Goal: Task Accomplishment & Management: Complete application form

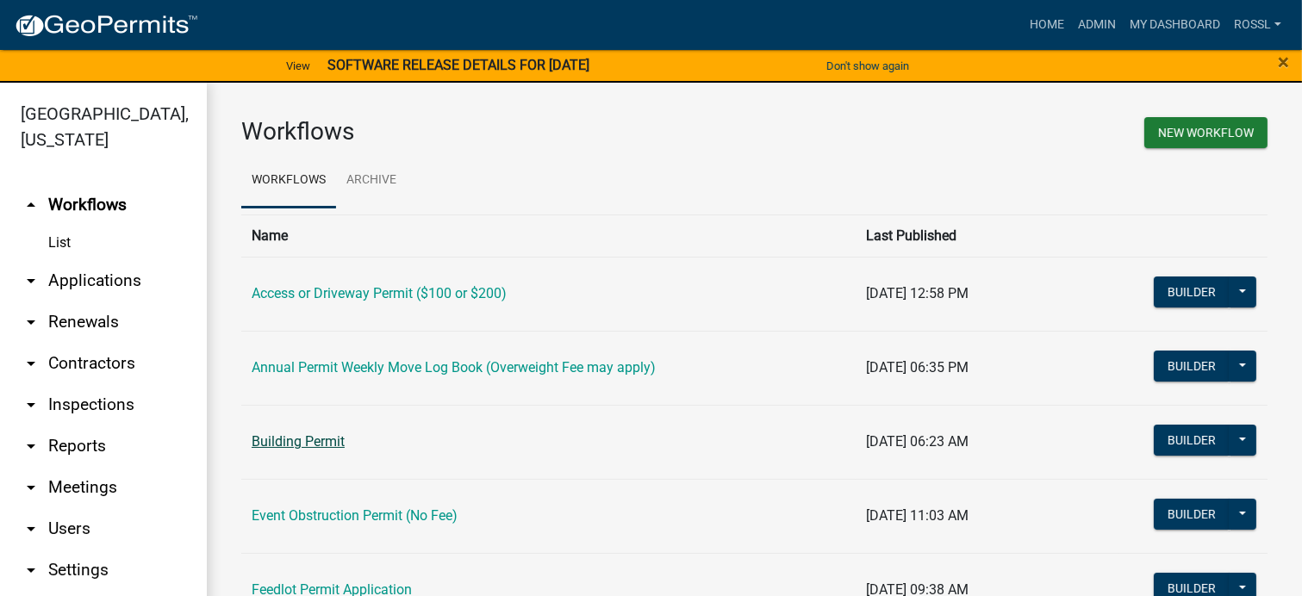
click at [334, 444] on link "Building Permit" at bounding box center [298, 441] width 93 height 16
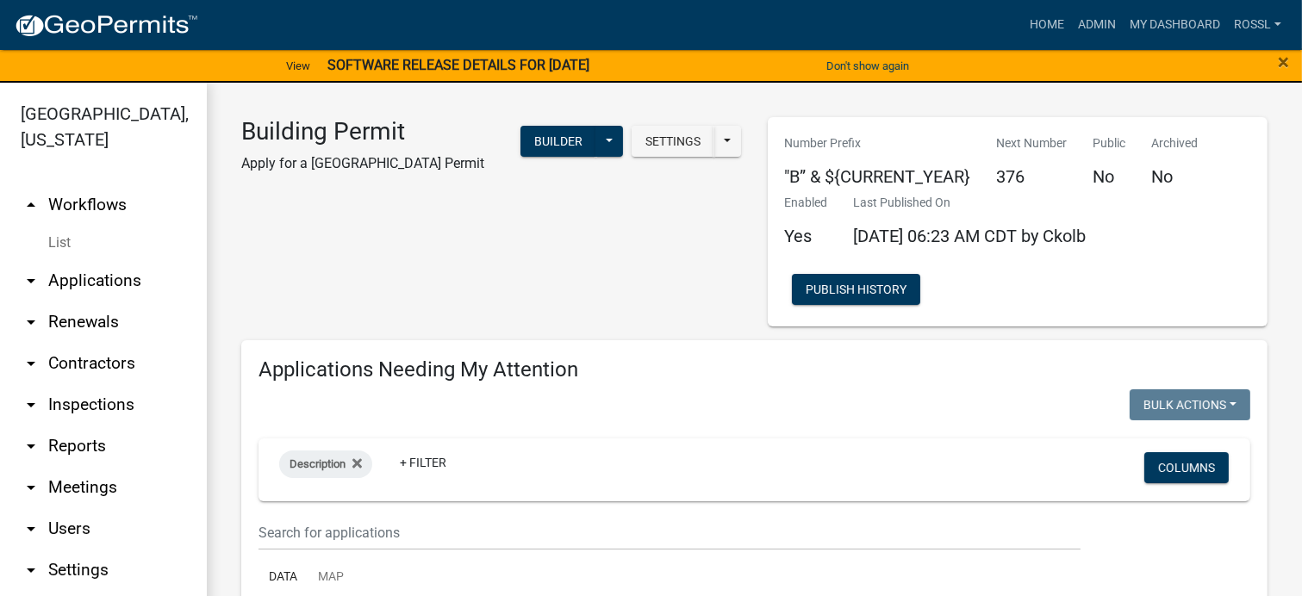
select select "2: 50"
click at [359, 523] on input "text" at bounding box center [670, 532] width 822 height 35
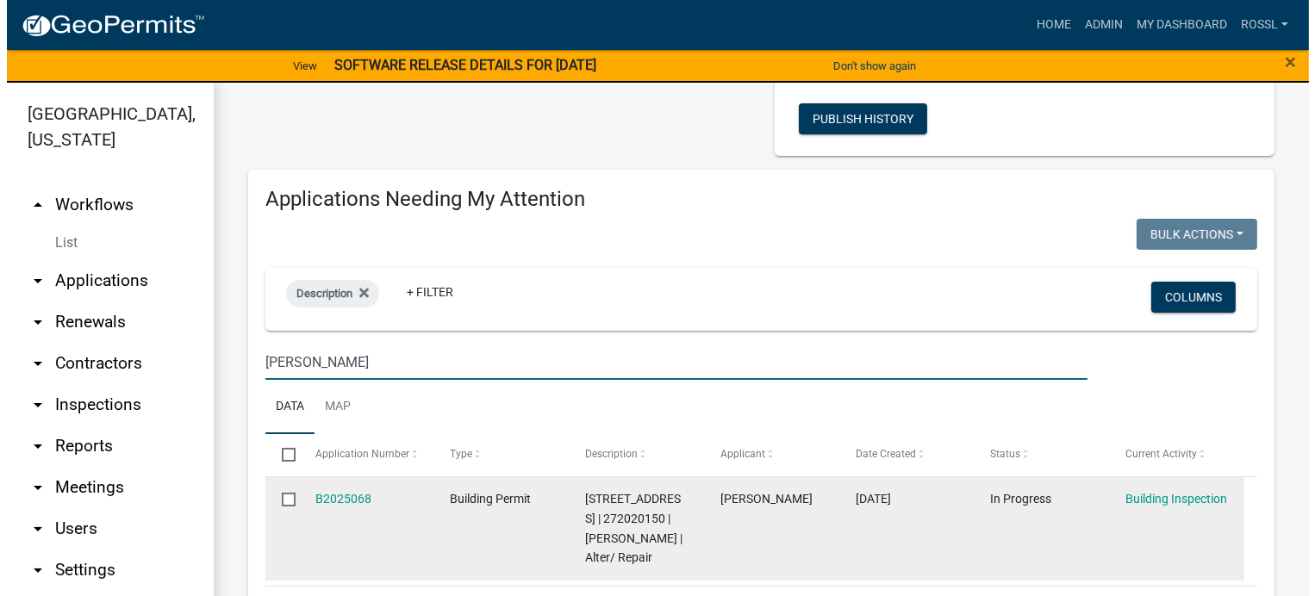
scroll to position [259, 0]
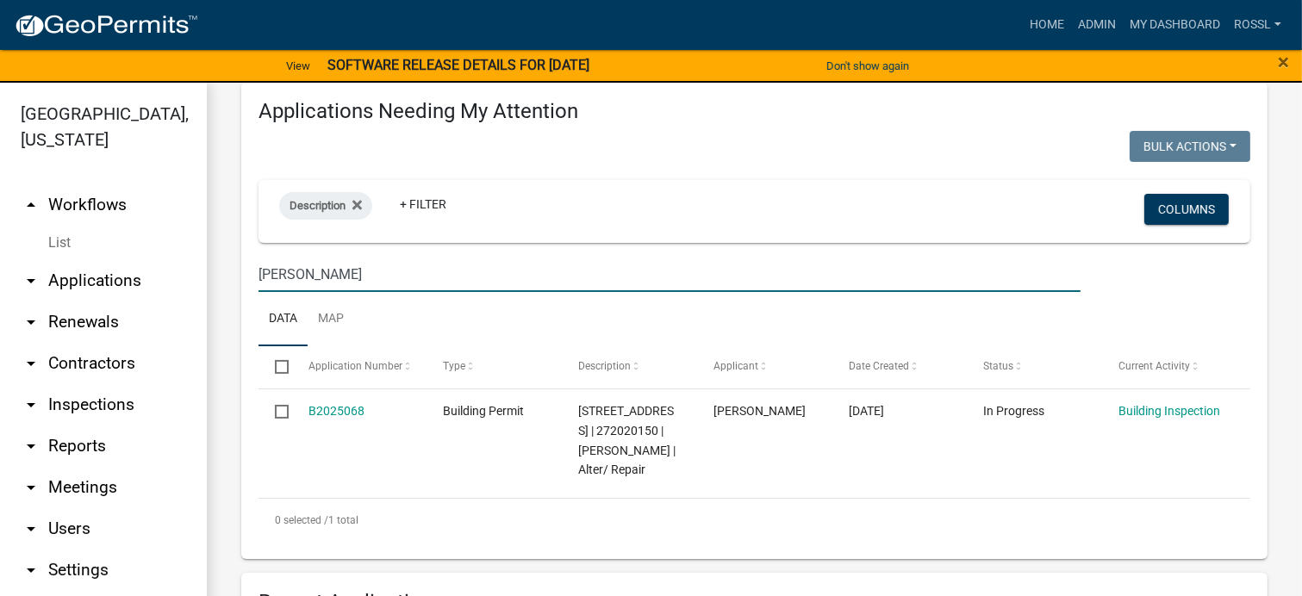
click at [379, 277] on input "[PERSON_NAME]" at bounding box center [670, 274] width 822 height 35
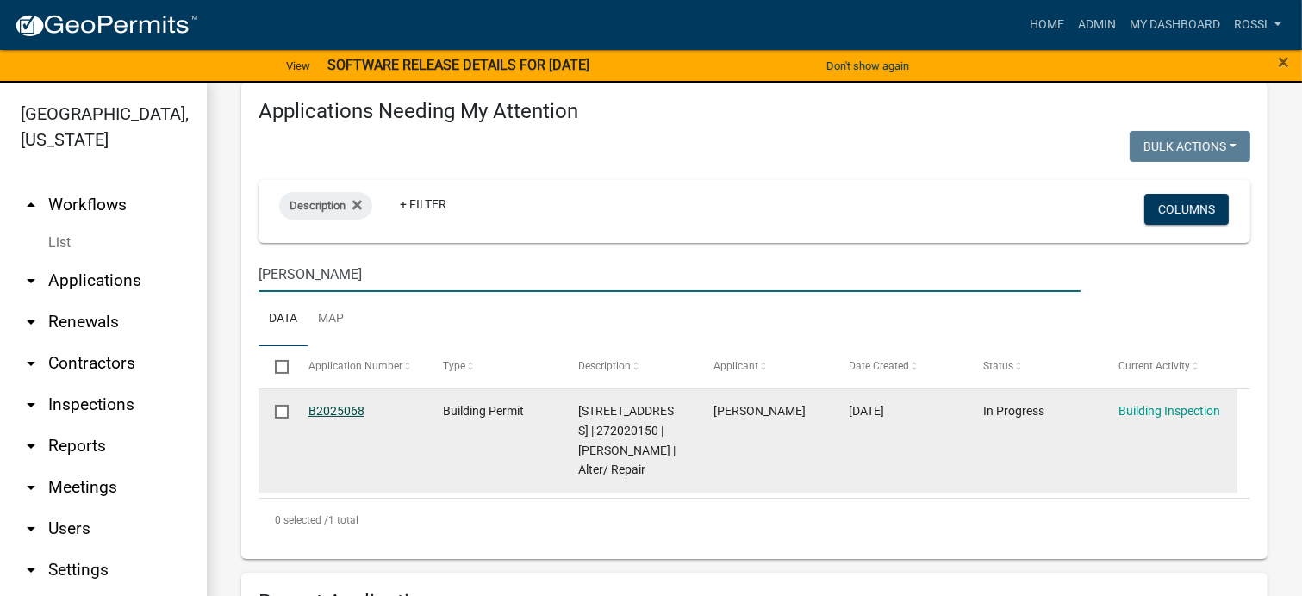
type input "[PERSON_NAME]"
click at [315, 413] on link "B2025068" at bounding box center [337, 411] width 56 height 14
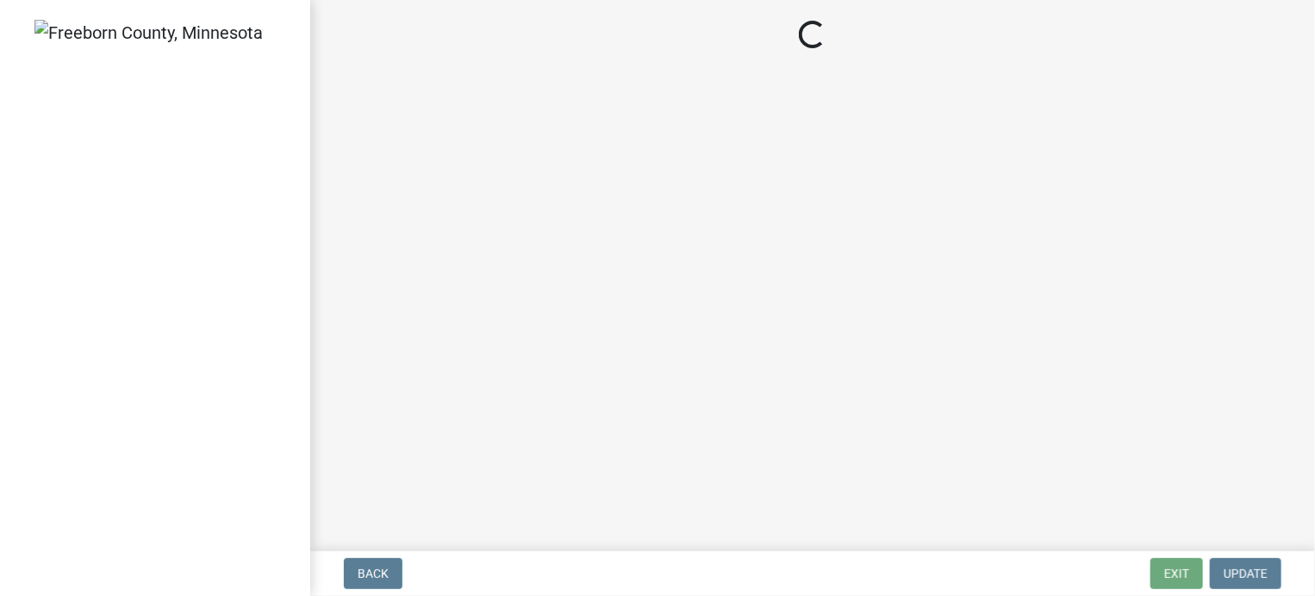
select select "e4c6fd36-07c0-4405-95b8-46d18970d414"
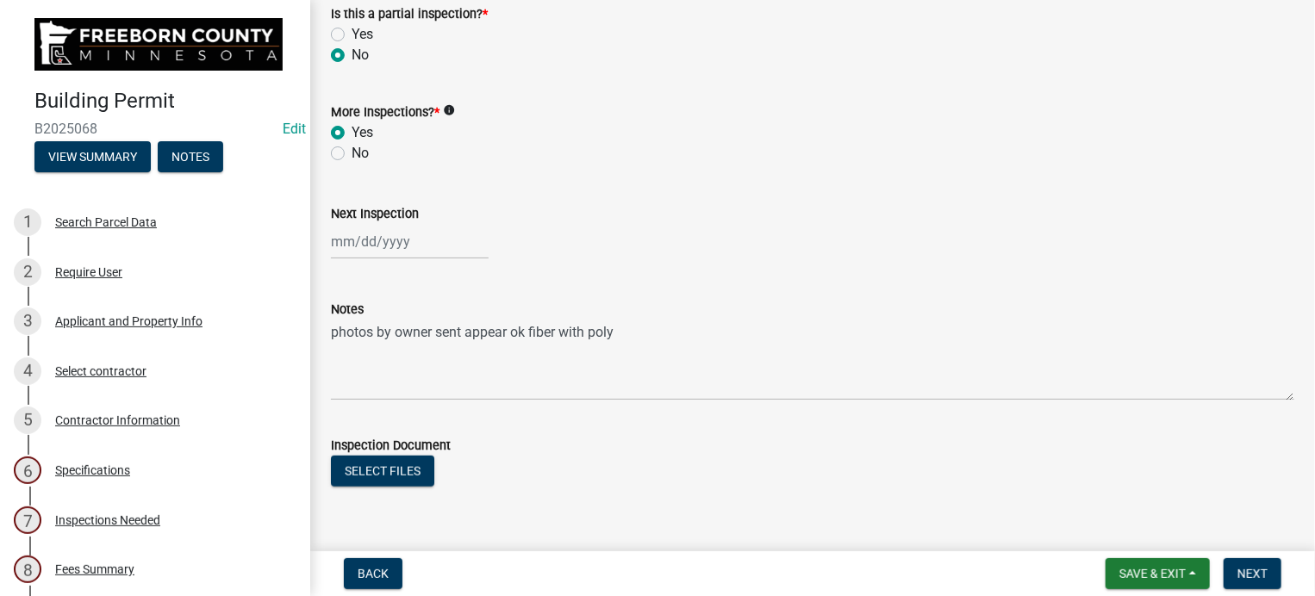
scroll to position [607, 0]
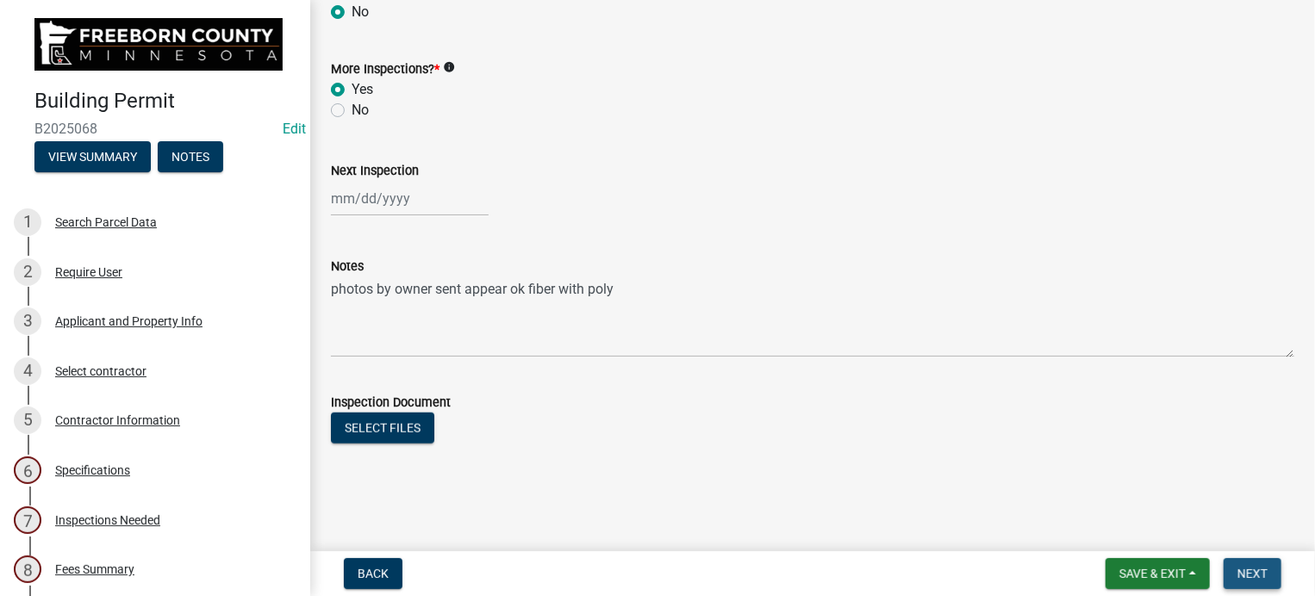
click at [1234, 571] on button "Next" at bounding box center [1253, 573] width 58 height 31
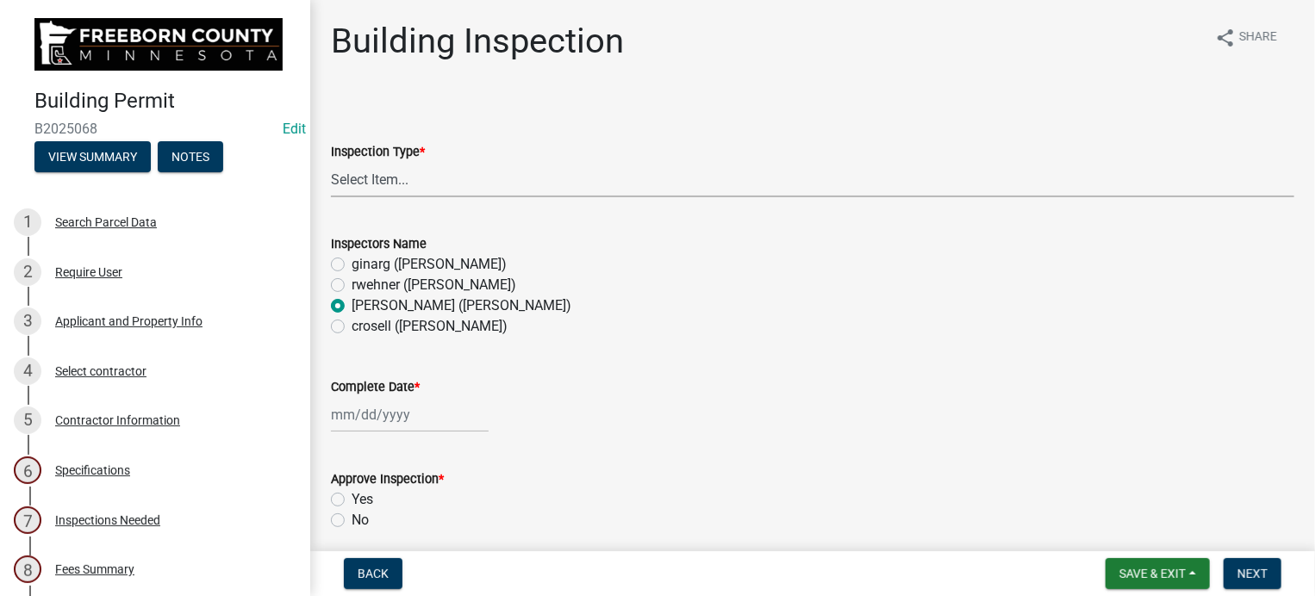
click at [374, 182] on select "Select Item... Footings Foundation Rough Plumbing Rough Mechanical Framing Gas …" at bounding box center [812, 179] width 963 height 35
click at [331, 162] on select "Select Item... Footings Foundation Rough Plumbing Rough Mechanical Framing Gas …" at bounding box center [812, 179] width 963 height 35
select select "a9b4ad4b-b3f3-49fc-b4bb-a6e3399b343e"
click at [357, 413] on div at bounding box center [410, 414] width 158 height 35
select select "10"
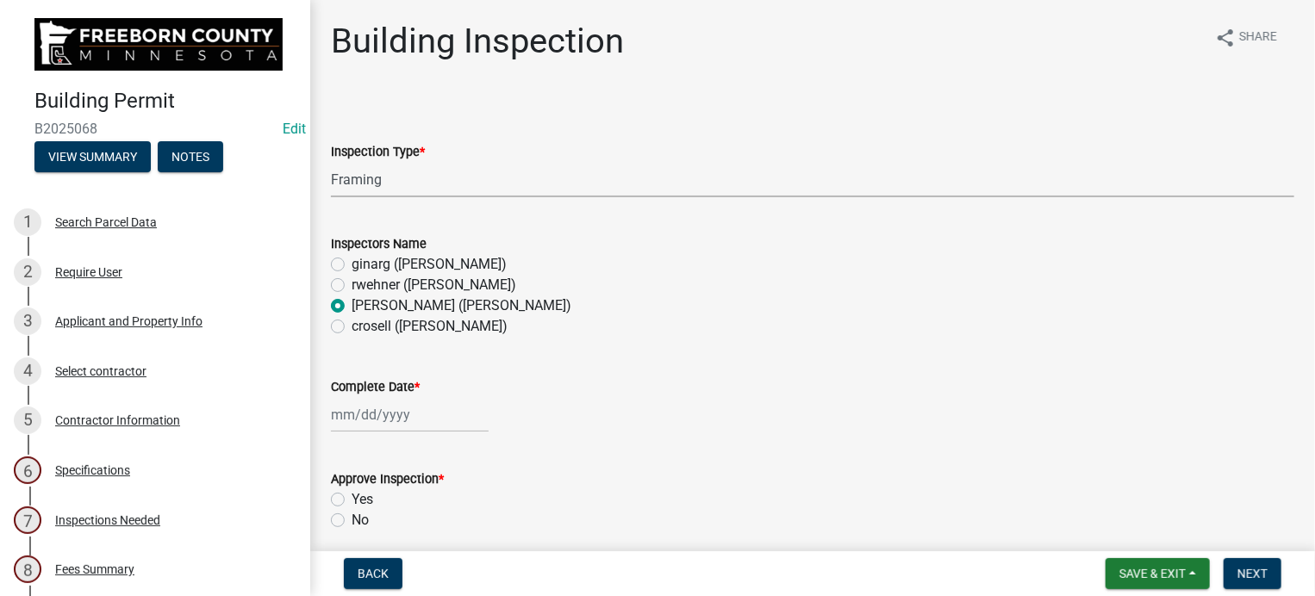
select select "2025"
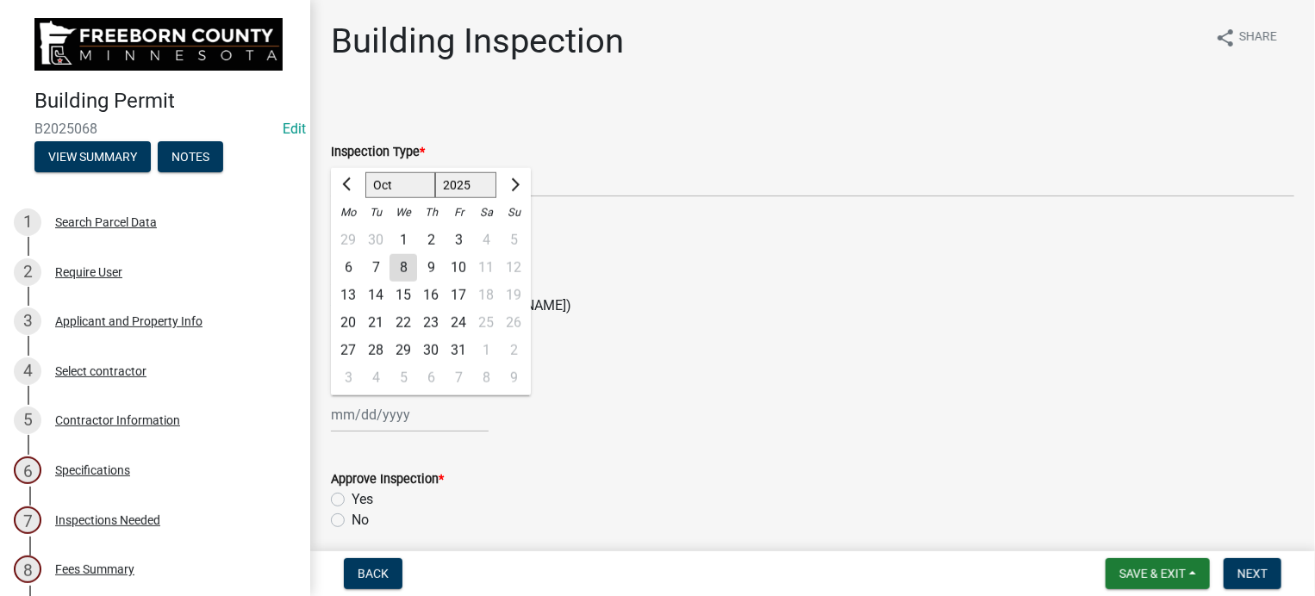
click at [375, 271] on div "7" at bounding box center [376, 268] width 28 height 28
type input "[DATE]"
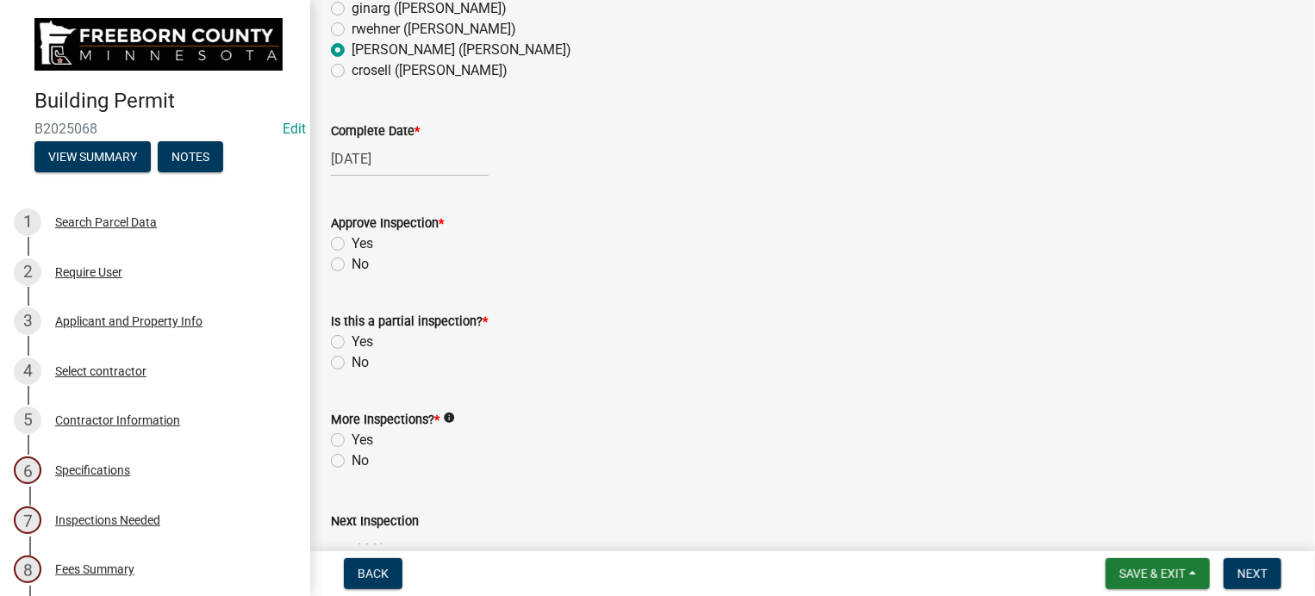
scroll to position [259, 0]
click at [352, 239] on label "Yes" at bounding box center [363, 241] width 22 height 21
click at [352, 239] on input "Yes" at bounding box center [357, 236] width 11 height 11
radio input "true"
click at [352, 361] on label "No" at bounding box center [360, 360] width 17 height 21
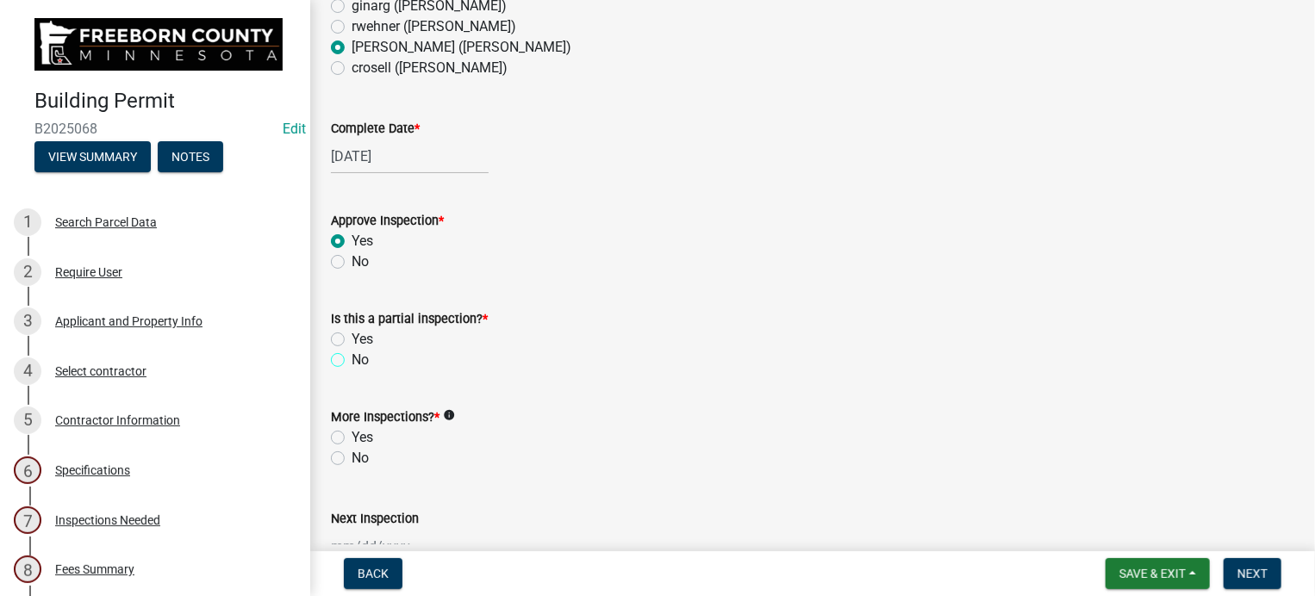
click at [352, 361] on input "No" at bounding box center [357, 355] width 11 height 11
radio input "true"
click at [352, 434] on label "Yes" at bounding box center [363, 437] width 22 height 21
click at [352, 434] on input "Yes" at bounding box center [357, 432] width 11 height 11
radio input "true"
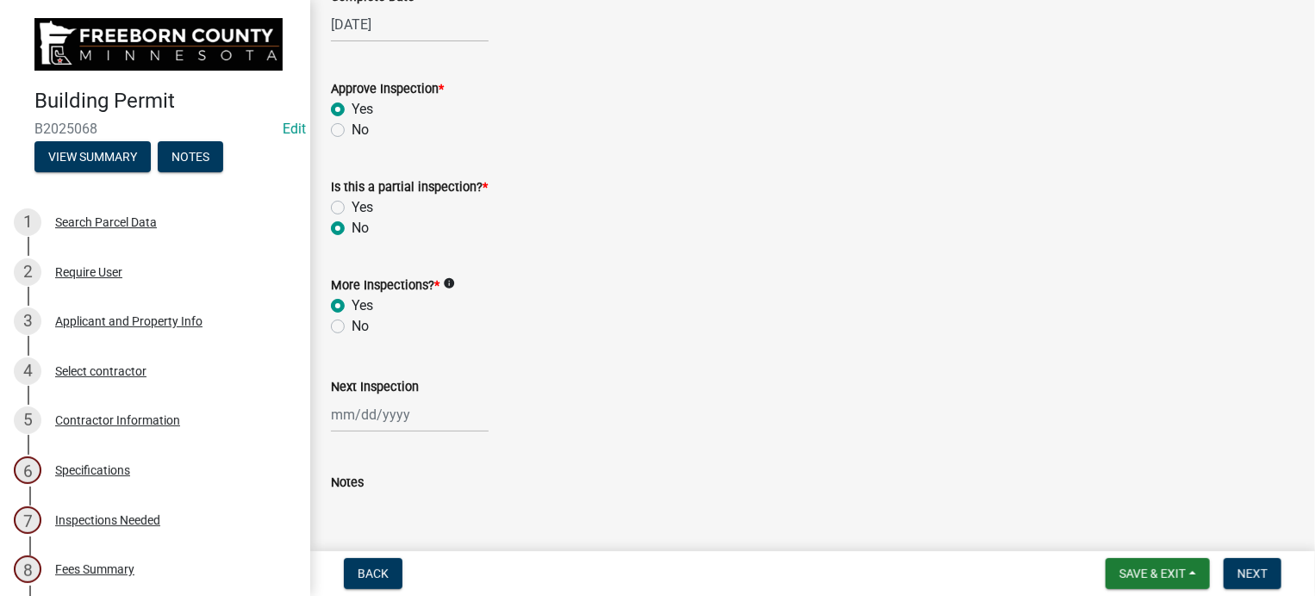
scroll to position [603, 0]
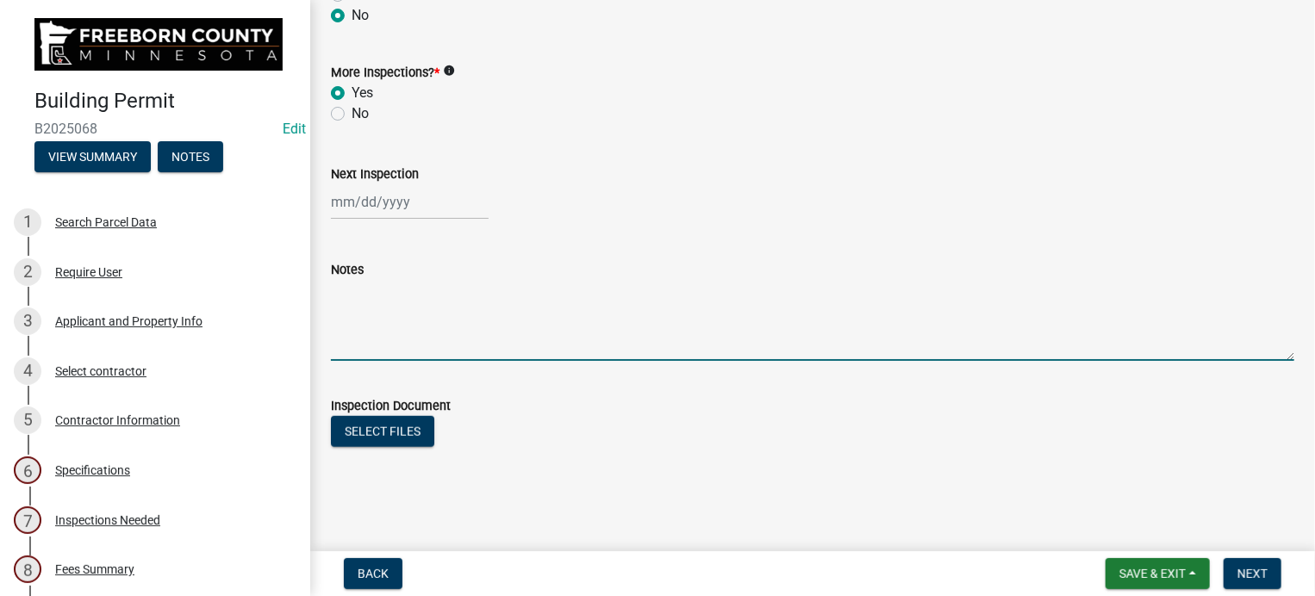
click at [377, 337] on textarea "Notes" at bounding box center [812, 320] width 963 height 81
type textarea "Gypsum installation -ok"
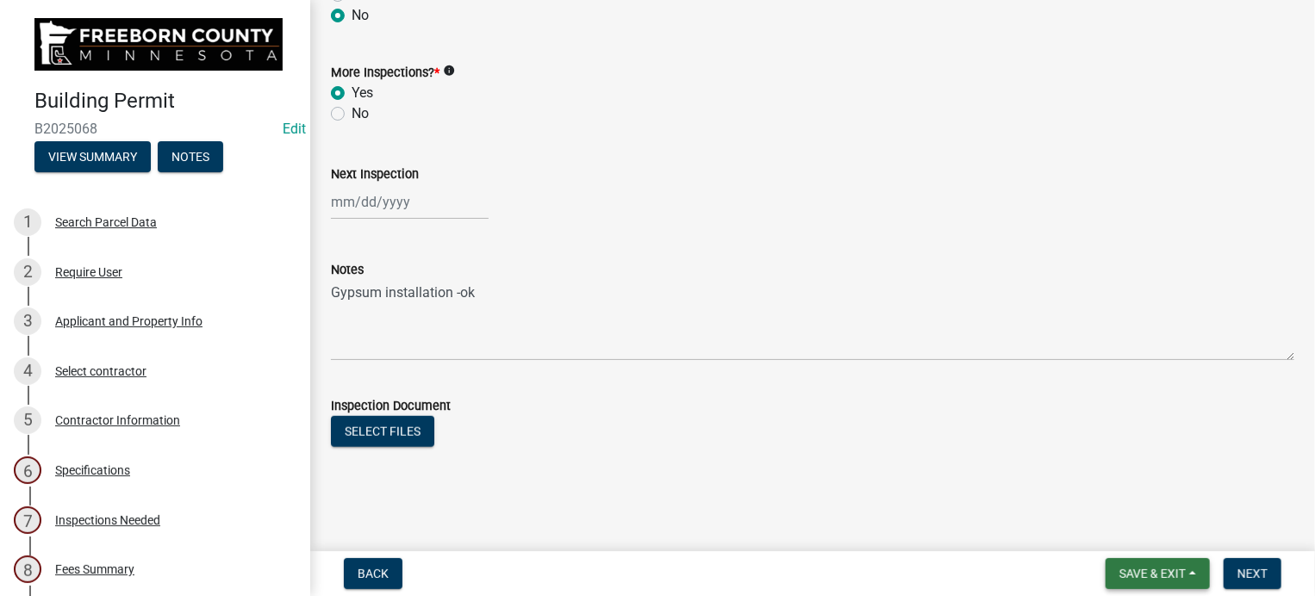
click at [1109, 575] on button "Save & Exit" at bounding box center [1158, 573] width 104 height 31
click at [1101, 530] on button "Save & Exit" at bounding box center [1141, 528] width 138 height 41
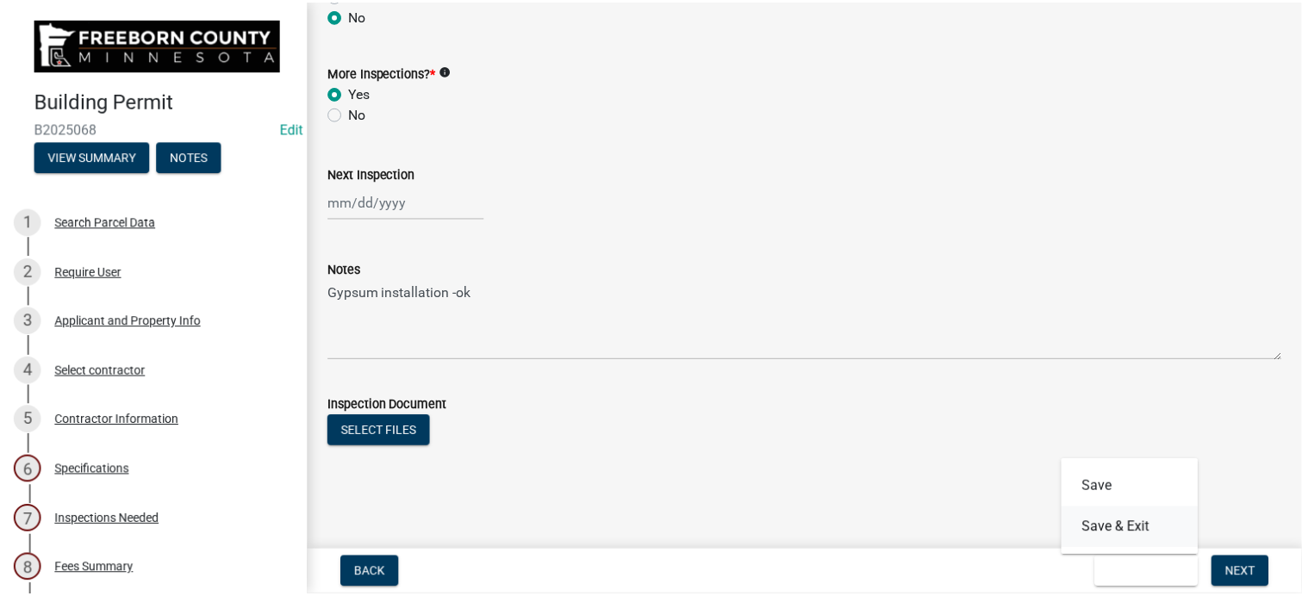
scroll to position [0, 0]
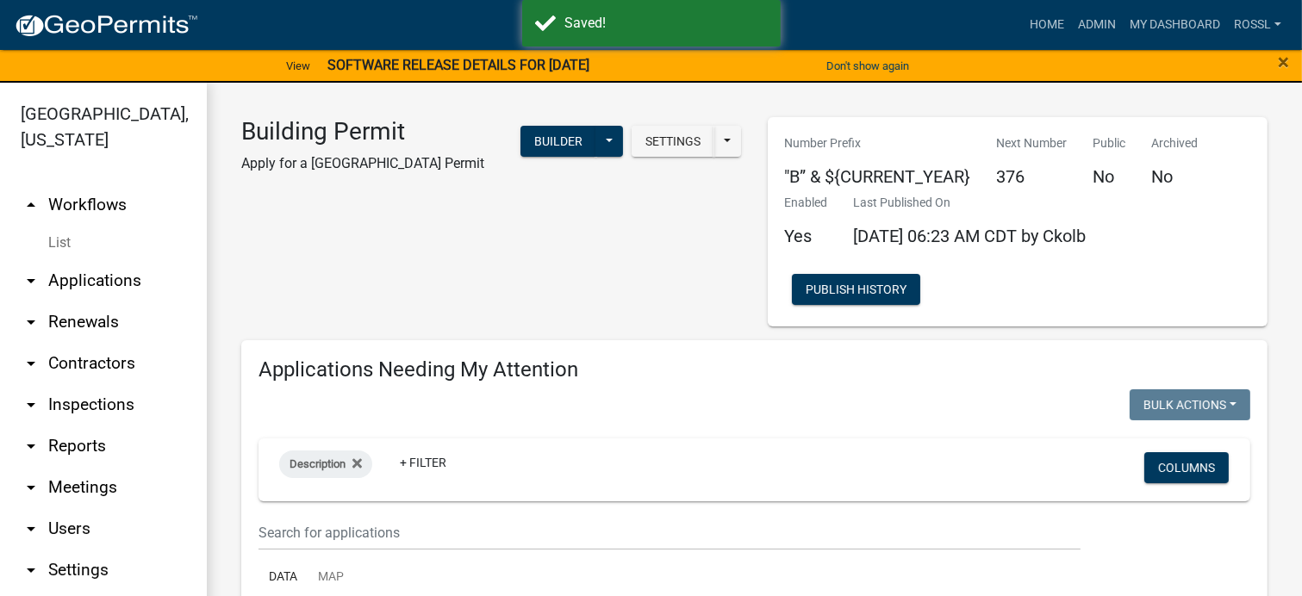
select select "2: 50"
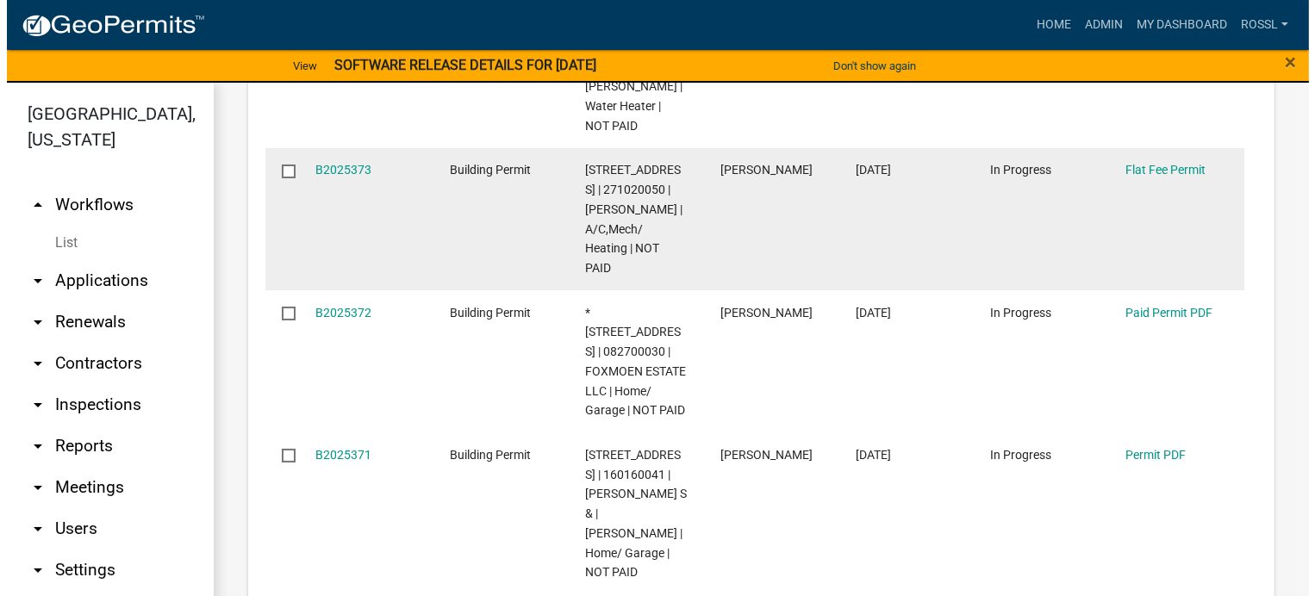
scroll to position [776, 0]
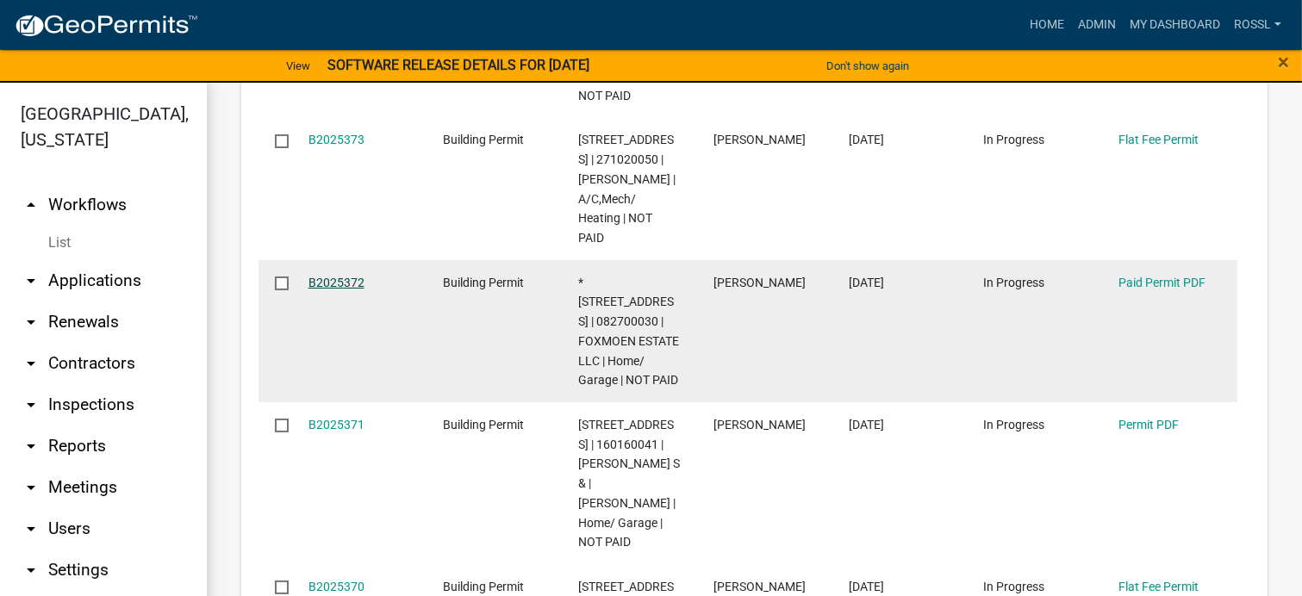
click at [351, 290] on link "B2025372" at bounding box center [337, 283] width 56 height 14
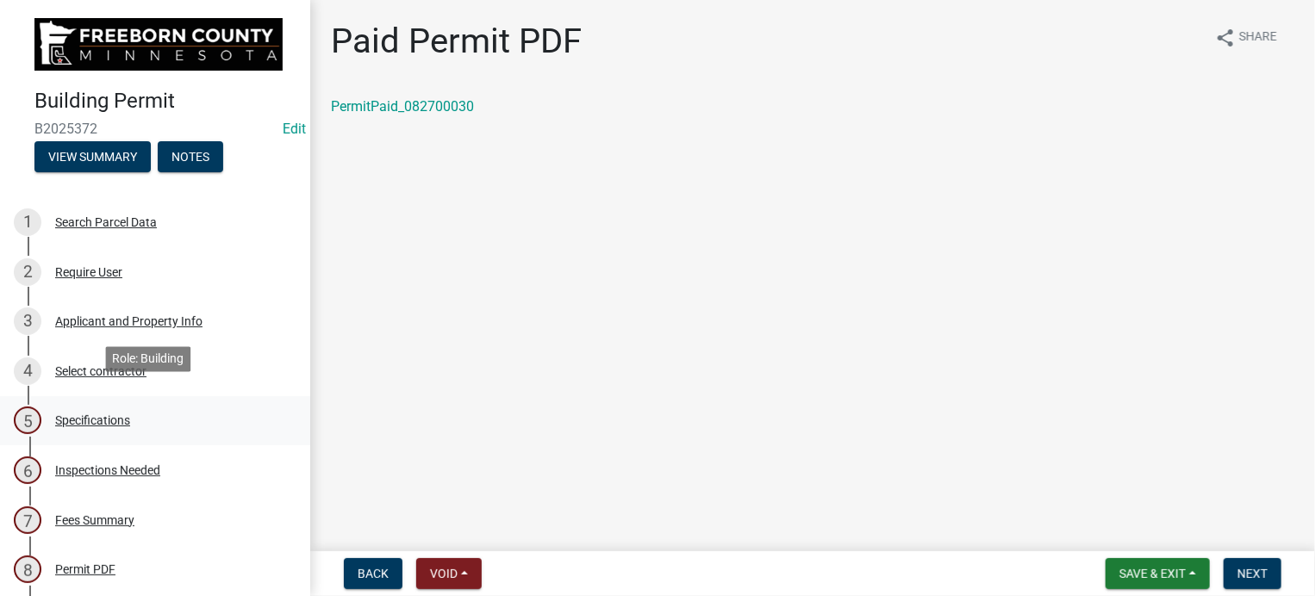
scroll to position [86, 0]
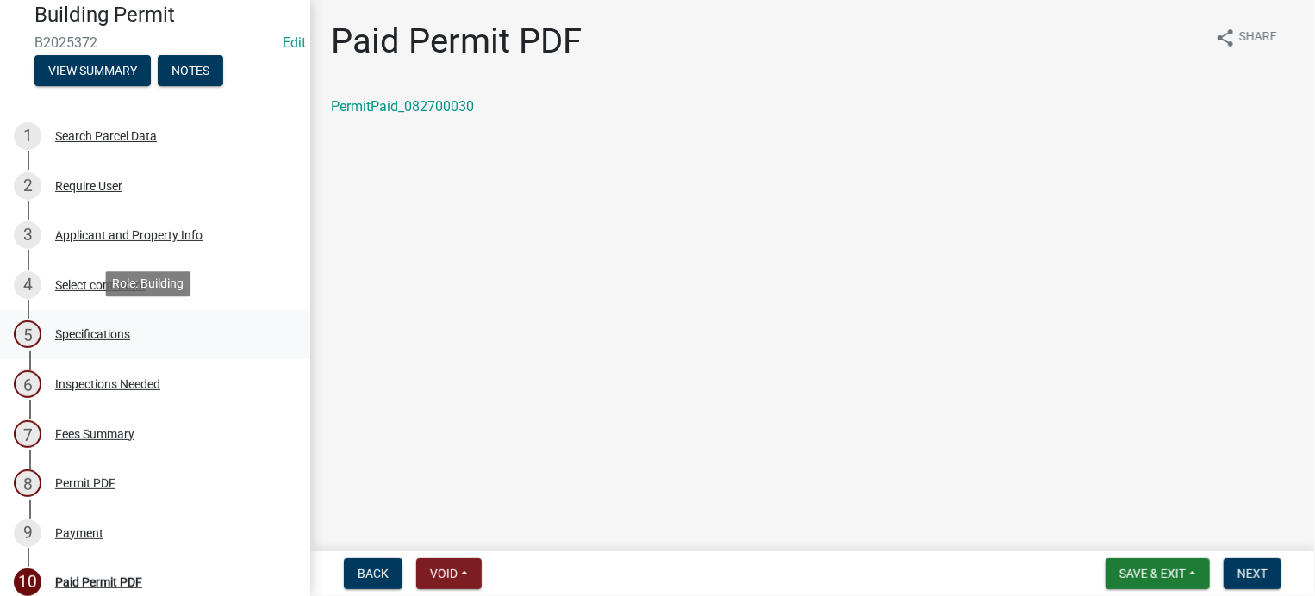
click at [73, 332] on div "Specifications" at bounding box center [92, 334] width 75 height 12
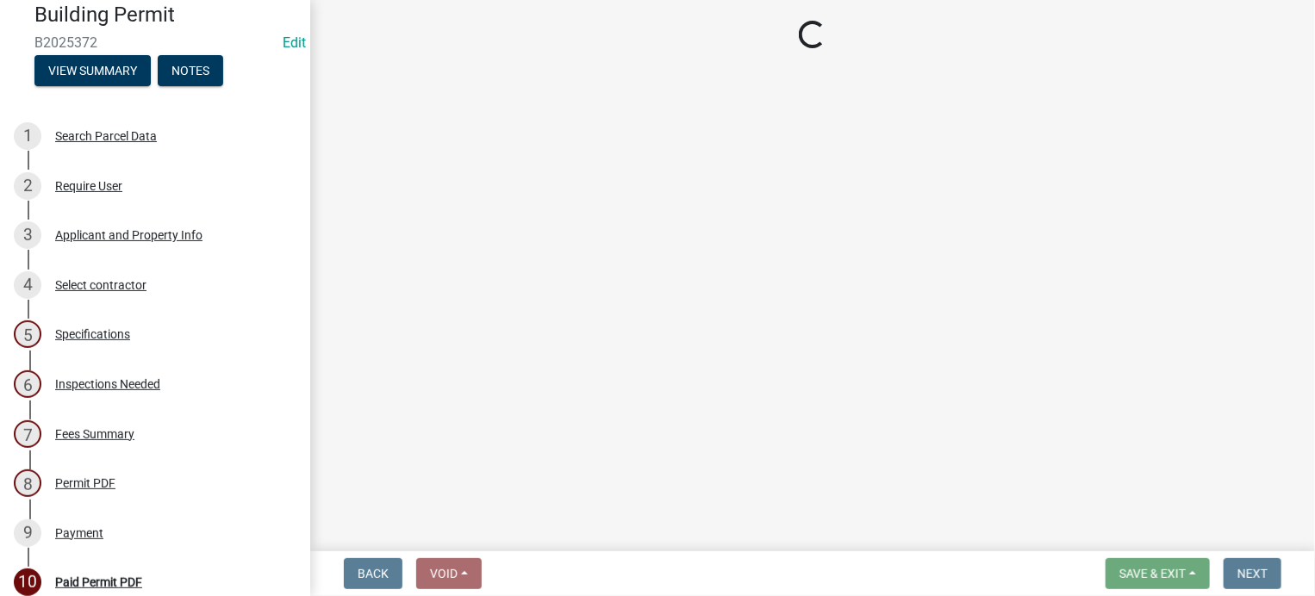
select select "cf5e982a-8fde-449d-bcd8-be8cdfb99374"
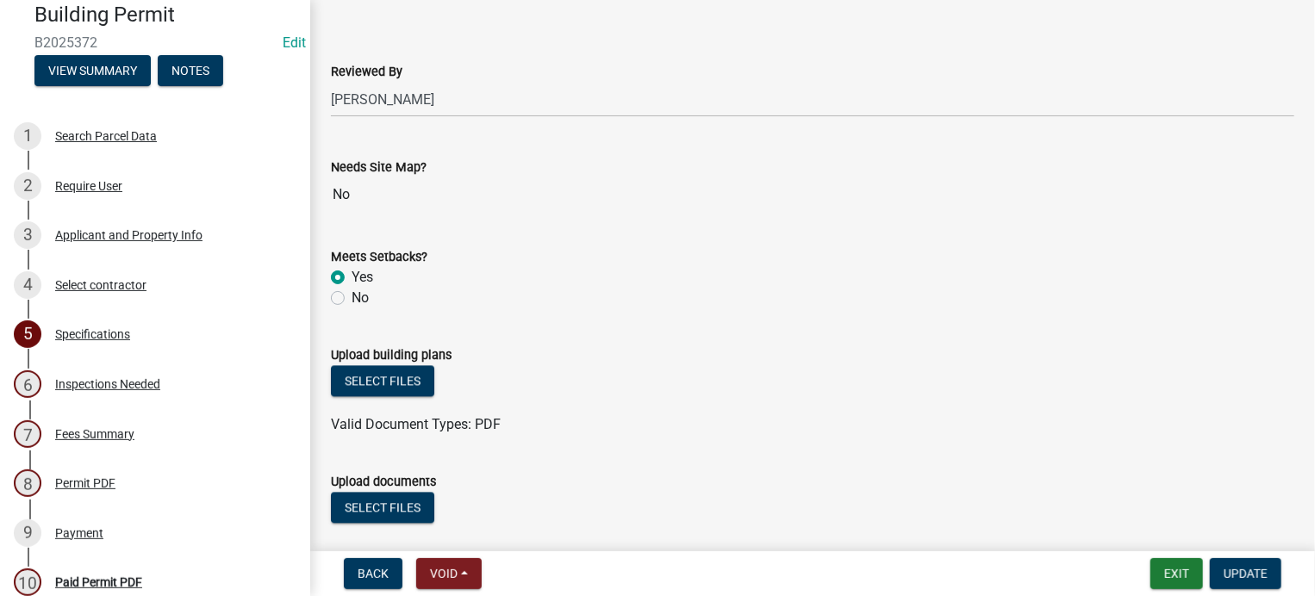
scroll to position [1896, 0]
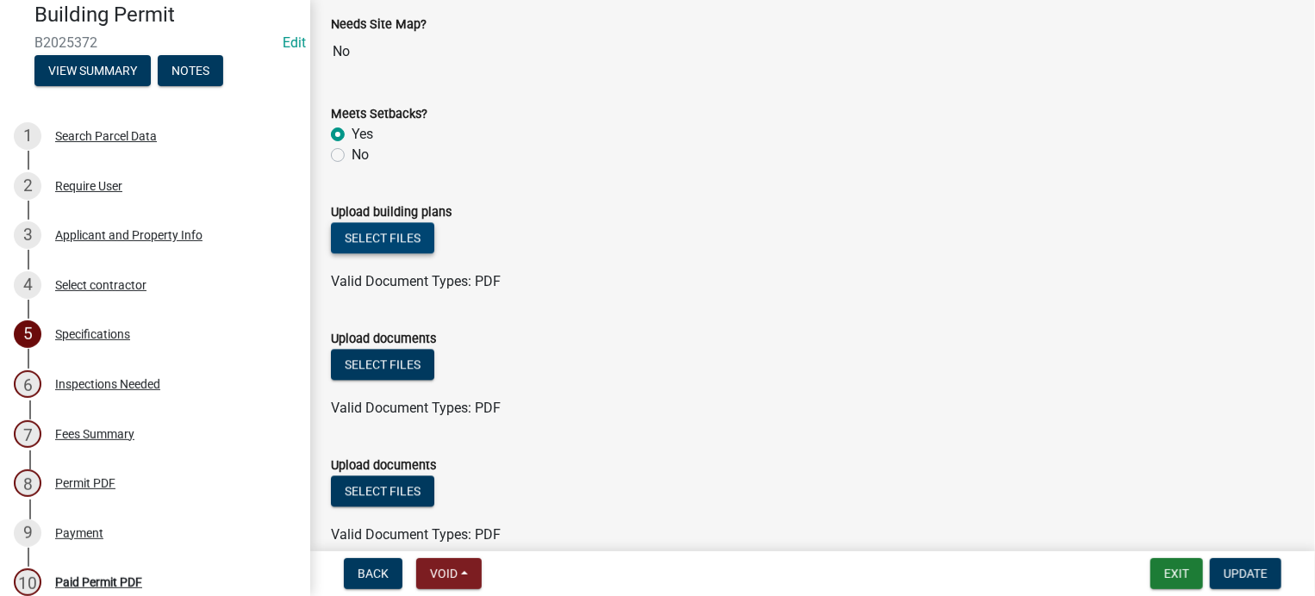
click at [411, 234] on button "Select files" at bounding box center [382, 237] width 103 height 31
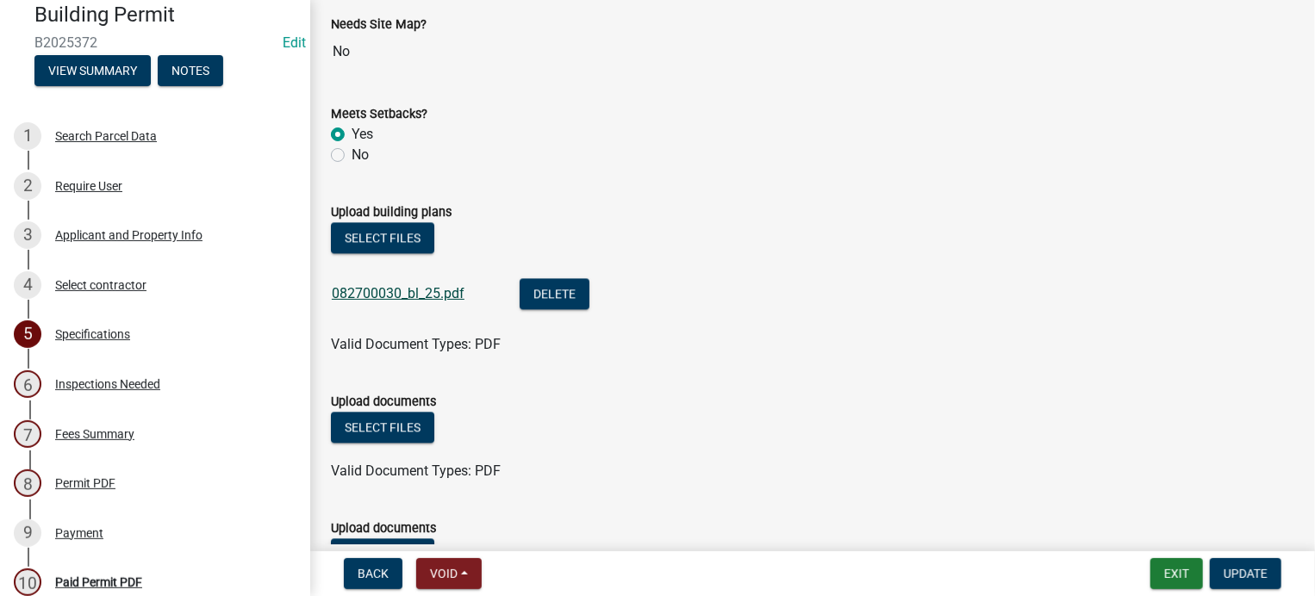
click at [387, 287] on link "082700030_bl_25.pdf" at bounding box center [398, 293] width 133 height 16
click at [891, 349] on div "Valid Document Types: PDF" at bounding box center [812, 344] width 989 height 21
click at [1260, 564] on button "Update" at bounding box center [1246, 573] width 72 height 31
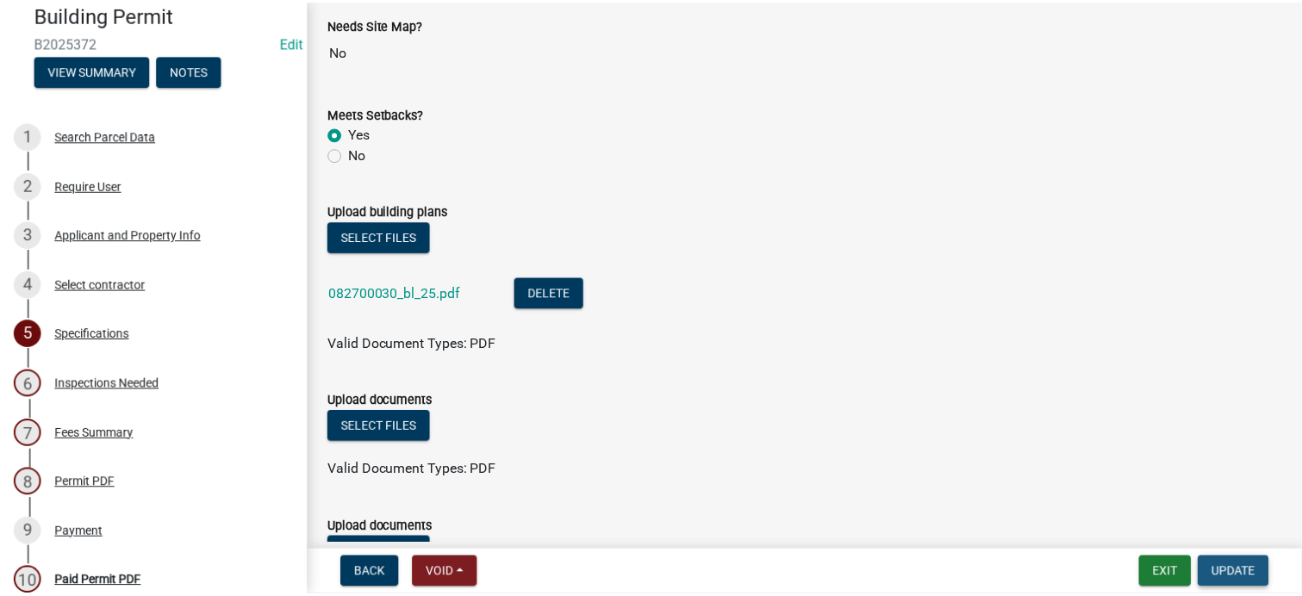
scroll to position [0, 0]
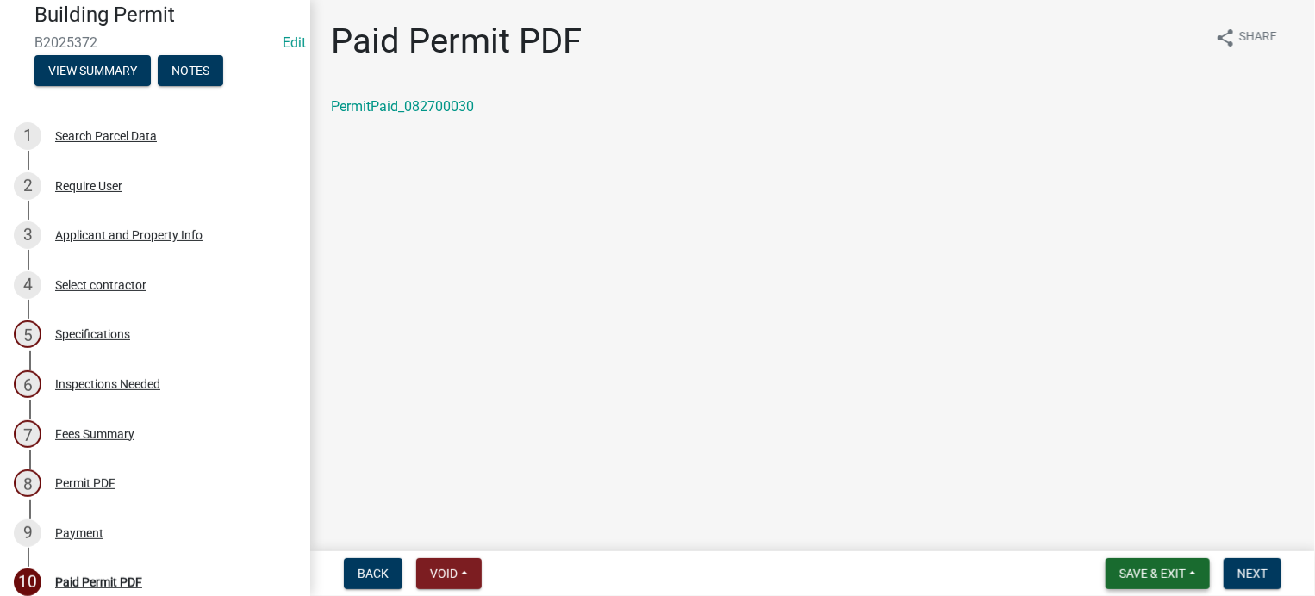
click at [1157, 578] on span "Save & Exit" at bounding box center [1152, 574] width 66 height 14
click at [1161, 531] on button "Save & Exit" at bounding box center [1141, 528] width 138 height 41
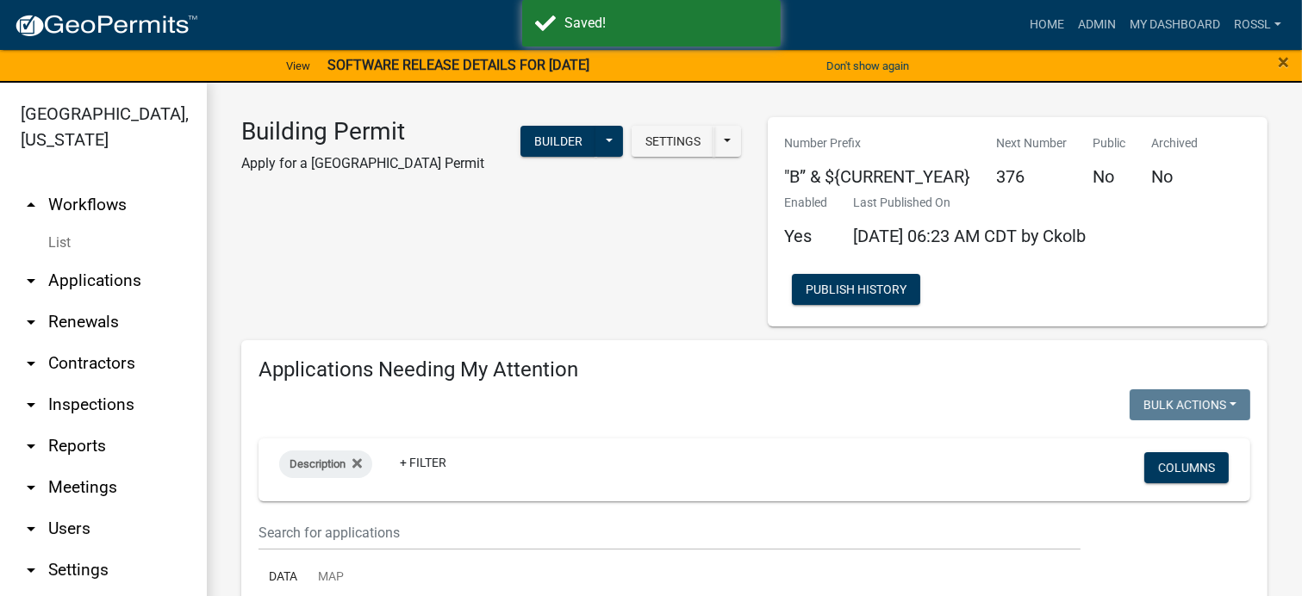
select select "2: 50"
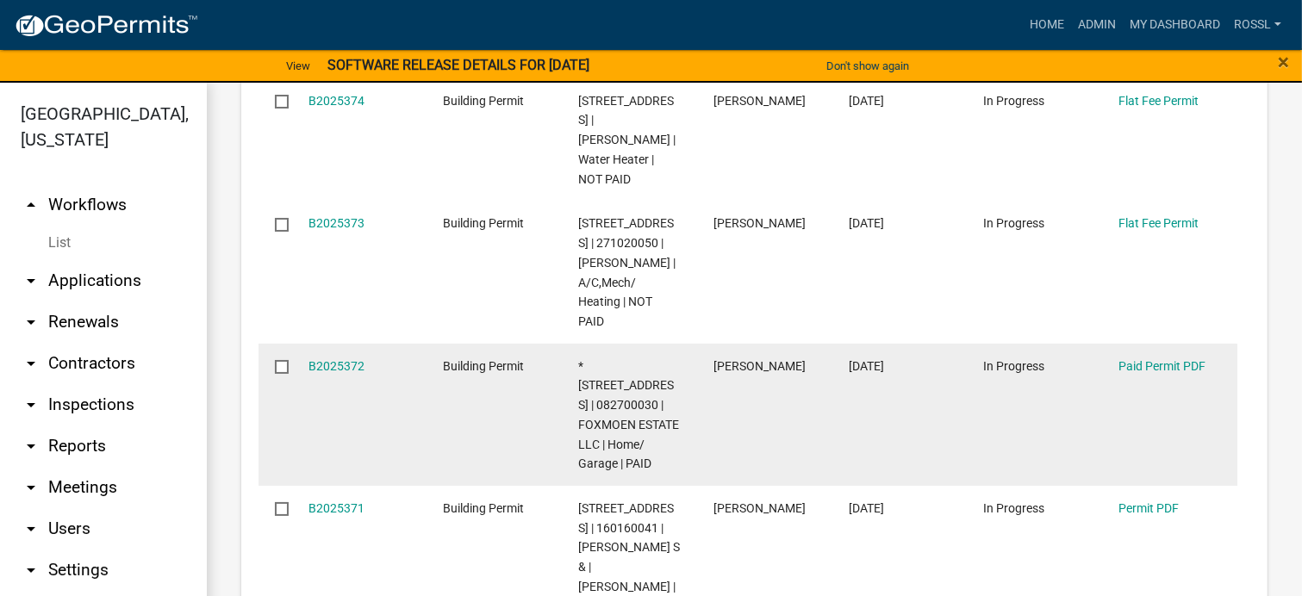
scroll to position [776, 0]
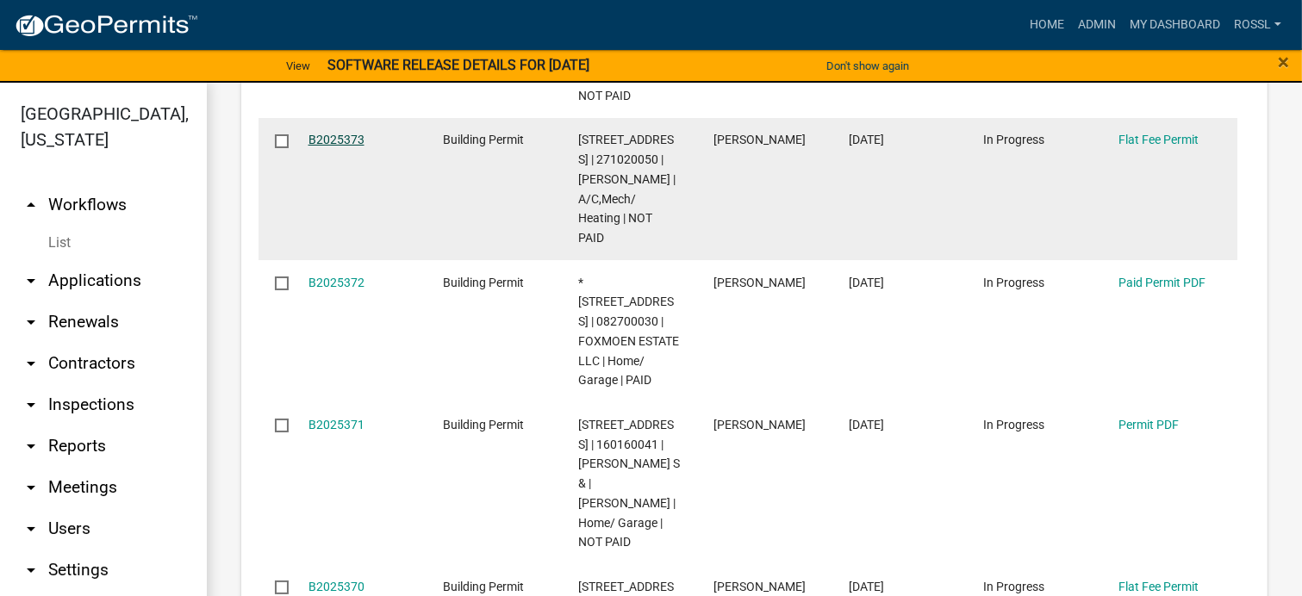
click at [350, 147] on link "B2025373" at bounding box center [337, 140] width 56 height 14
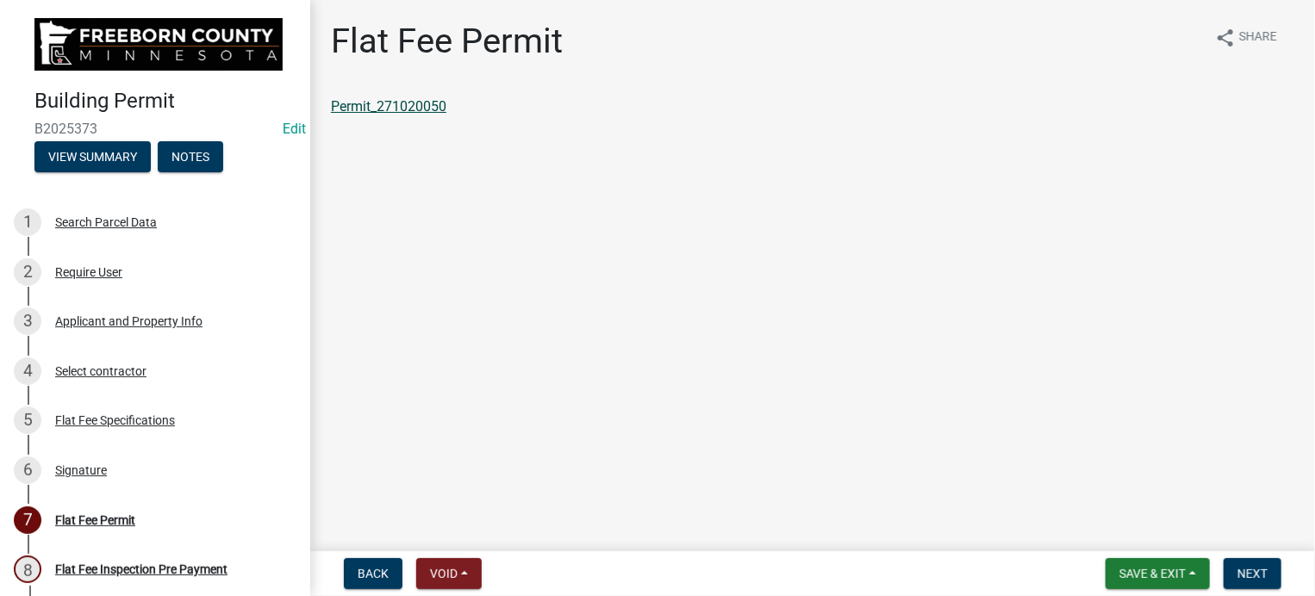
click at [375, 104] on link "Permit_271020050" at bounding box center [388, 106] width 115 height 16
click at [1186, 583] on button "Save & Exit" at bounding box center [1158, 573] width 104 height 31
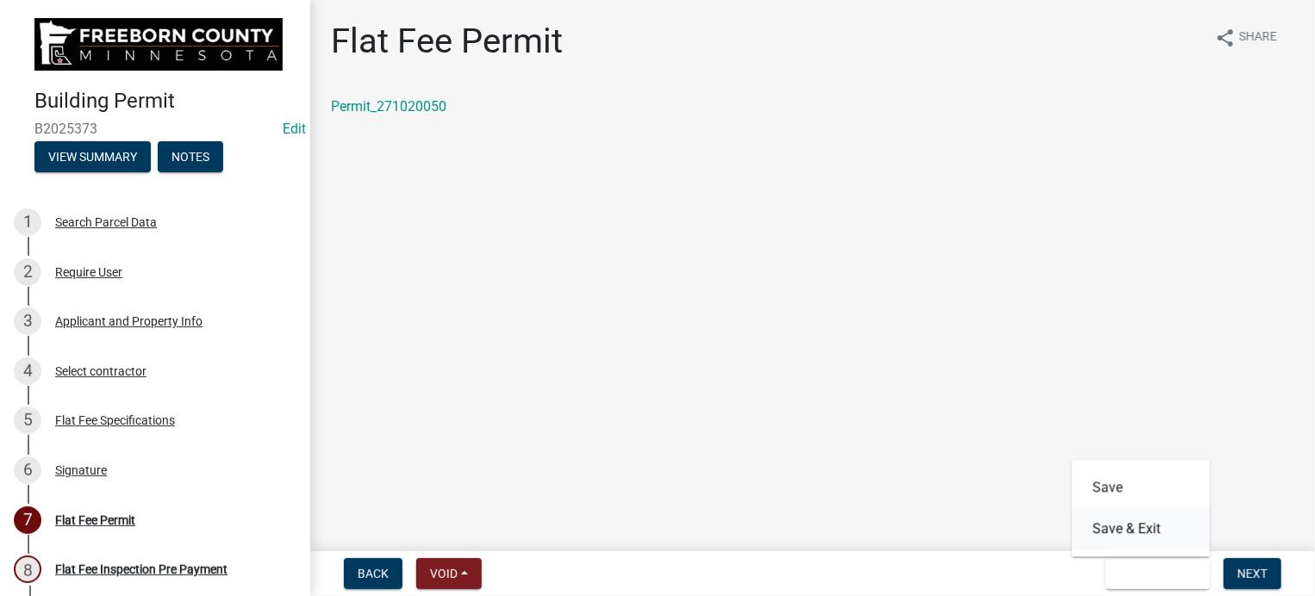
click at [1168, 533] on button "Save & Exit" at bounding box center [1141, 528] width 138 height 41
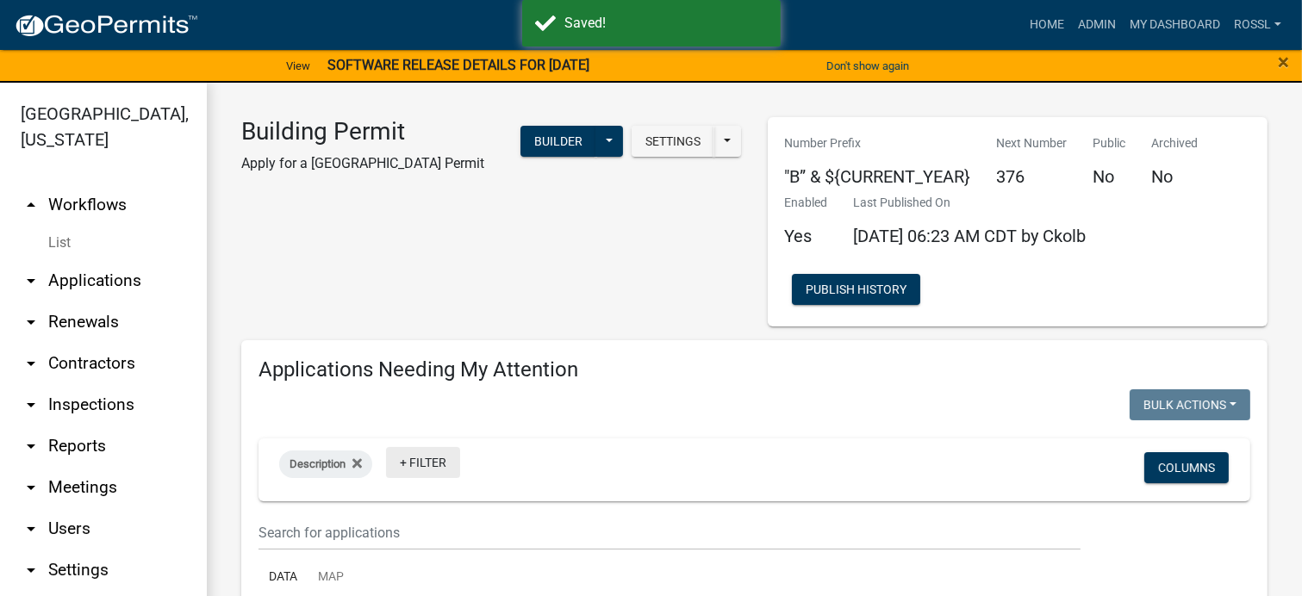
select select "2: 50"
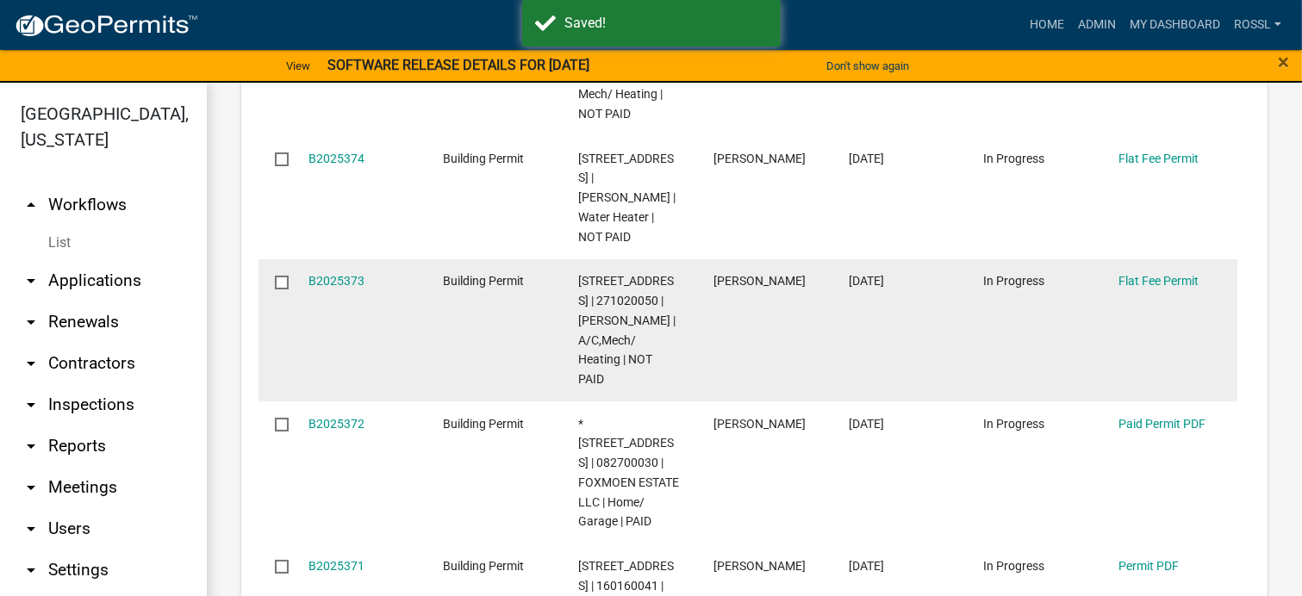
scroll to position [689, 0]
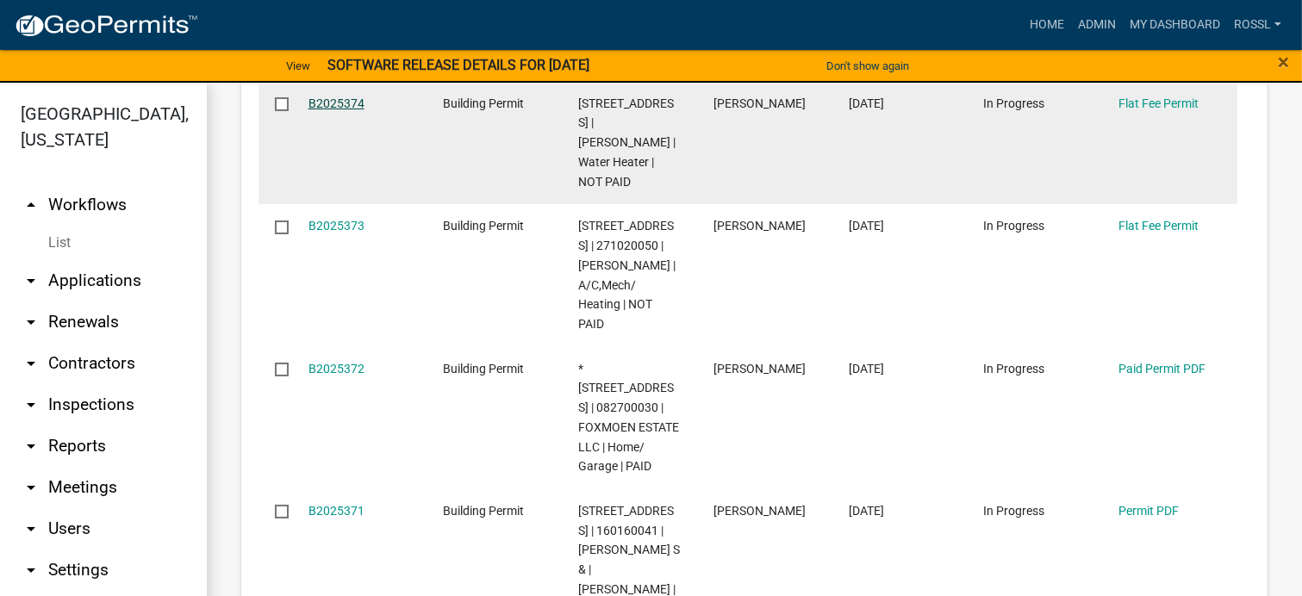
click at [334, 110] on link "B2025374" at bounding box center [337, 104] width 56 height 14
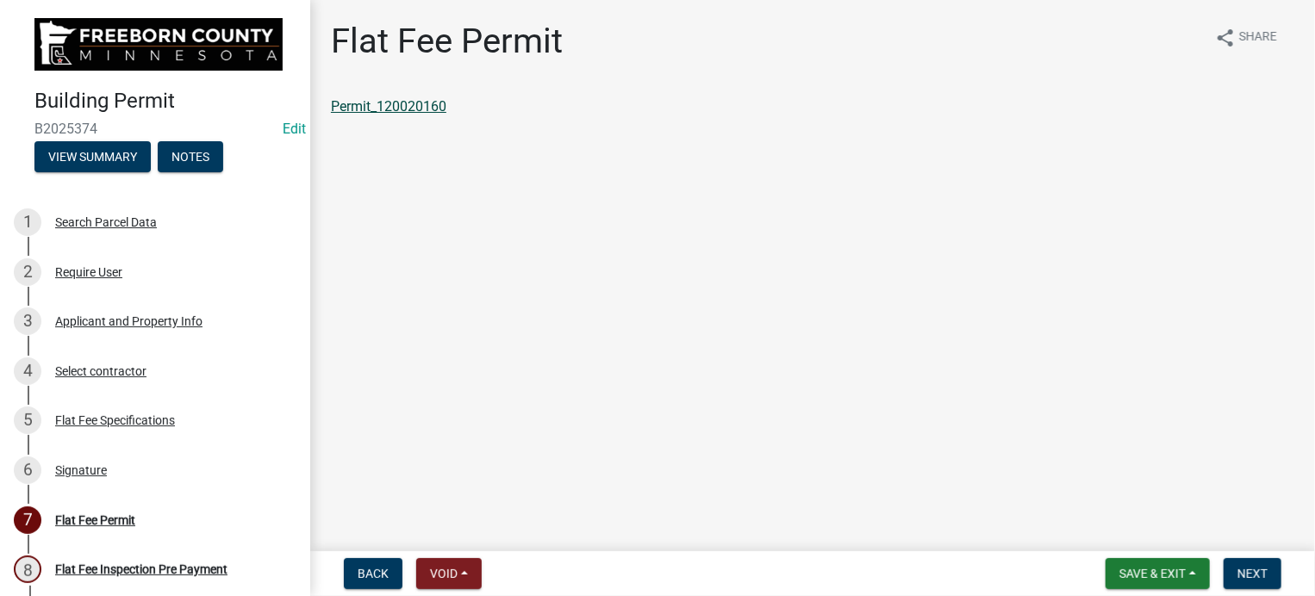
click at [428, 113] on link "Permit_120020160" at bounding box center [388, 106] width 115 height 16
click at [1120, 575] on span "Save & Exit" at bounding box center [1152, 574] width 66 height 14
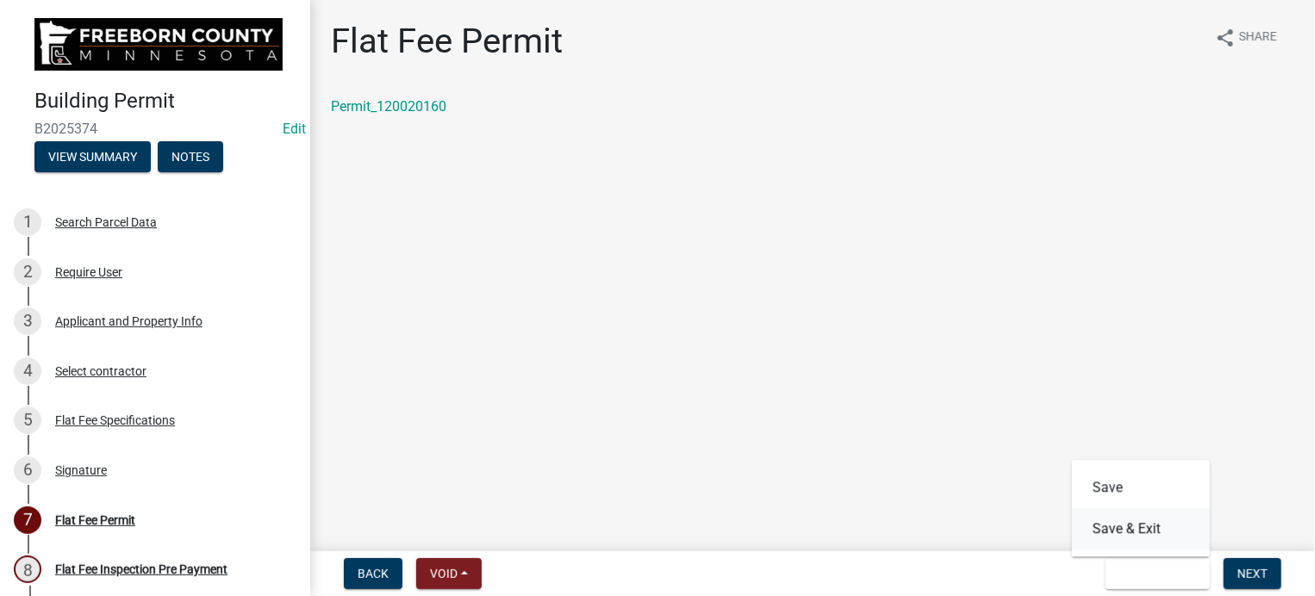
click at [1119, 533] on button "Save & Exit" at bounding box center [1141, 528] width 138 height 41
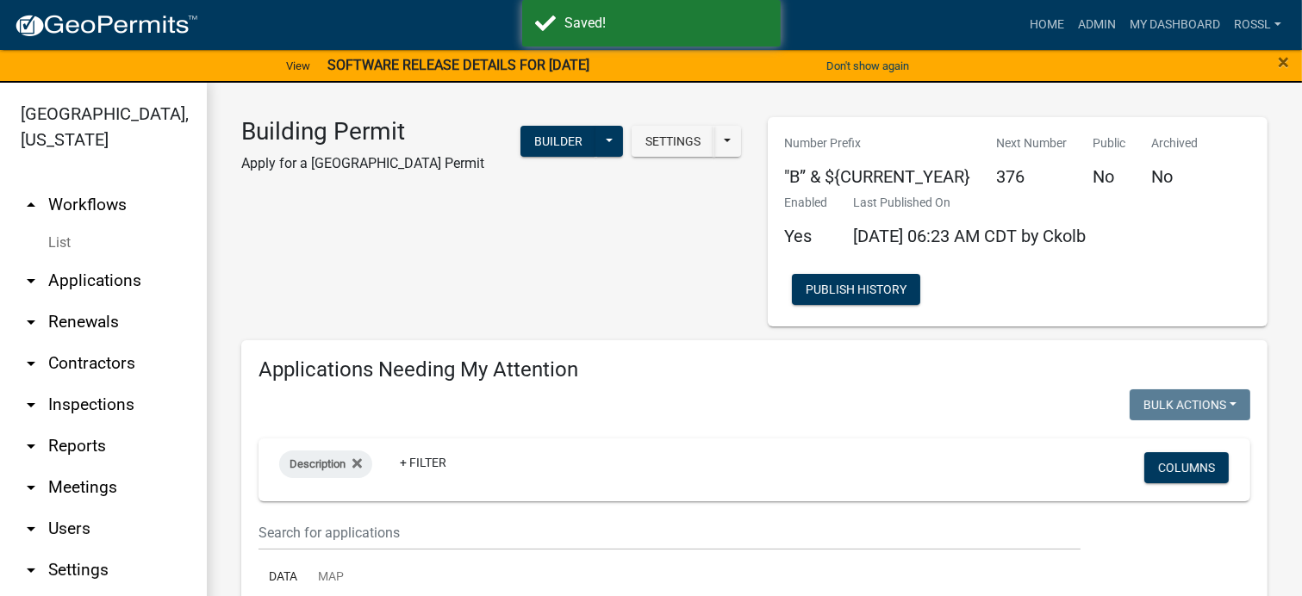
select select "2: 50"
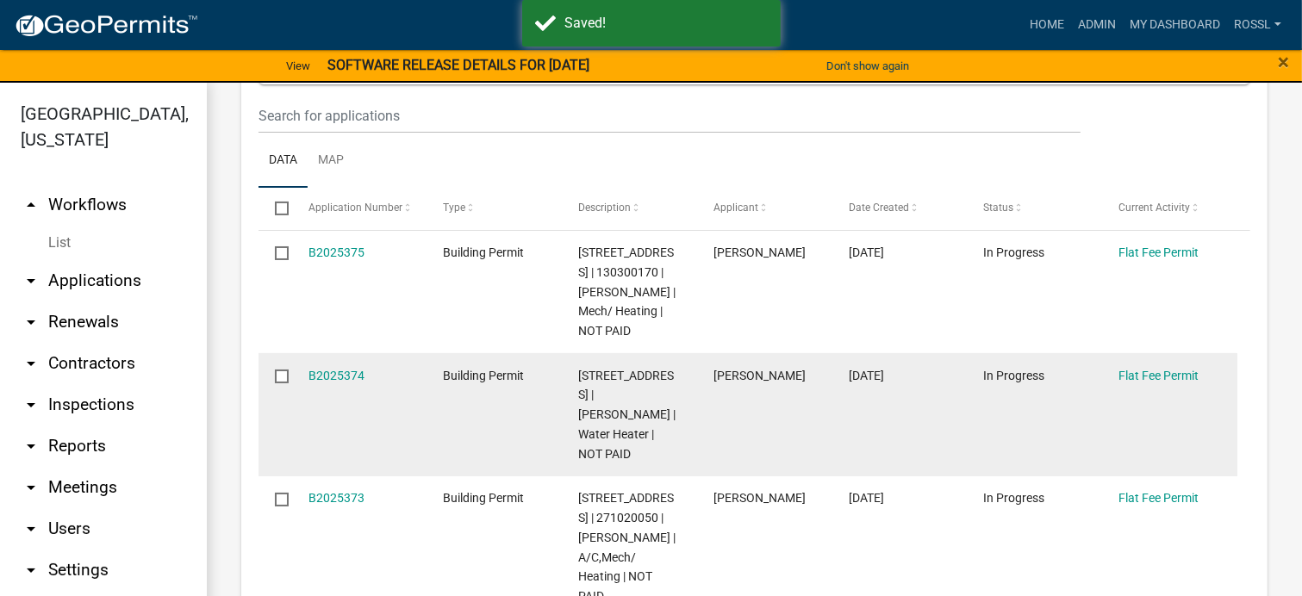
scroll to position [517, 0]
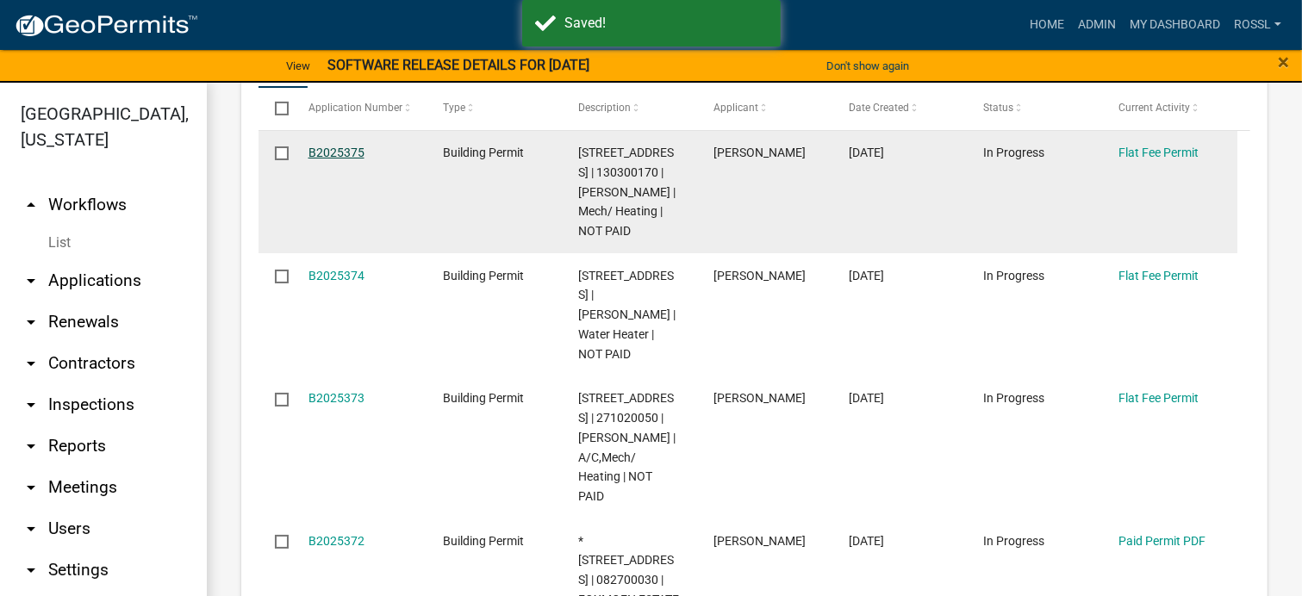
click at [328, 147] on link "B2025375" at bounding box center [337, 153] width 56 height 14
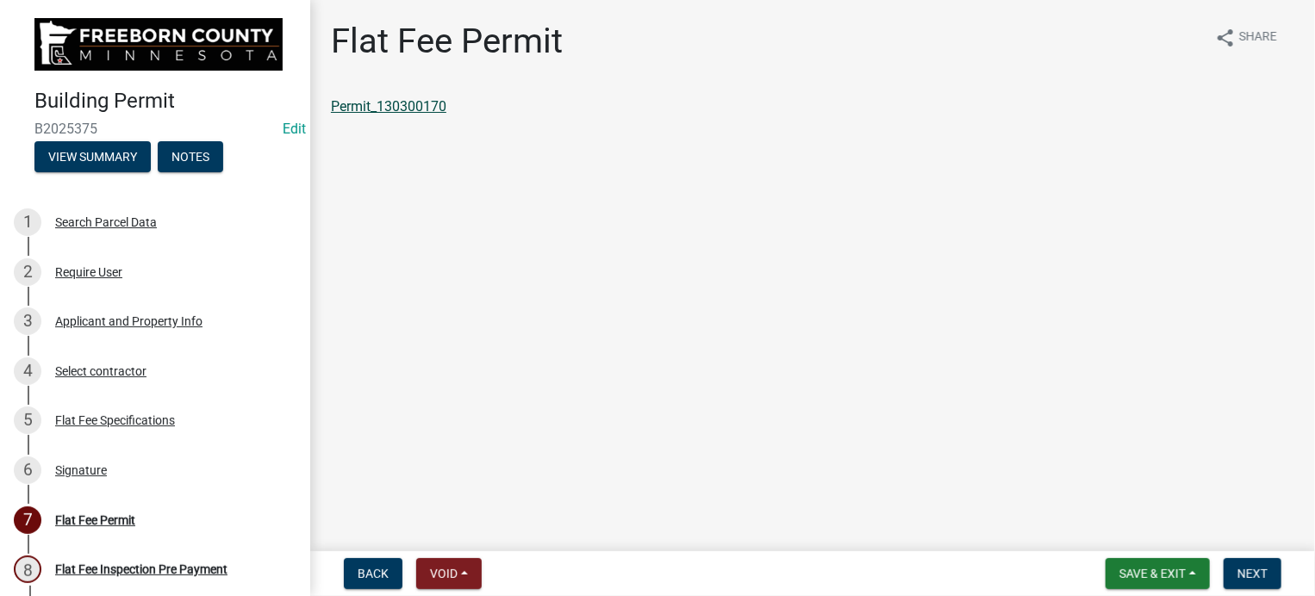
click at [426, 109] on link "Permit_130300170" at bounding box center [388, 106] width 115 height 16
click at [1127, 571] on span "Save & Exit" at bounding box center [1152, 574] width 66 height 14
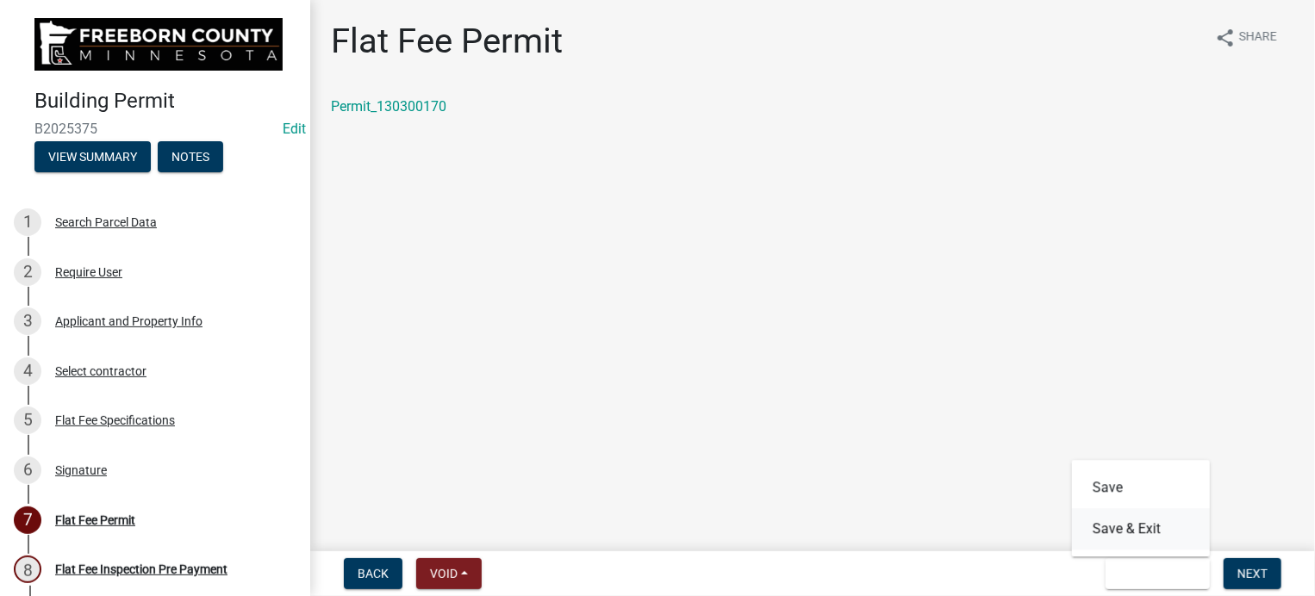
click at [1124, 527] on button "Save & Exit" at bounding box center [1141, 528] width 138 height 41
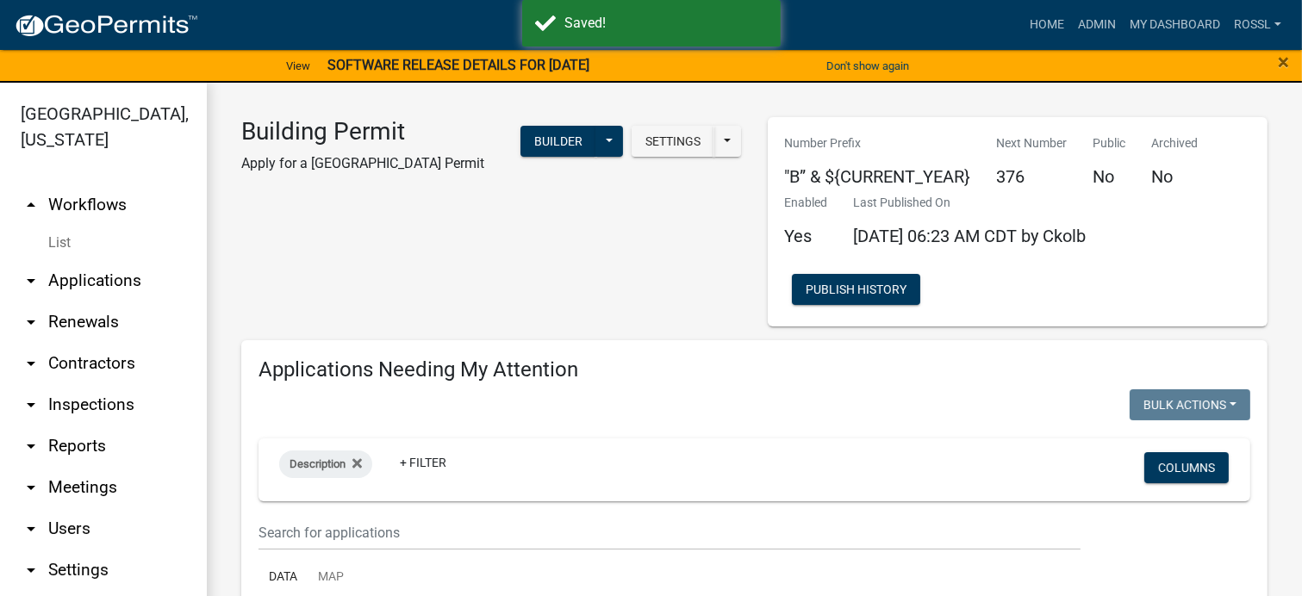
select select "2: 50"
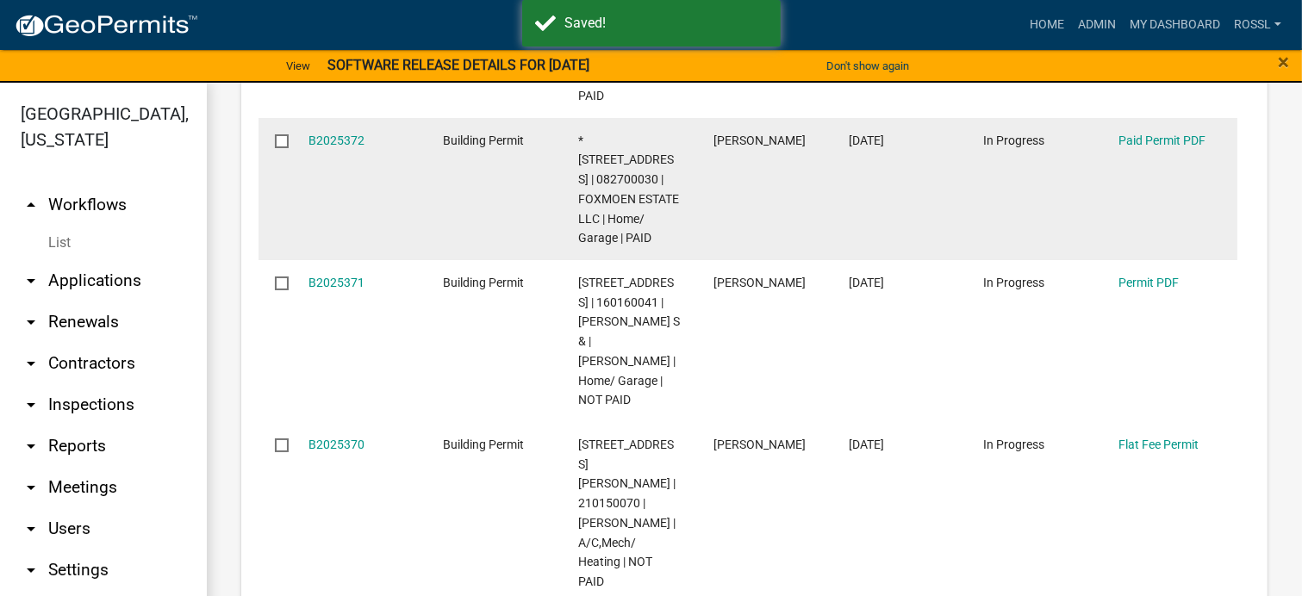
scroll to position [948, 0]
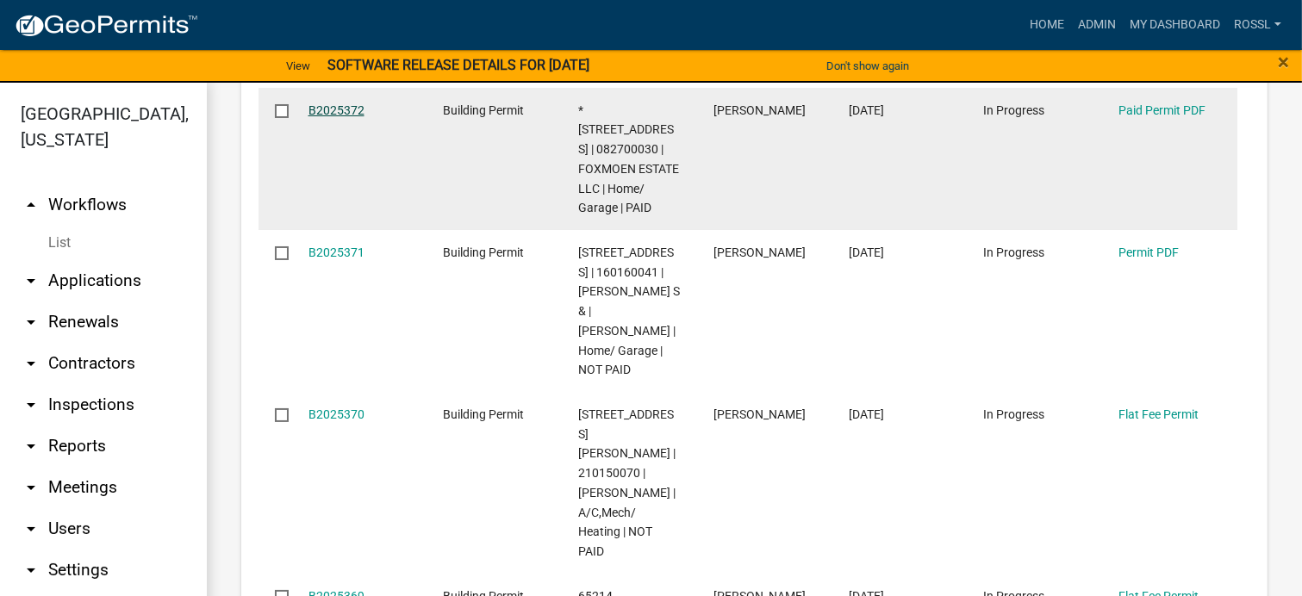
click at [350, 117] on link "B2025372" at bounding box center [337, 110] width 56 height 14
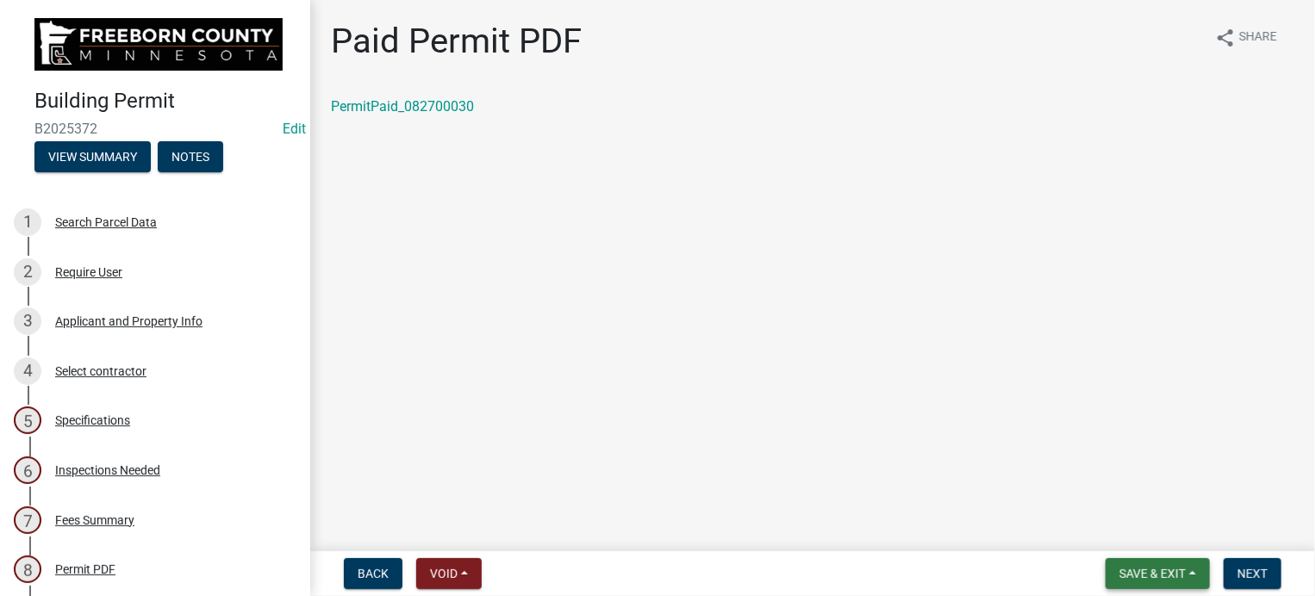
click at [1132, 558] on button "Save & Exit" at bounding box center [1158, 573] width 104 height 31
click at [1128, 535] on button "Save & Exit" at bounding box center [1141, 528] width 138 height 41
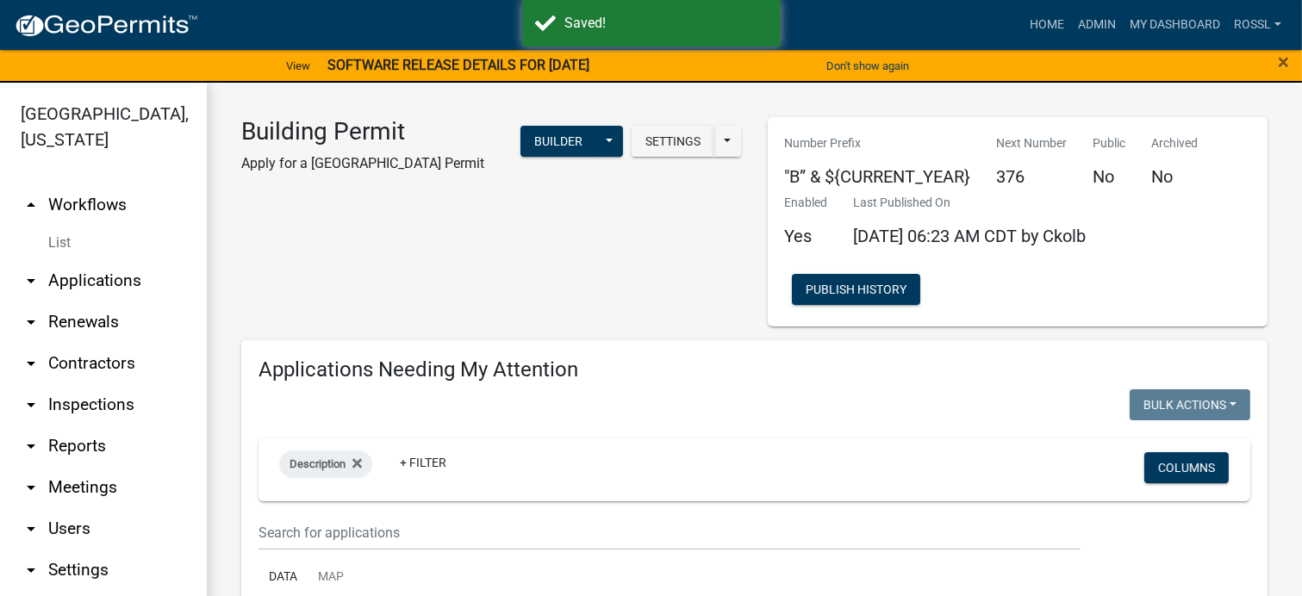
select select "2: 50"
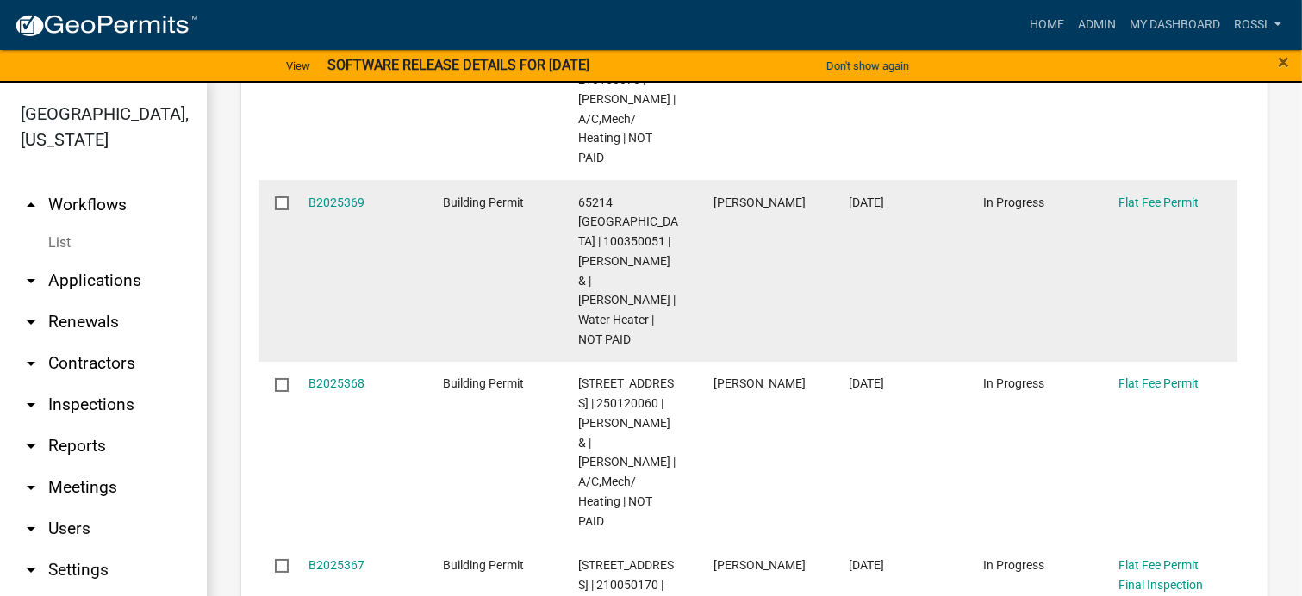
scroll to position [1379, 0]
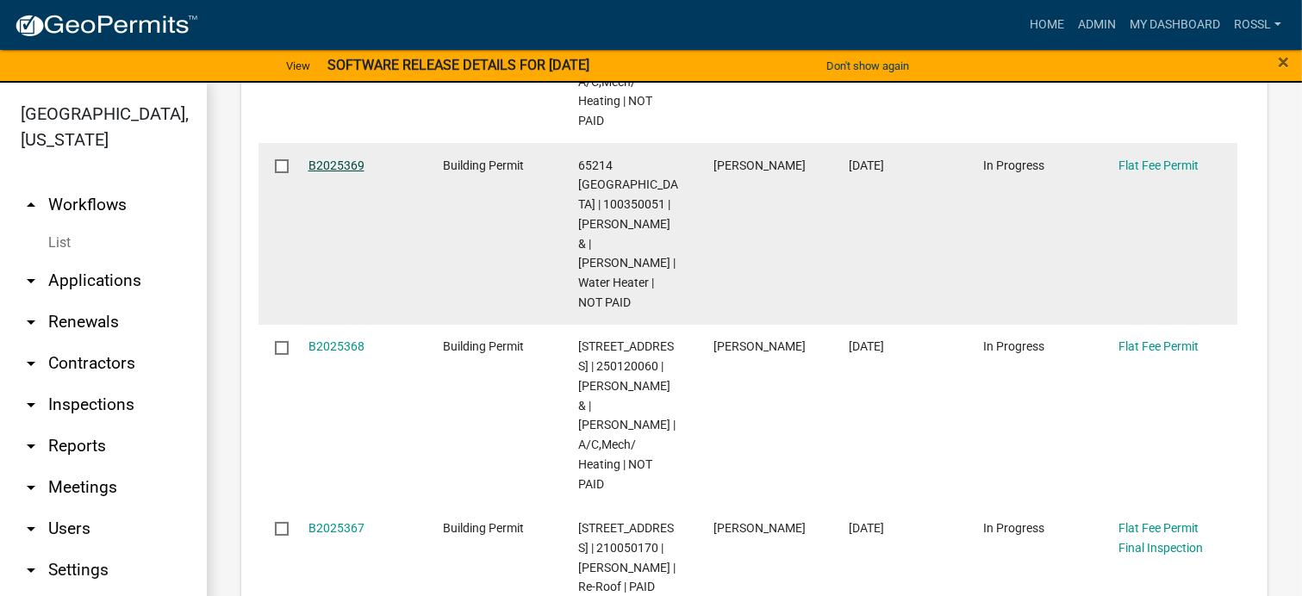
click at [346, 172] on link "B2025369" at bounding box center [337, 166] width 56 height 14
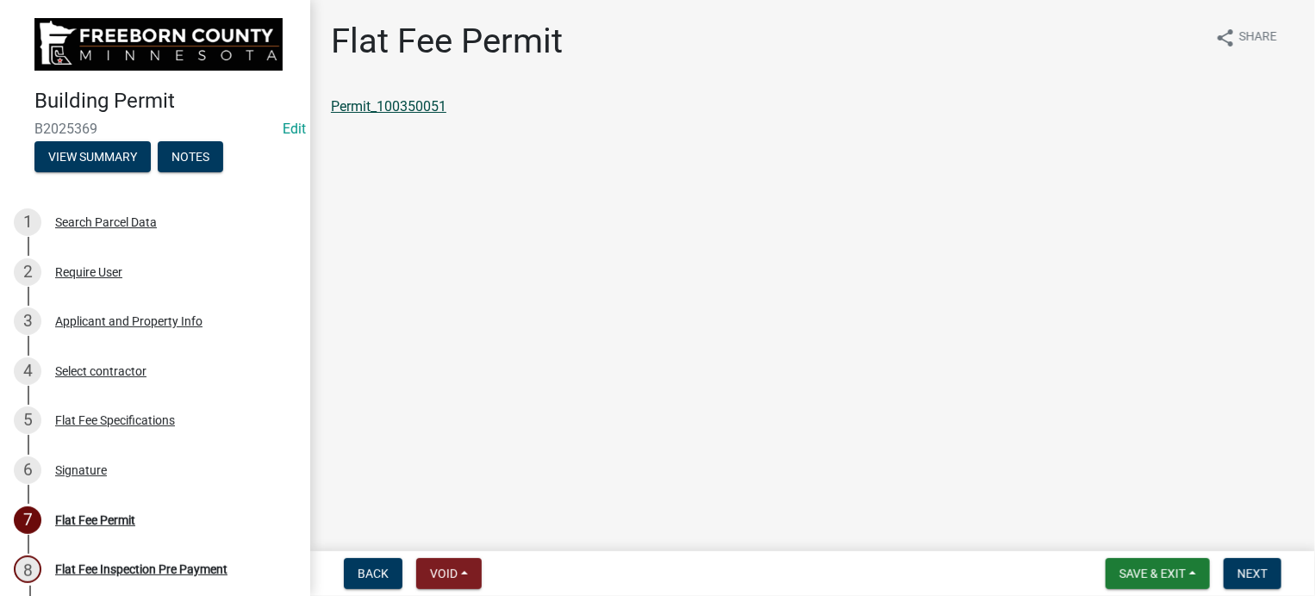
click at [421, 108] on link "Permit_100350051" at bounding box center [388, 106] width 115 height 16
click at [1123, 568] on span "Save & Exit" at bounding box center [1152, 574] width 66 height 14
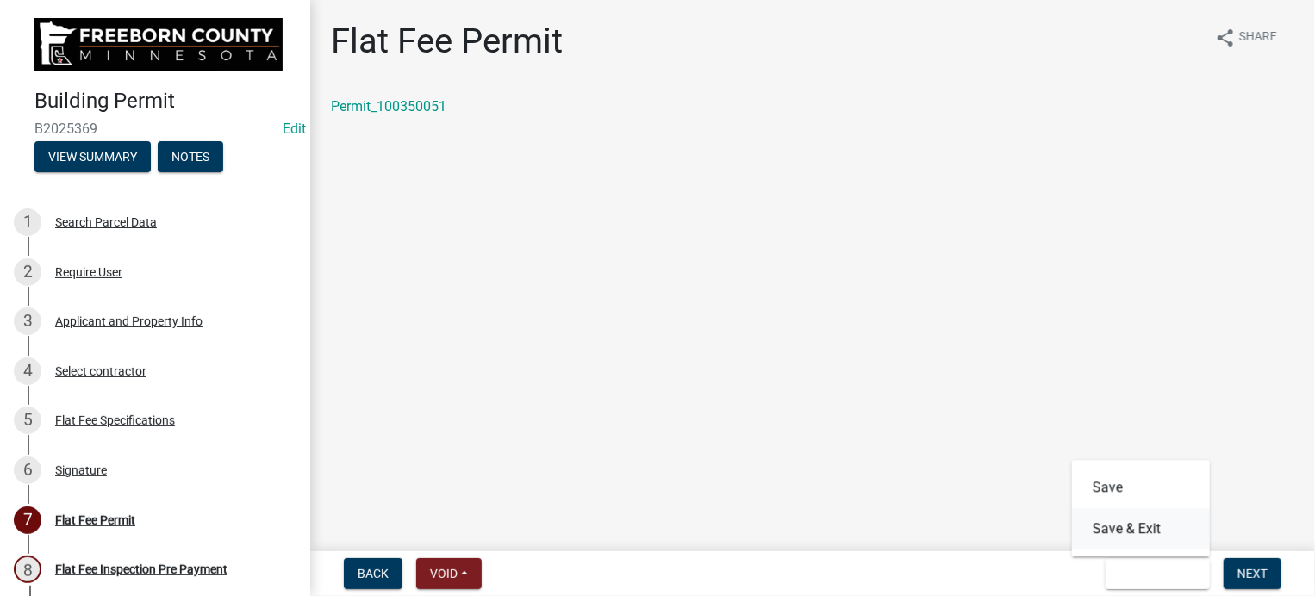
click at [1113, 526] on button "Save & Exit" at bounding box center [1141, 528] width 138 height 41
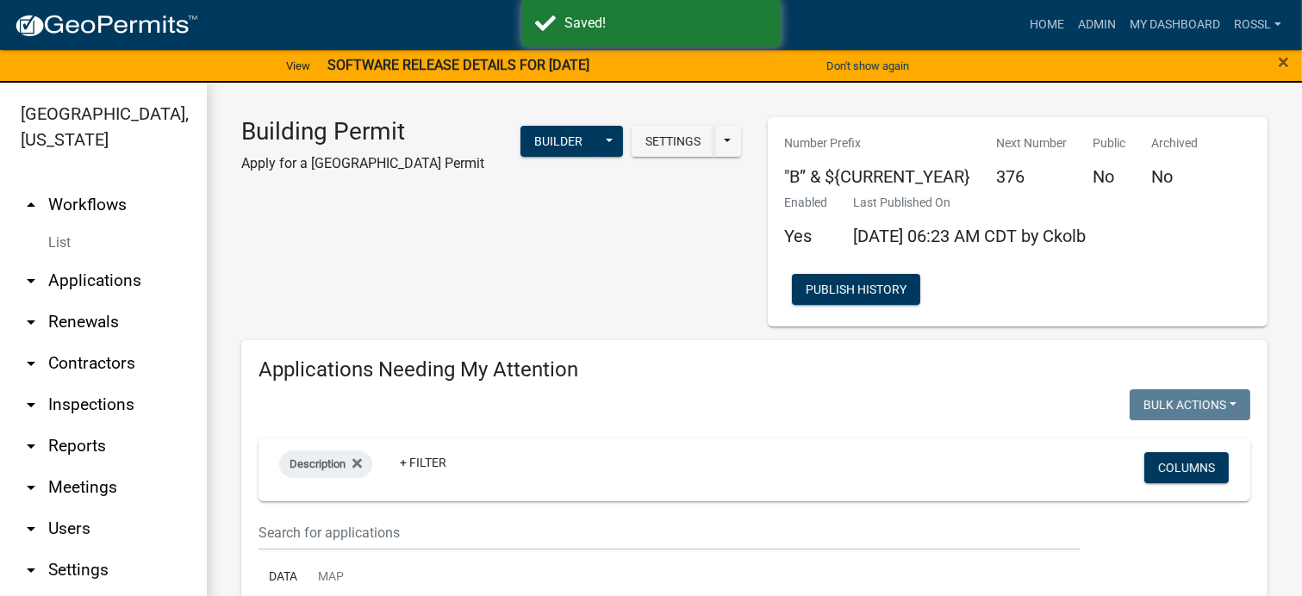
select select "2: 50"
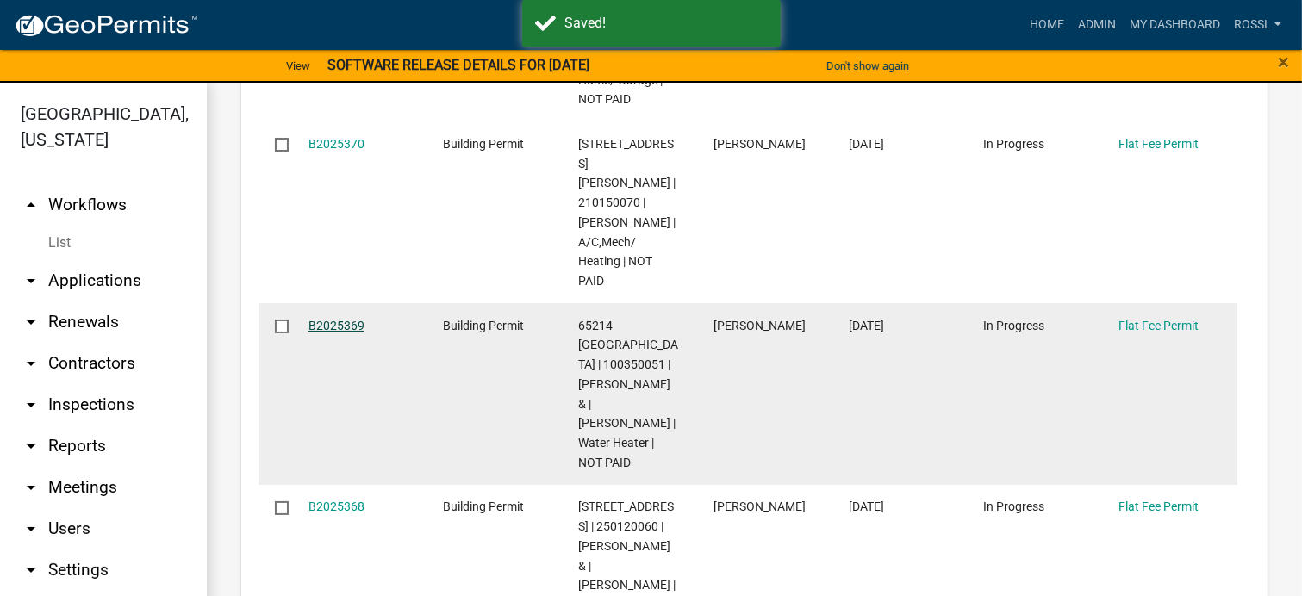
scroll to position [1293, 0]
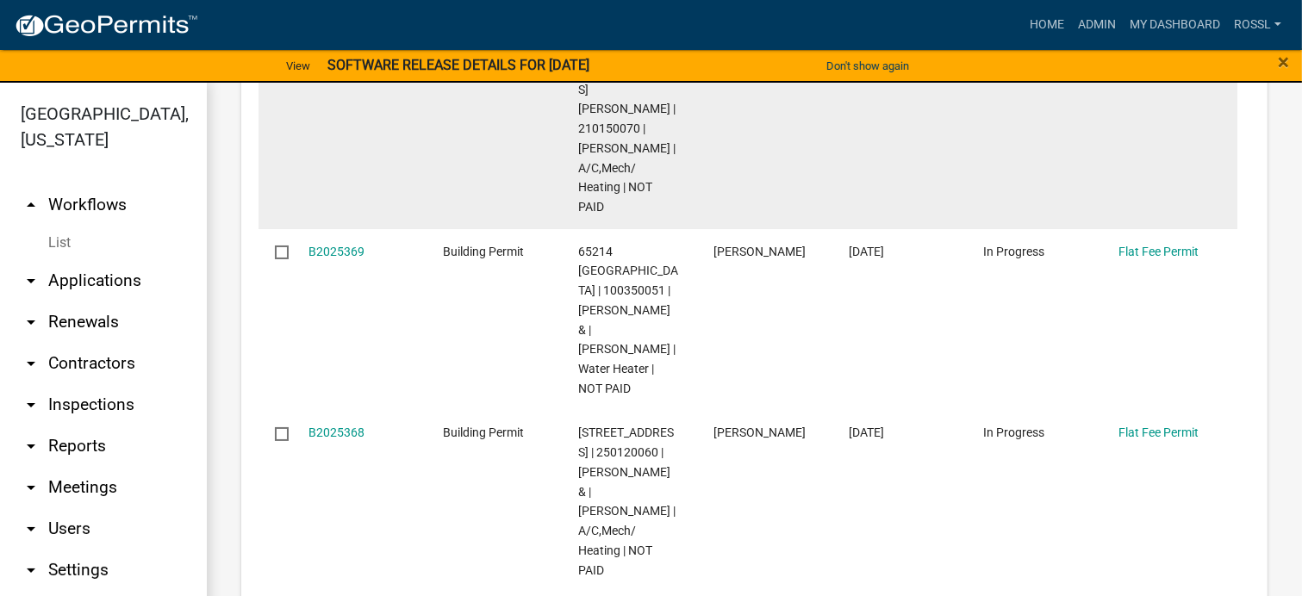
click at [334, 77] on link "B2025370" at bounding box center [337, 70] width 56 height 14
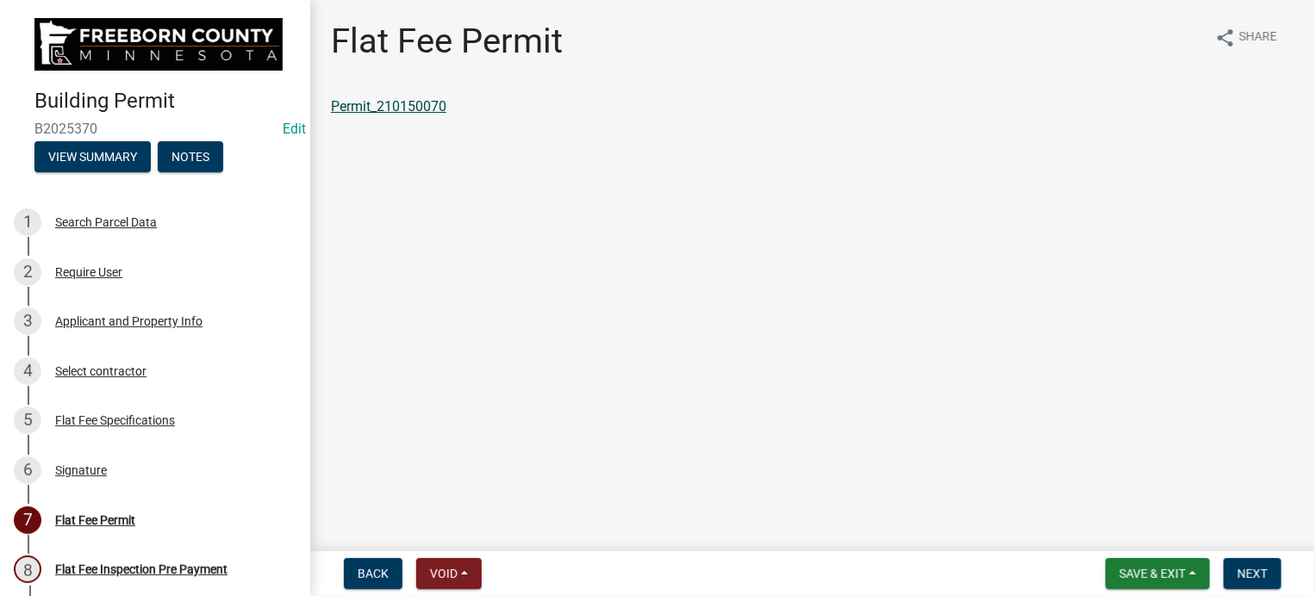
click at [417, 108] on link "Permit_210150070" at bounding box center [388, 106] width 115 height 16
click at [1177, 580] on span "Save & Exit" at bounding box center [1152, 574] width 66 height 14
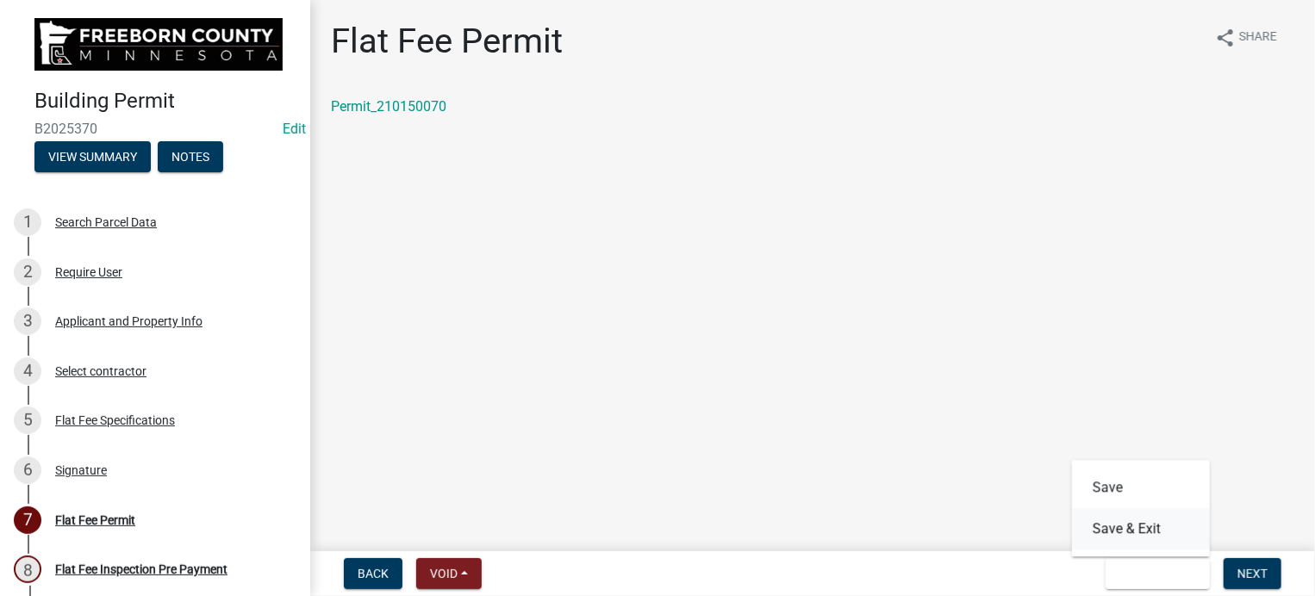
click at [1171, 533] on button "Save & Exit" at bounding box center [1141, 528] width 138 height 41
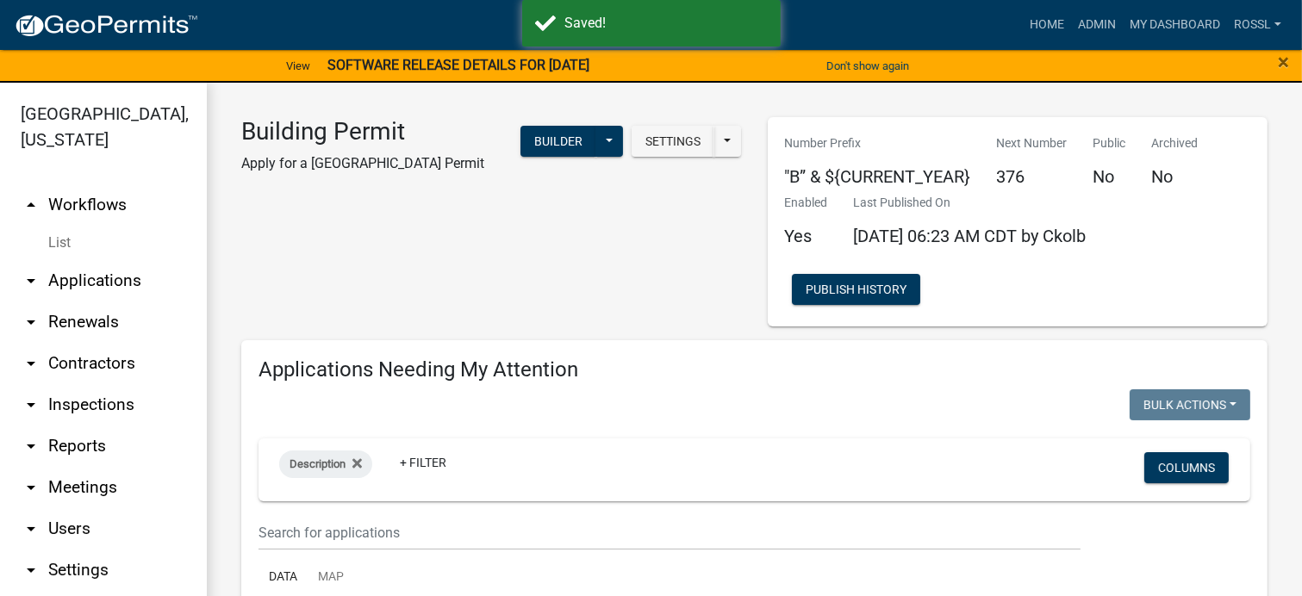
select select "2: 50"
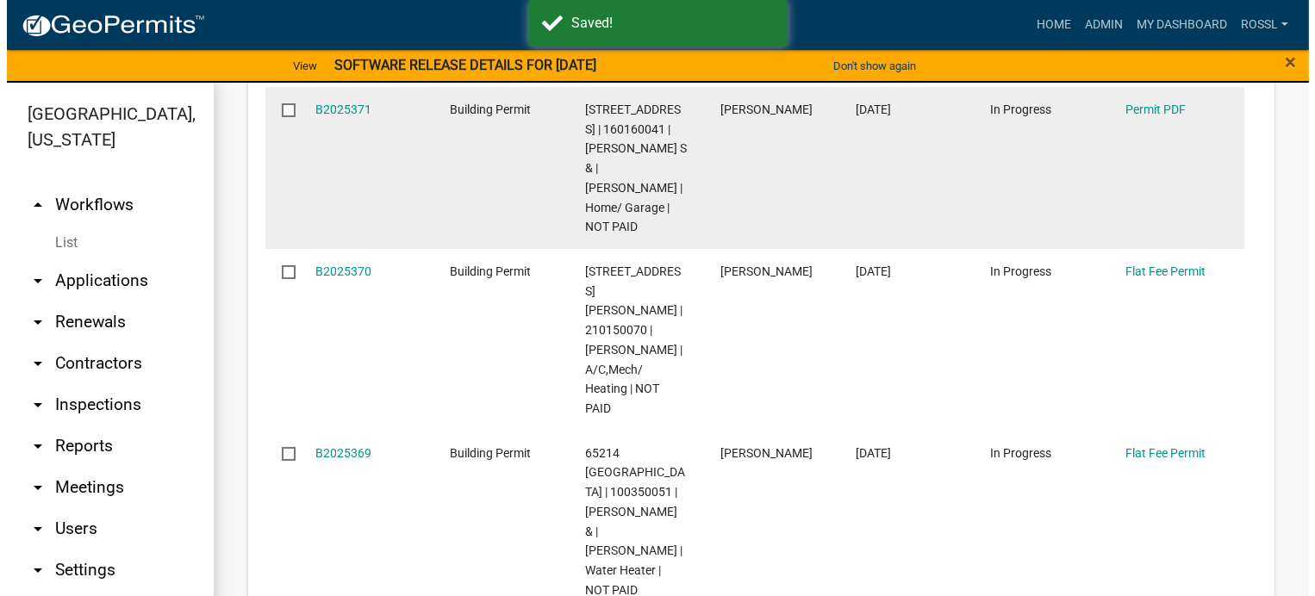
scroll to position [1120, 0]
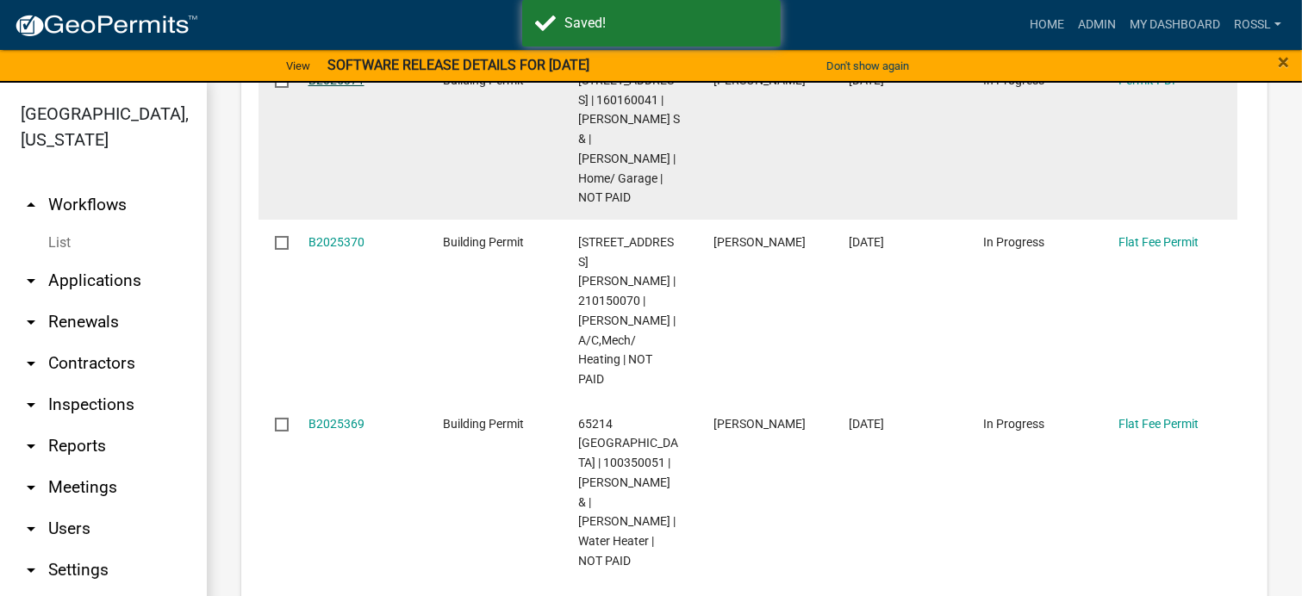
click at [340, 87] on link "B2025371" at bounding box center [337, 80] width 56 height 14
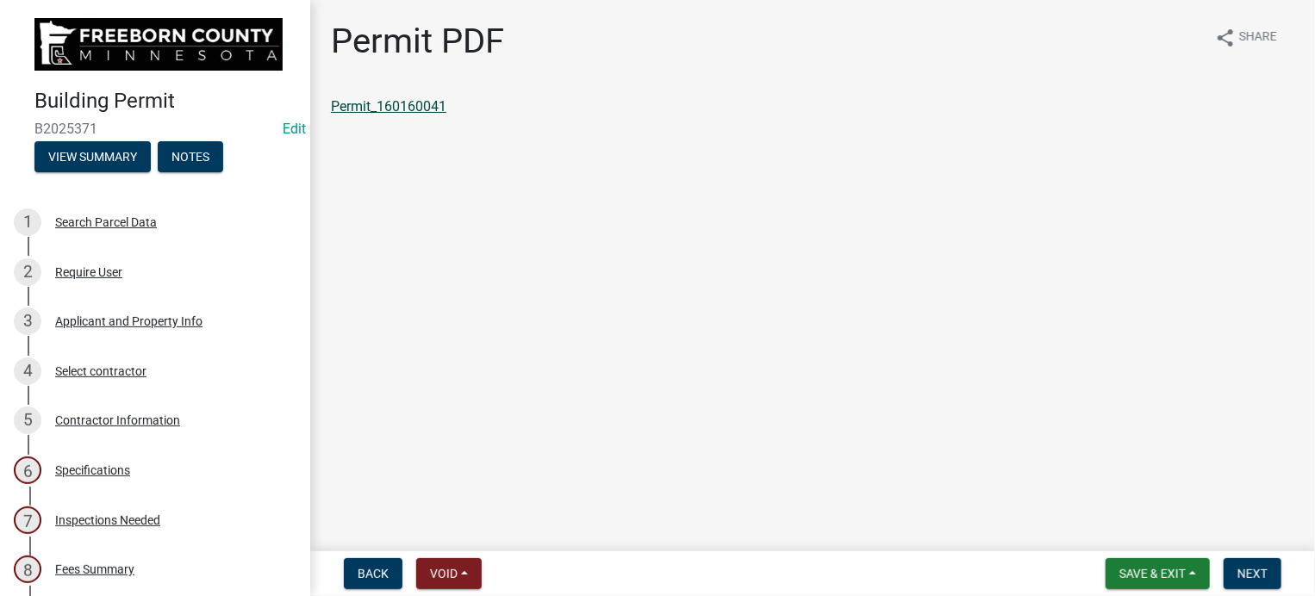
click at [413, 106] on link "Permit_160160041" at bounding box center [388, 106] width 115 height 16
click at [106, 371] on div "Select contractor" at bounding box center [100, 371] width 91 height 12
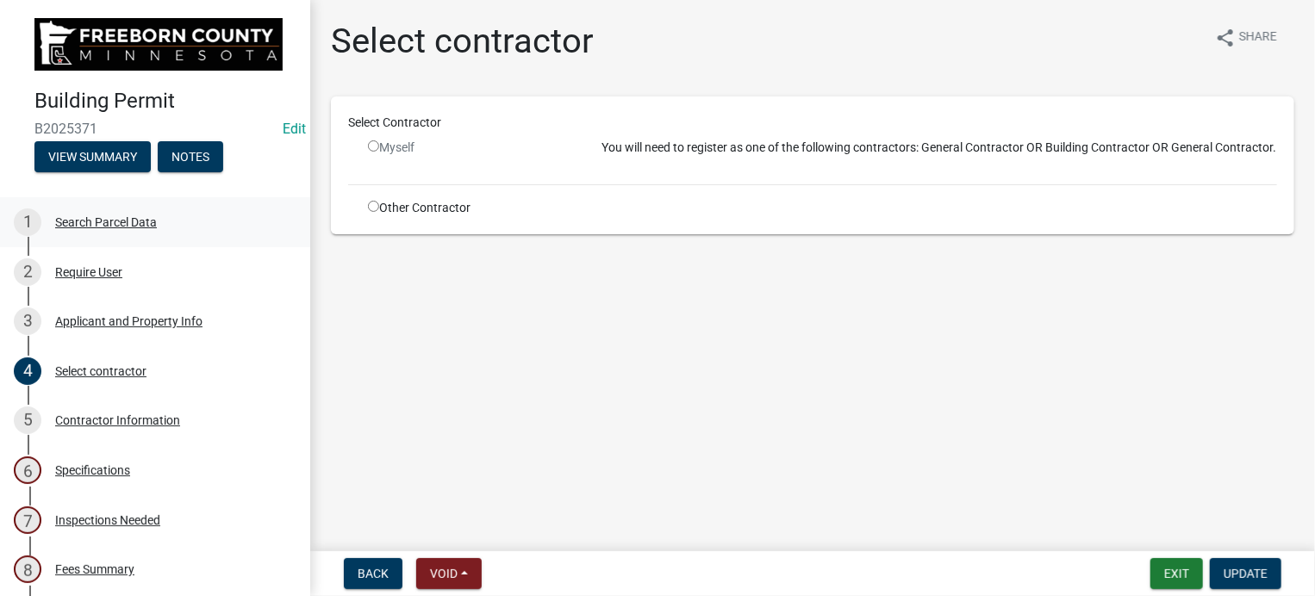
click at [66, 220] on div "Search Parcel Data" at bounding box center [106, 222] width 102 height 12
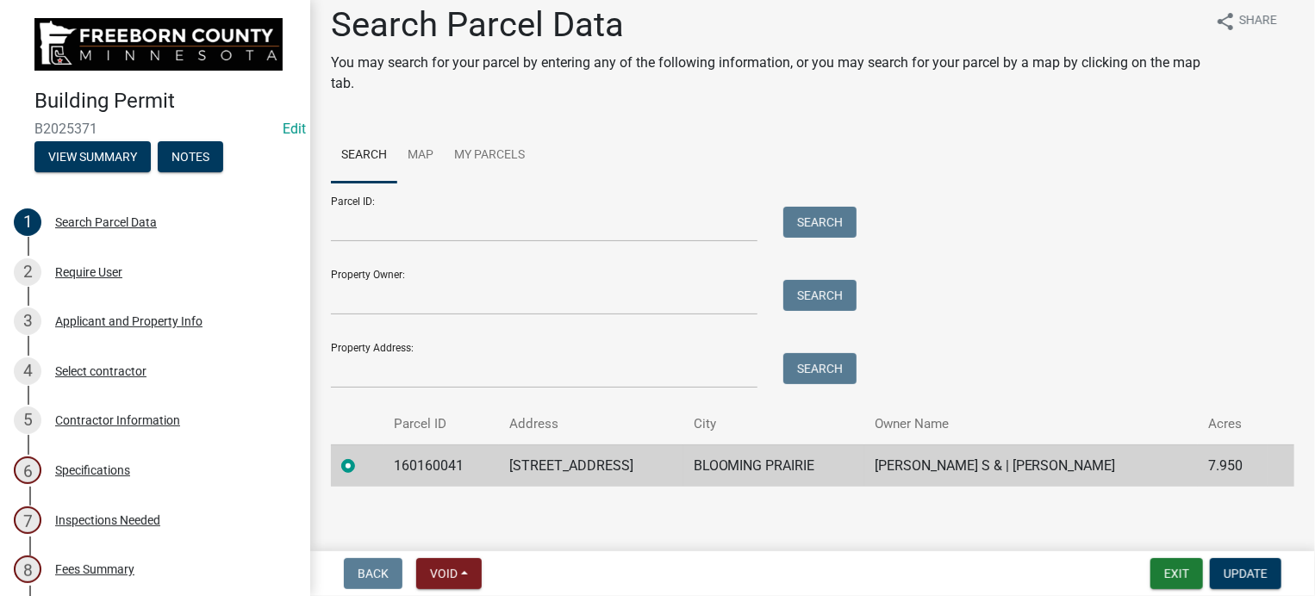
scroll to position [25, 0]
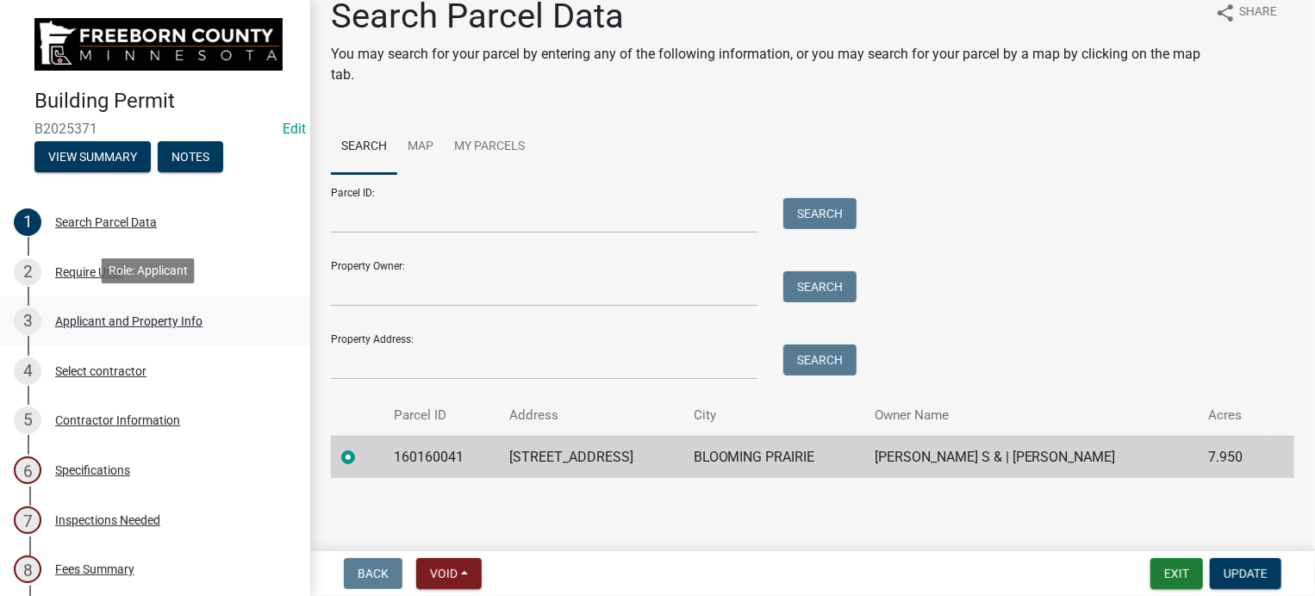
click at [108, 320] on div "Applicant and Property Info" at bounding box center [128, 321] width 147 height 12
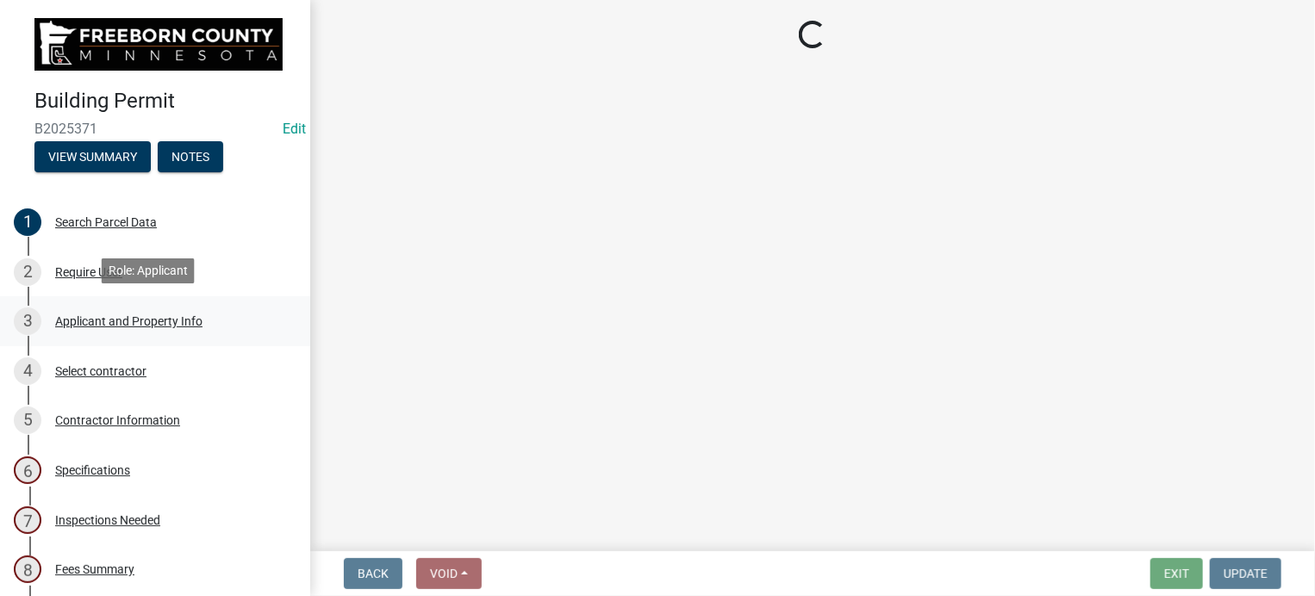
scroll to position [0, 0]
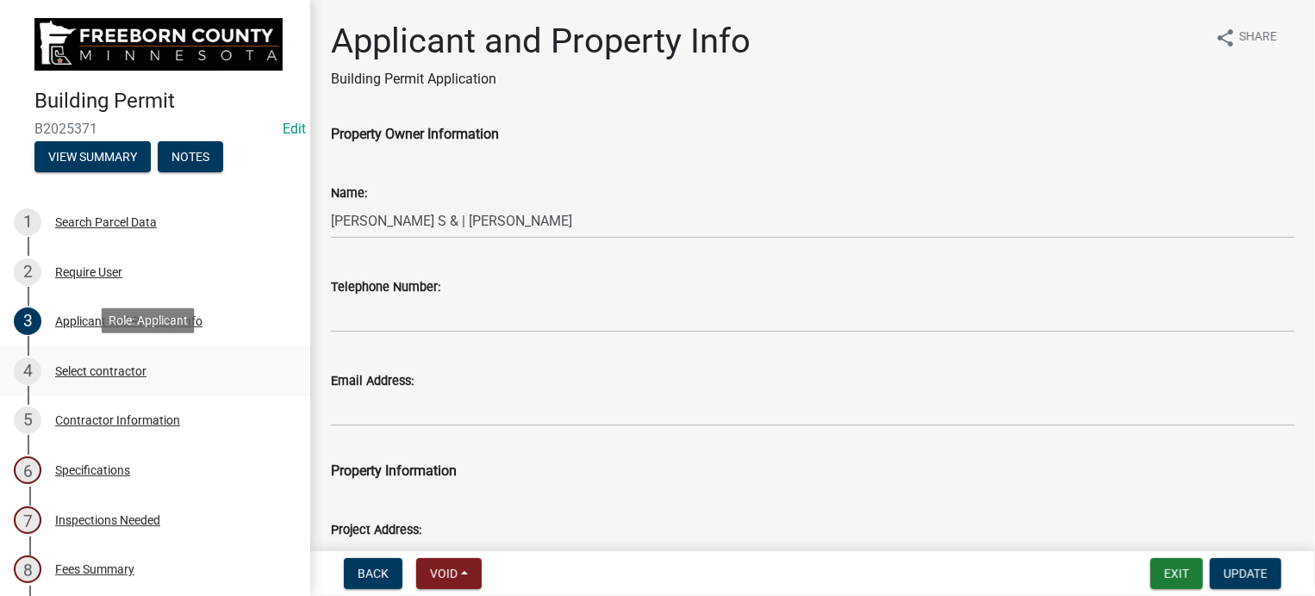
click at [71, 368] on div "Select contractor" at bounding box center [100, 371] width 91 height 12
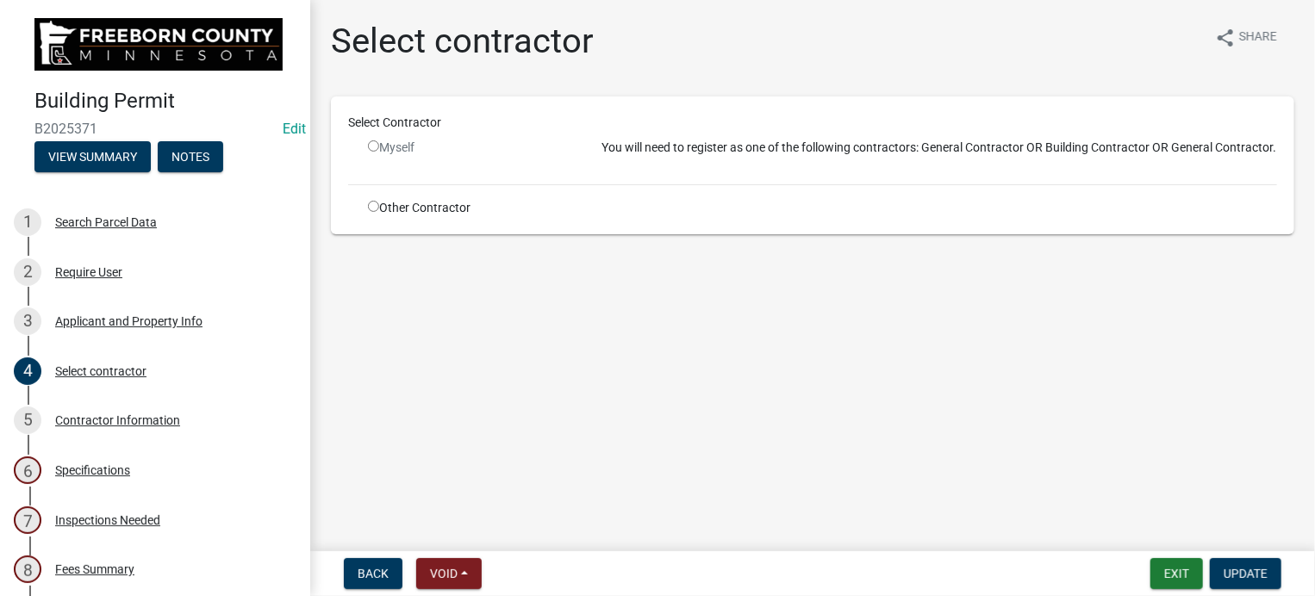
click at [374, 207] on input "radio" at bounding box center [373, 206] width 11 height 11
radio input "true"
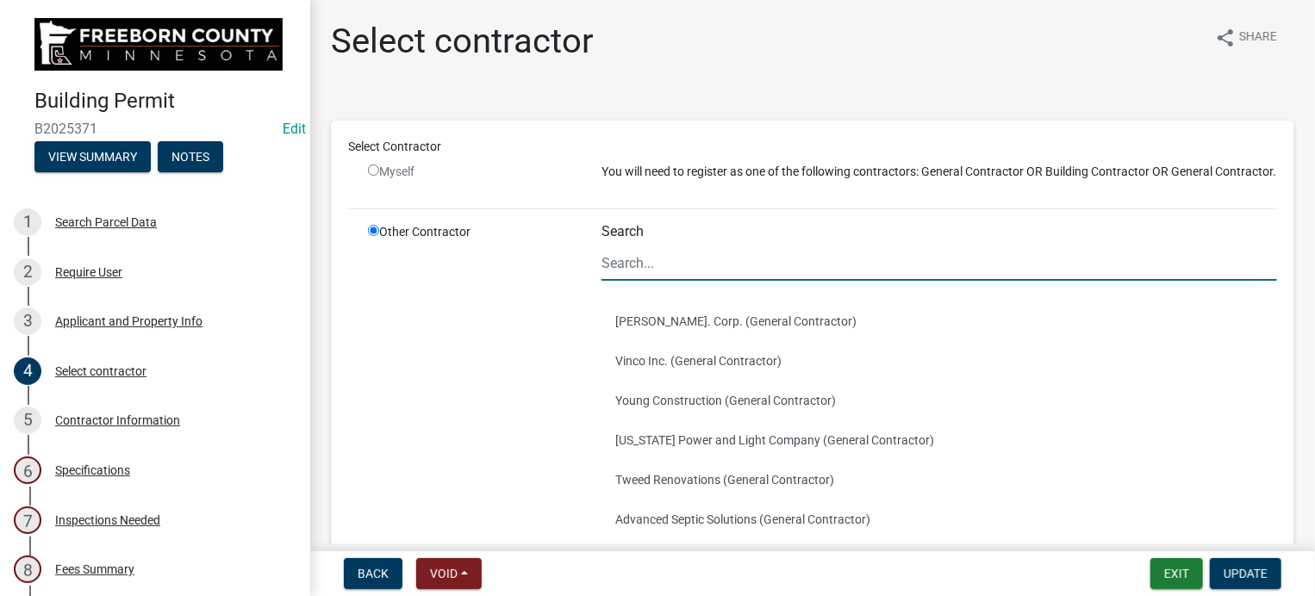
click at [714, 281] on input "Search" at bounding box center [940, 263] width 676 height 35
type input "nor"
click at [648, 374] on button "[PERSON_NAME] Const Inc. (General Contractor)" at bounding box center [940, 361] width 676 height 40
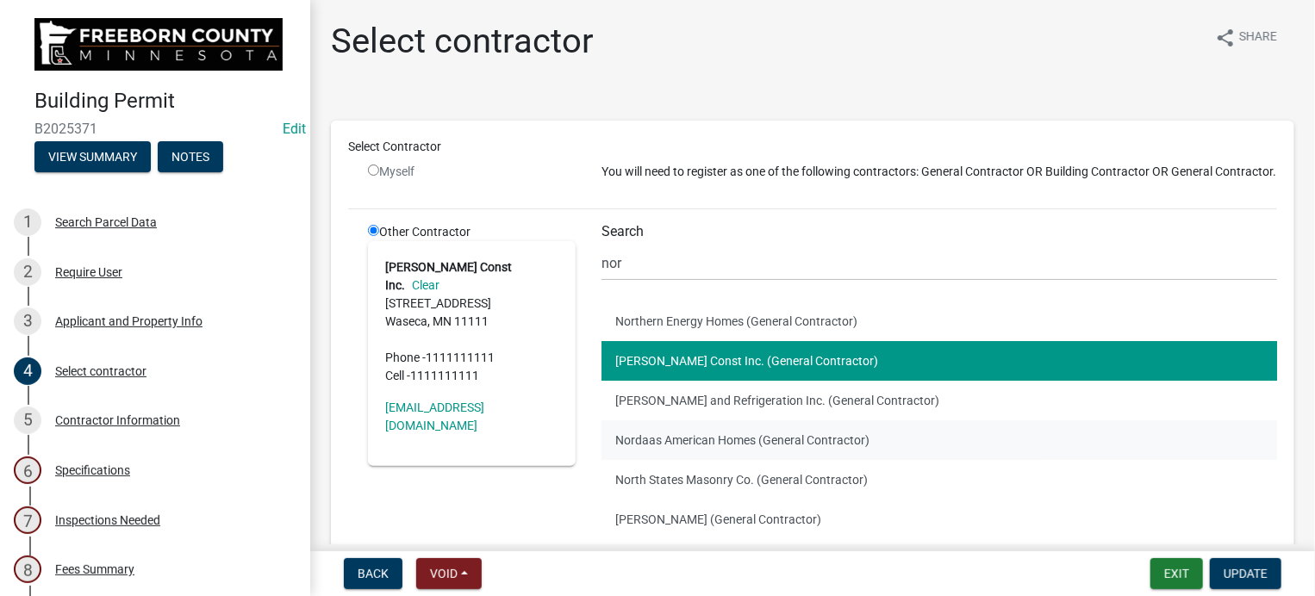
click at [631, 454] on button "Nordaas American Homes (General Contractor)" at bounding box center [940, 441] width 676 height 40
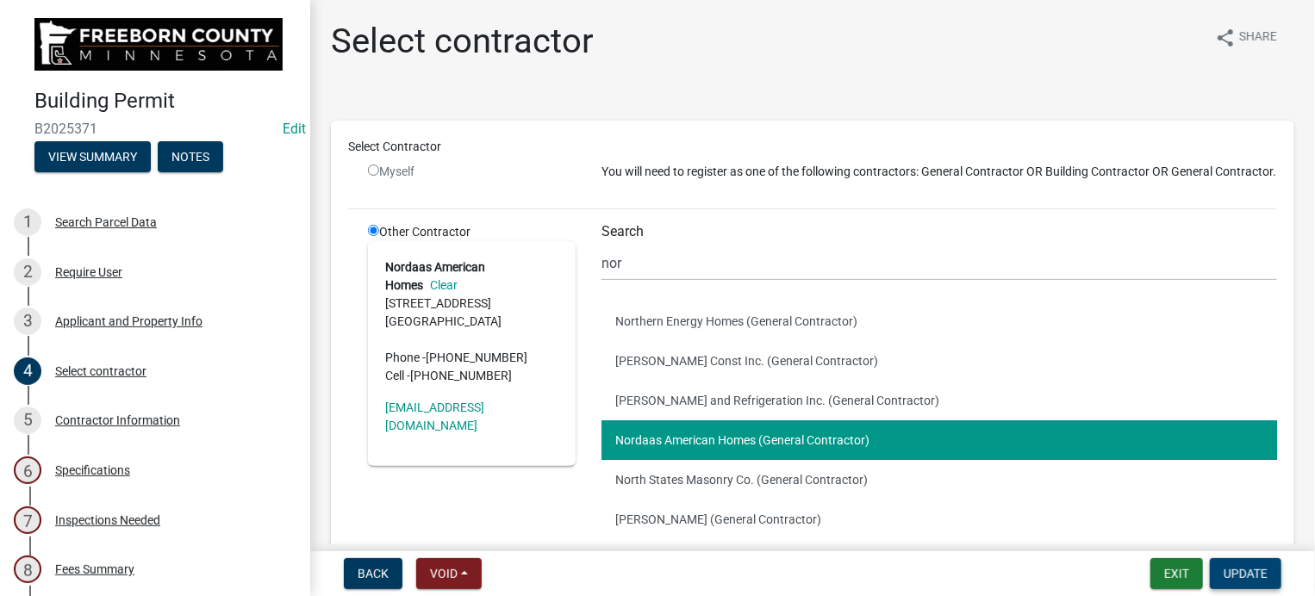
click at [1221, 575] on button "Update" at bounding box center [1246, 573] width 72 height 31
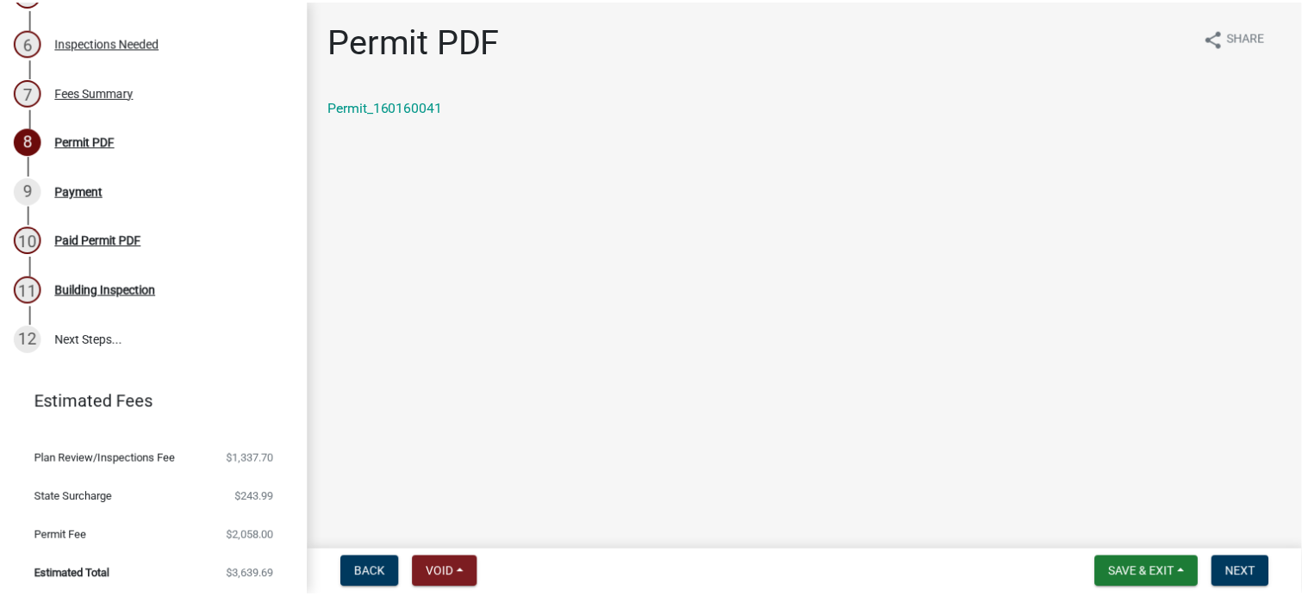
scroll to position [431, 0]
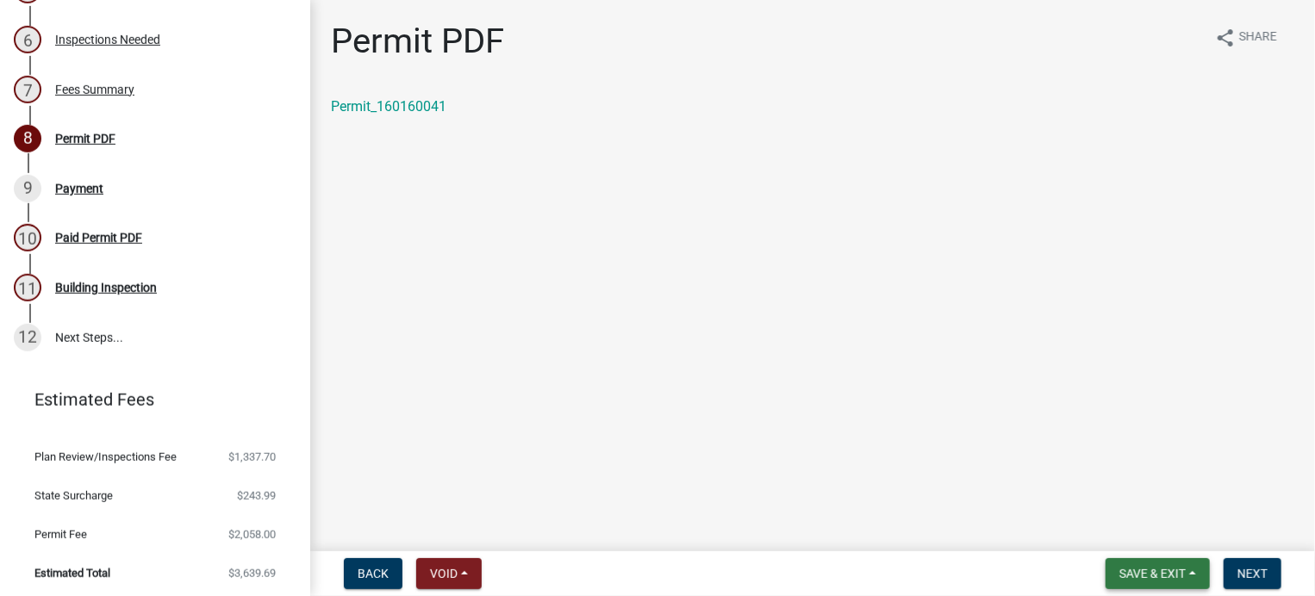
click at [1144, 567] on span "Save & Exit" at bounding box center [1152, 574] width 66 height 14
click at [1133, 532] on button "Save & Exit" at bounding box center [1141, 528] width 138 height 41
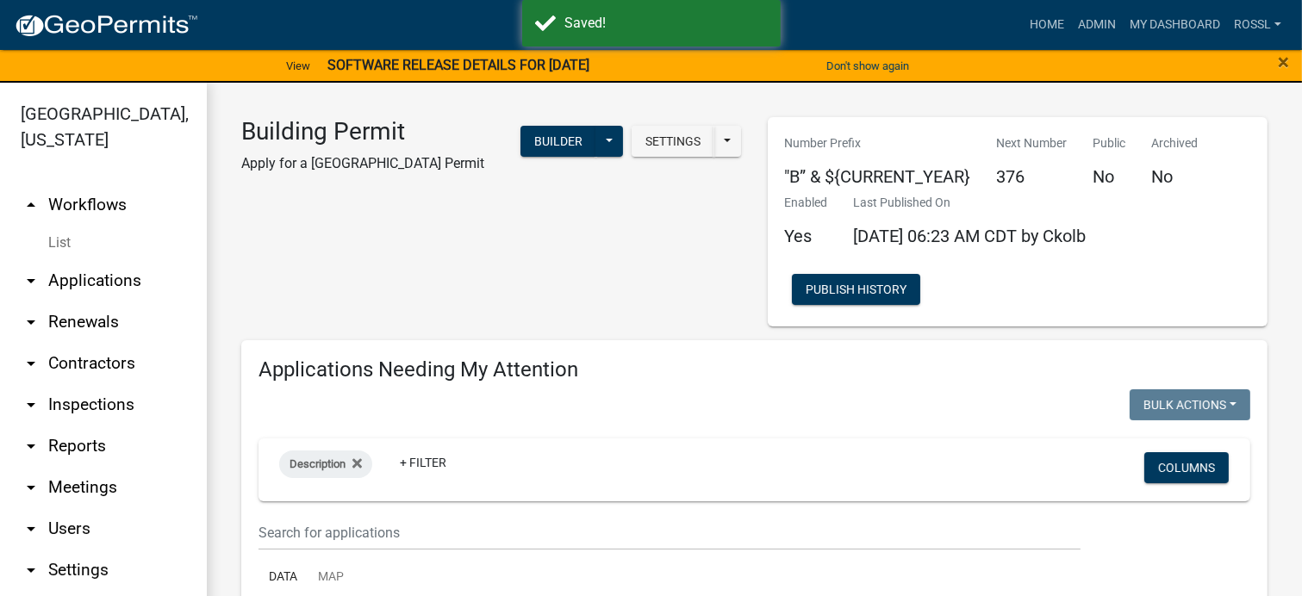
select select "2: 50"
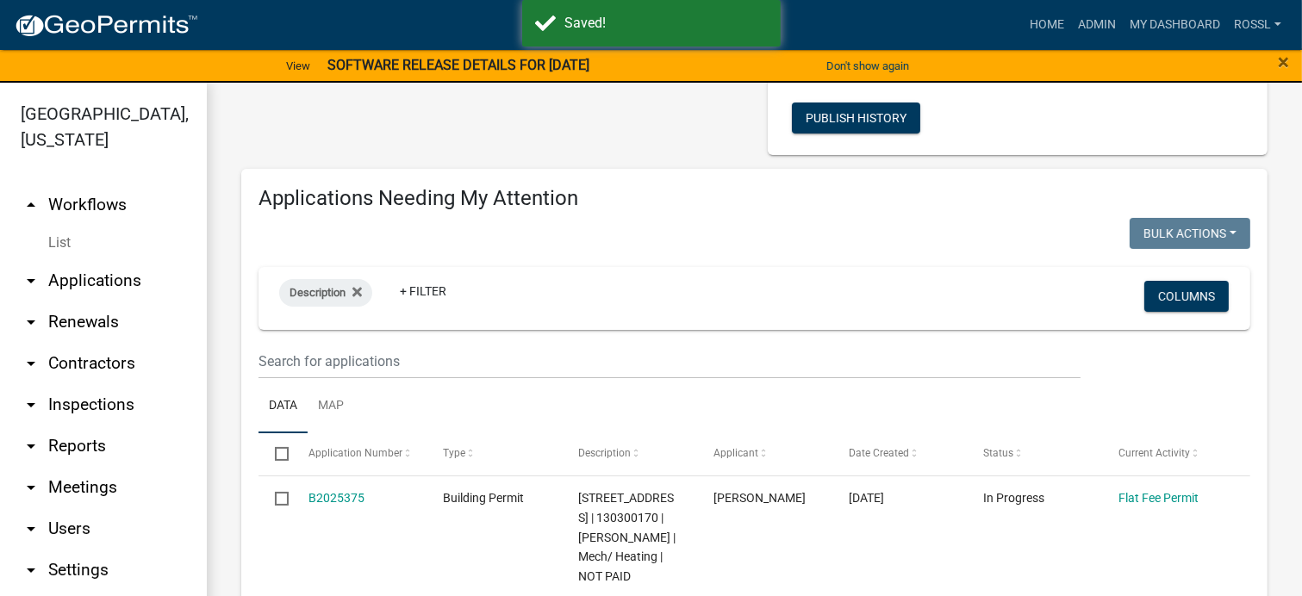
scroll to position [345, 0]
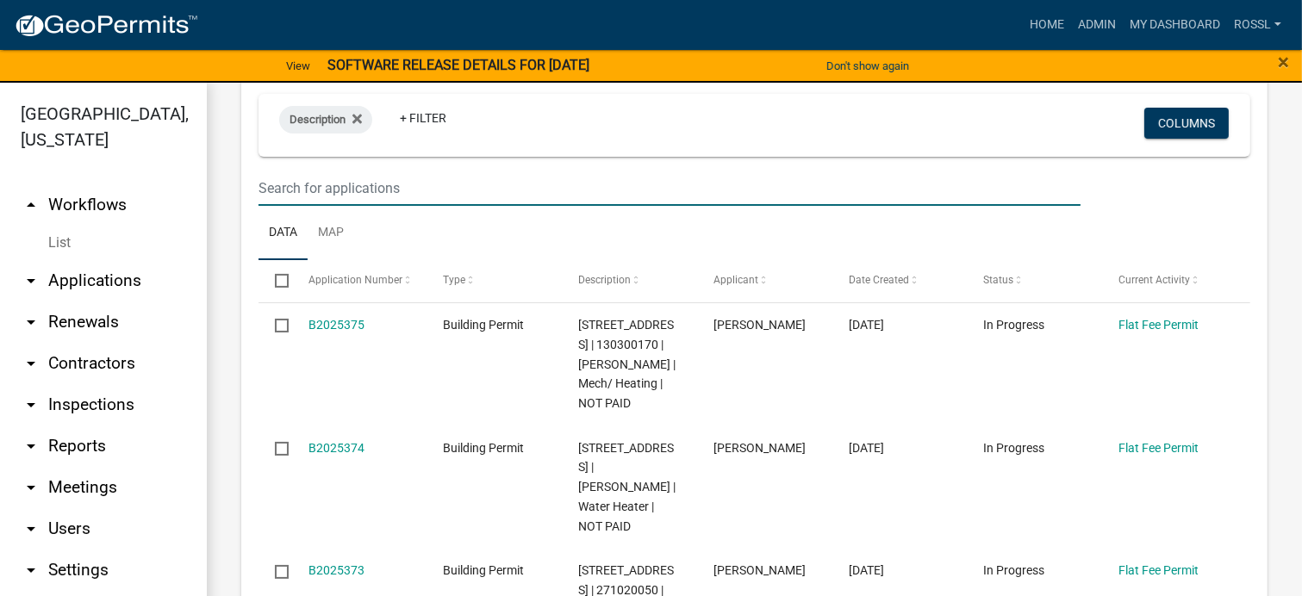
click at [355, 189] on input "text" at bounding box center [670, 188] width 822 height 35
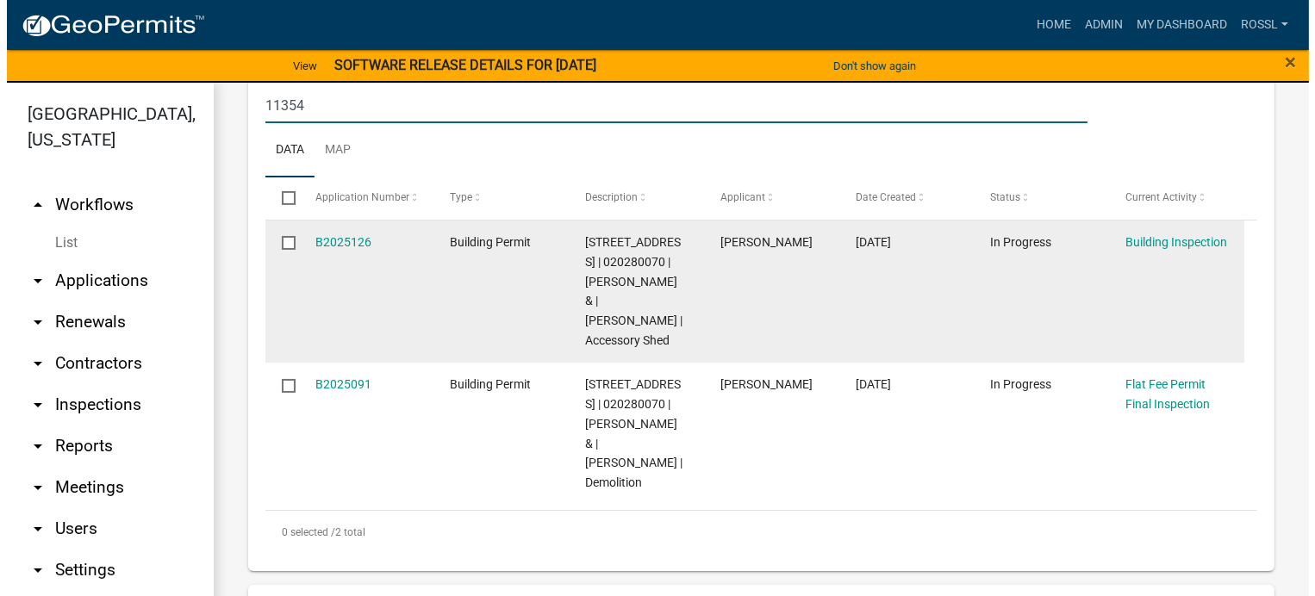
scroll to position [517, 0]
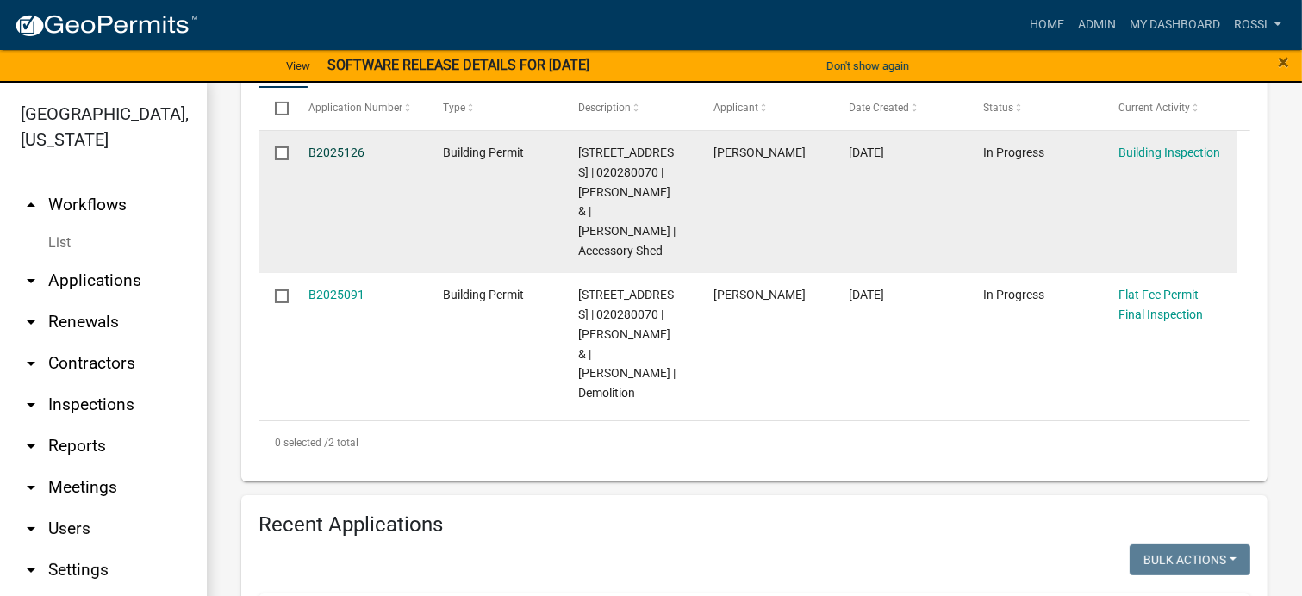
type input "11354"
click at [330, 156] on link "B2025126" at bounding box center [337, 153] width 56 height 14
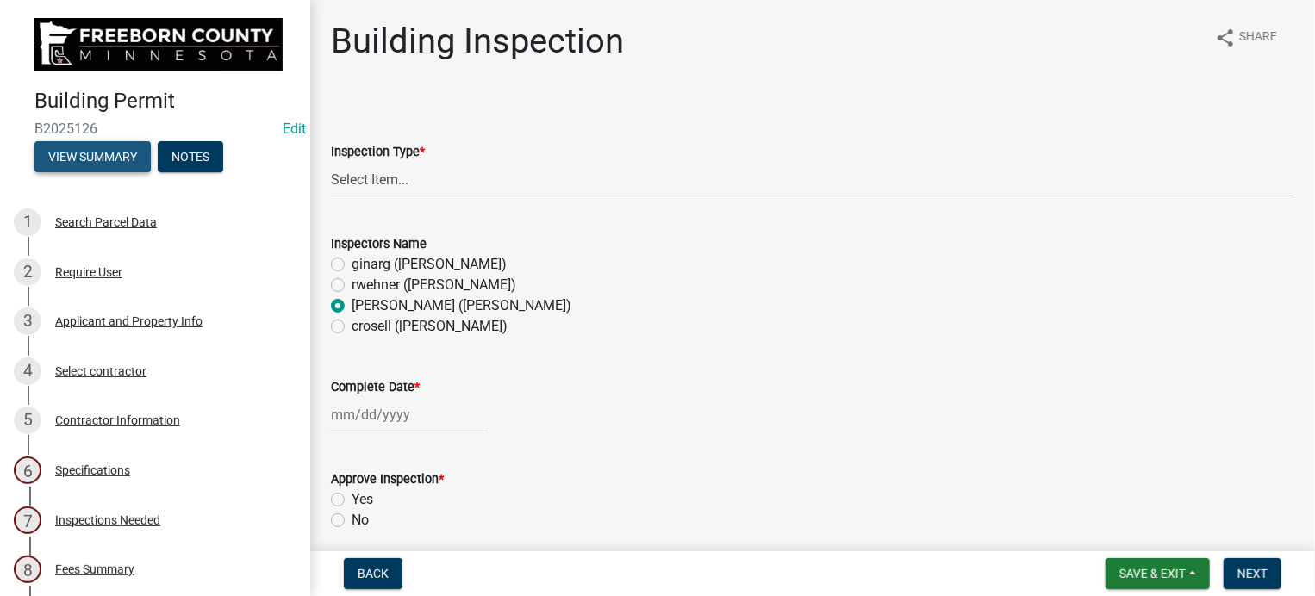
click at [137, 147] on button "View Summary" at bounding box center [92, 156] width 116 height 31
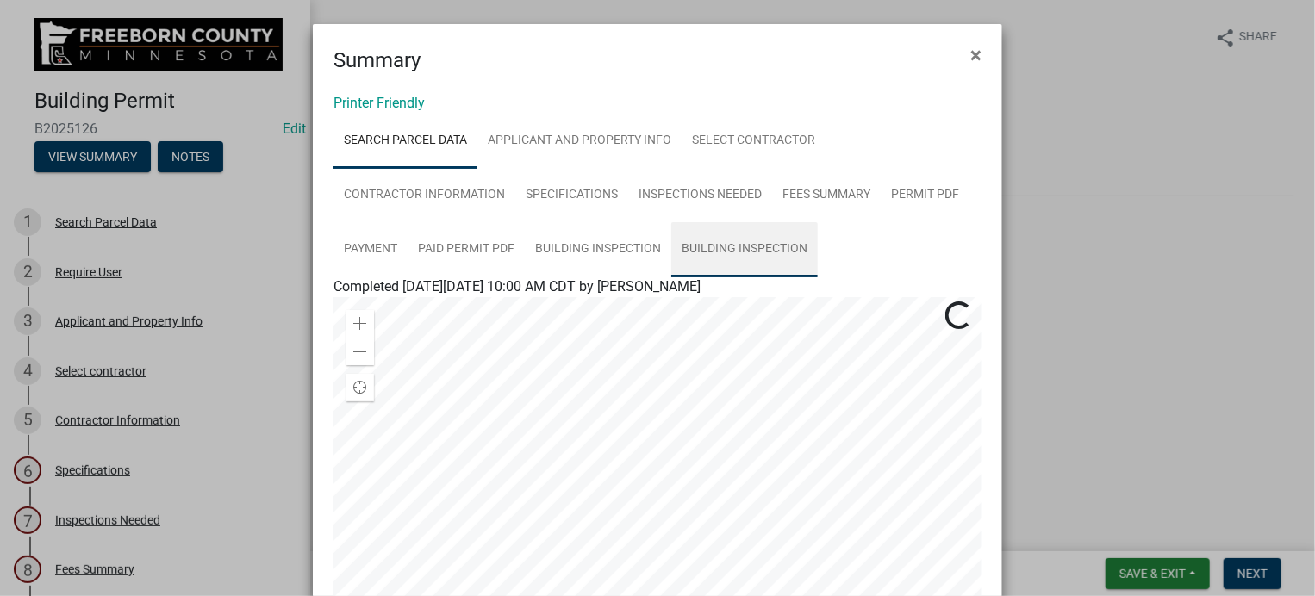
click at [714, 247] on link "Building Inspection" at bounding box center [744, 249] width 147 height 55
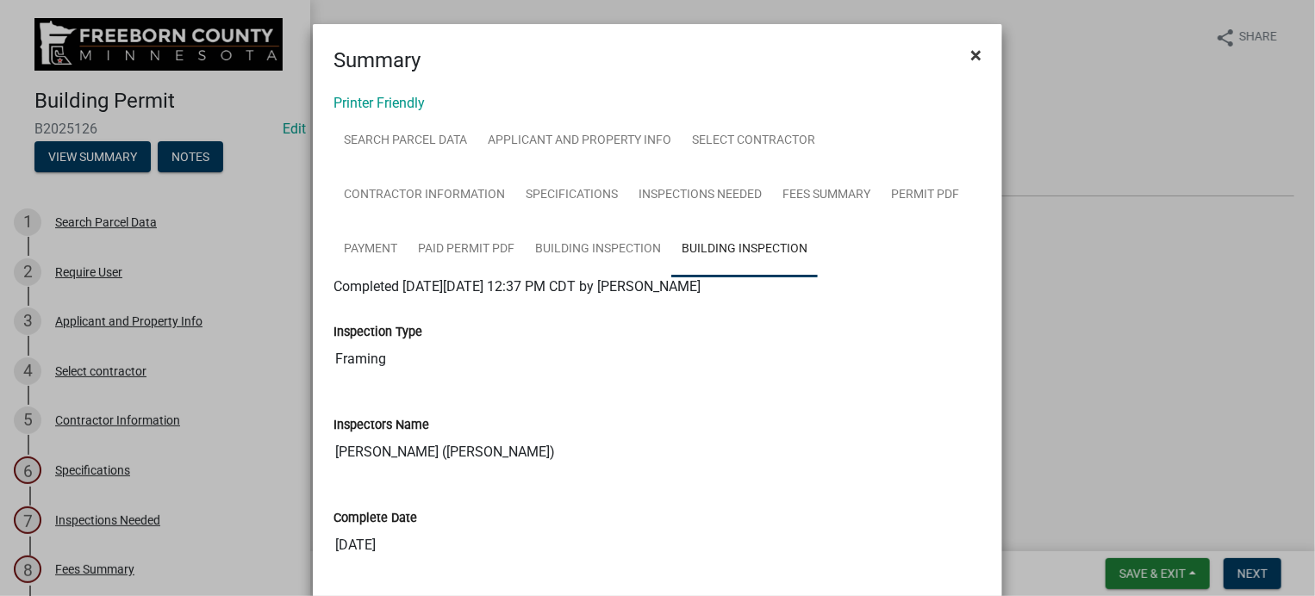
click at [970, 49] on span "×" at bounding box center [975, 55] width 11 height 24
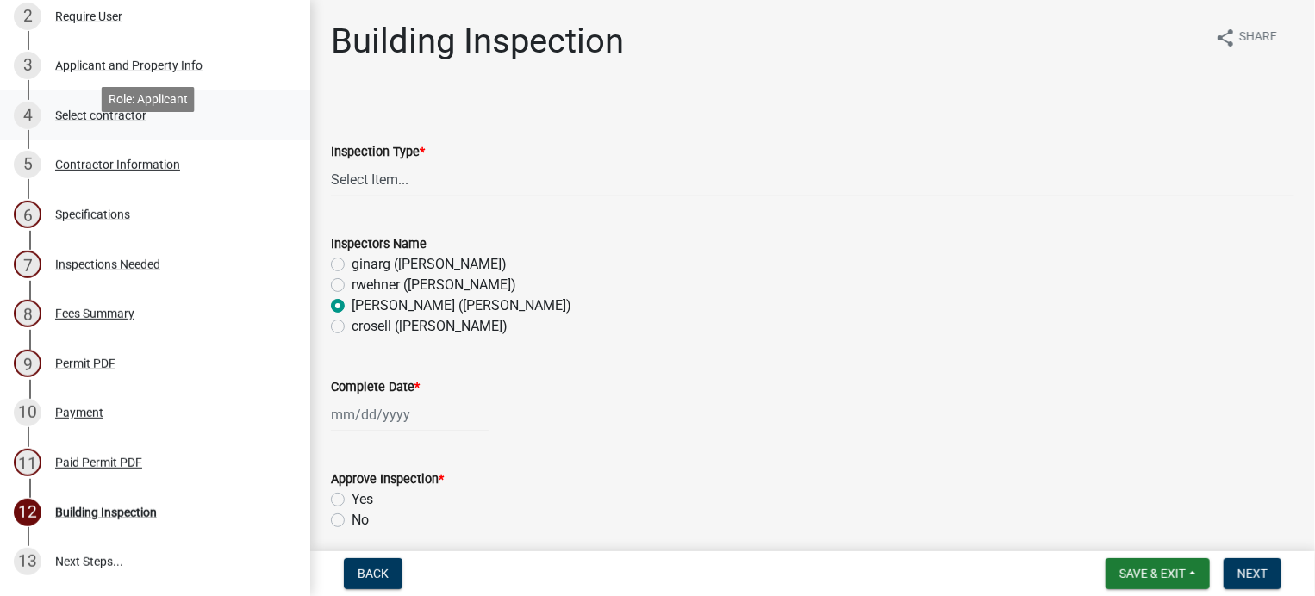
scroll to position [259, 0]
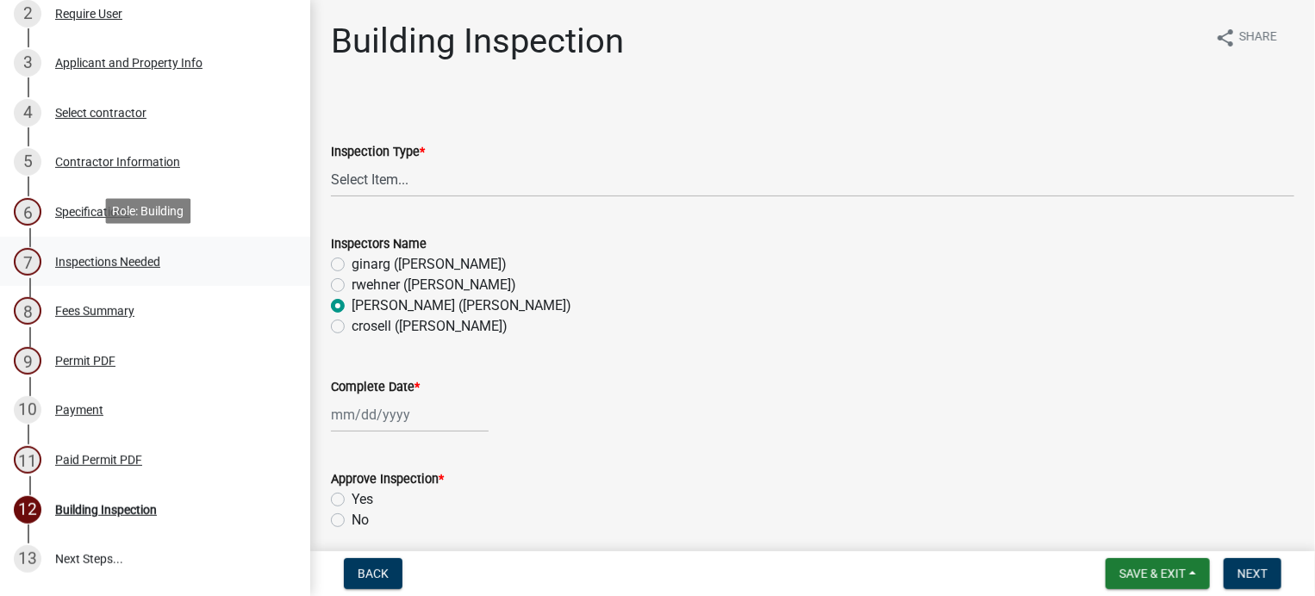
click at [122, 262] on div "Inspections Needed" at bounding box center [107, 262] width 105 height 12
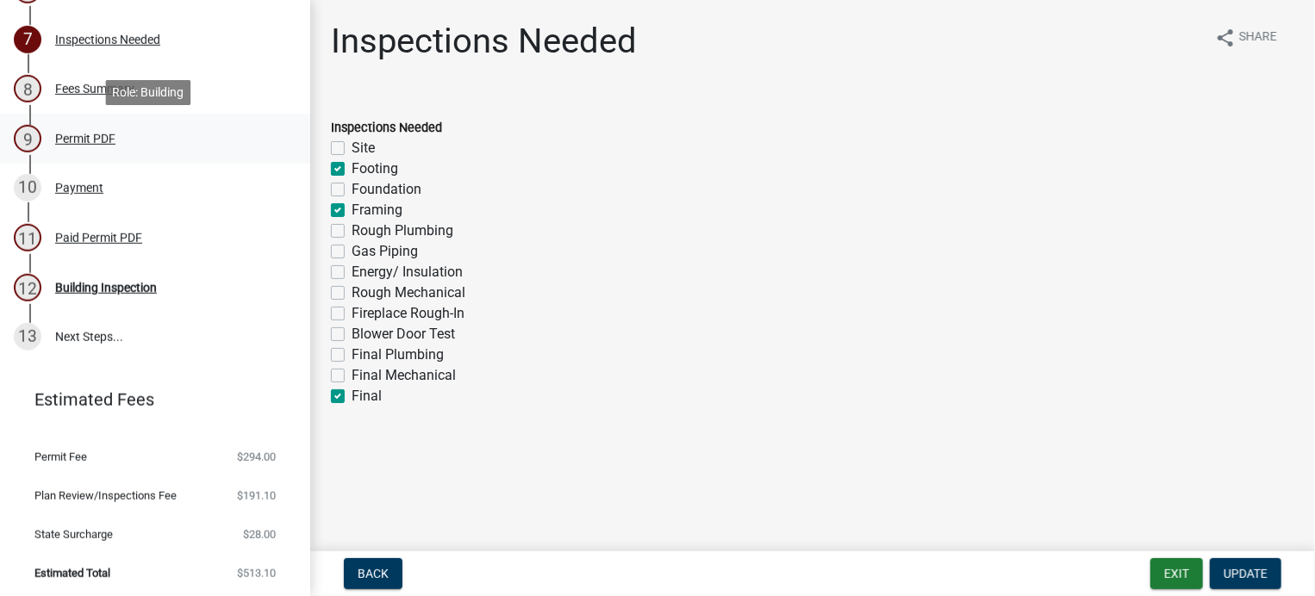
scroll to position [395, 0]
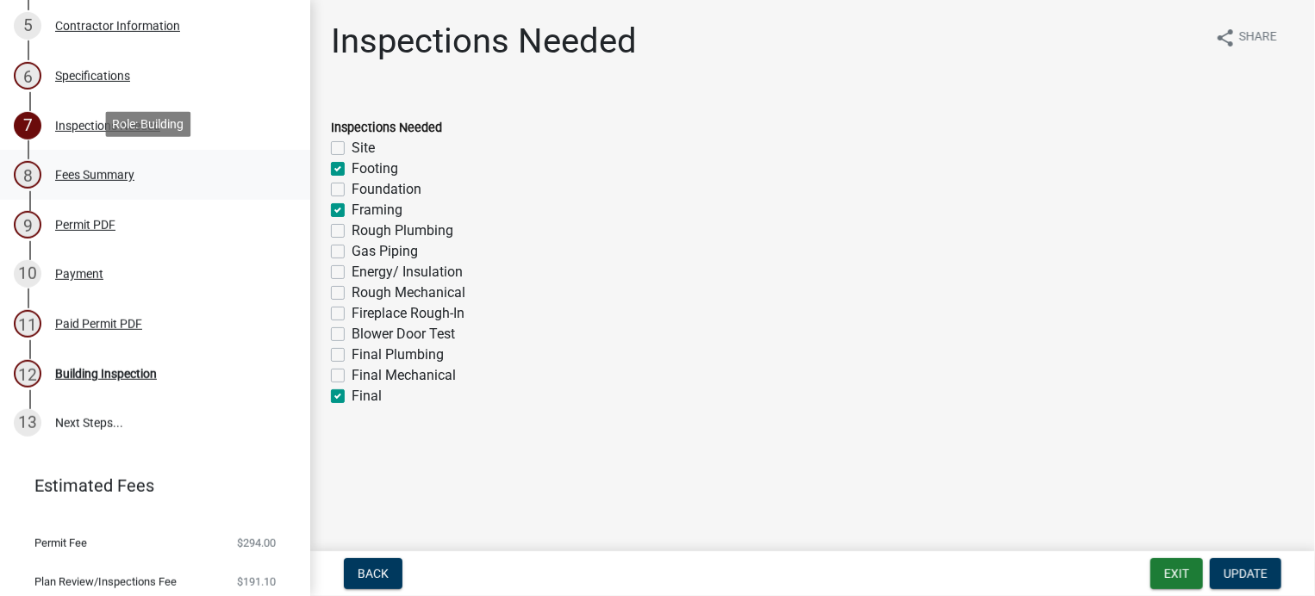
click at [131, 169] on div "Fees Summary" at bounding box center [94, 175] width 79 height 12
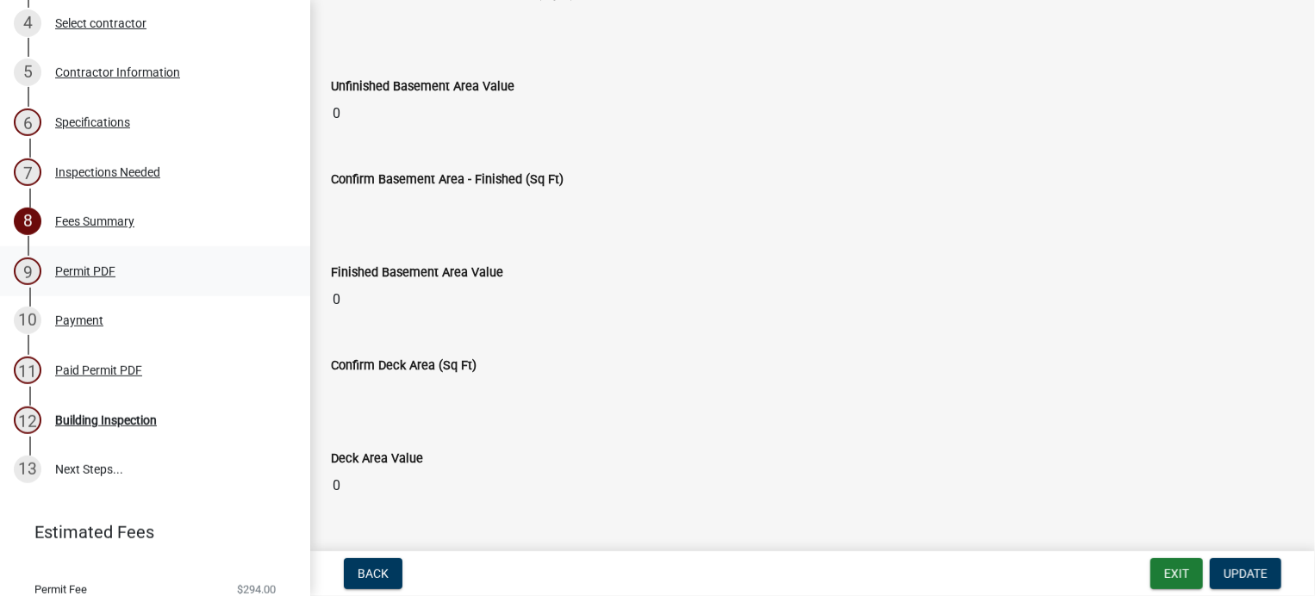
scroll to position [309, 0]
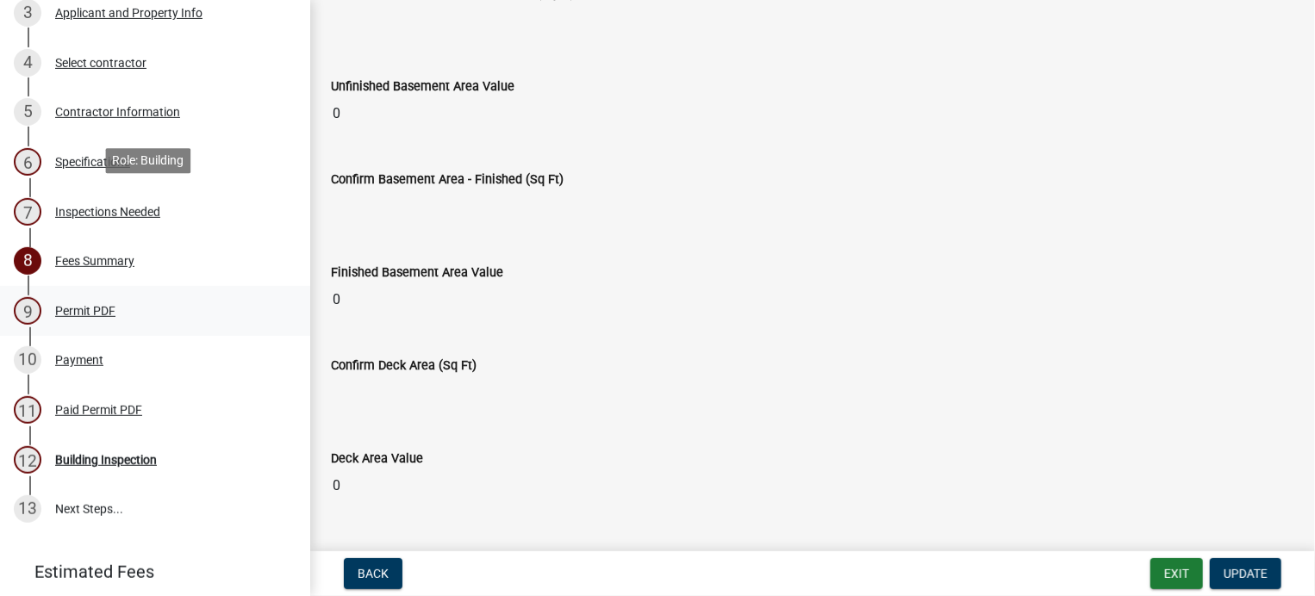
click at [108, 210] on div "Inspections Needed" at bounding box center [107, 212] width 105 height 12
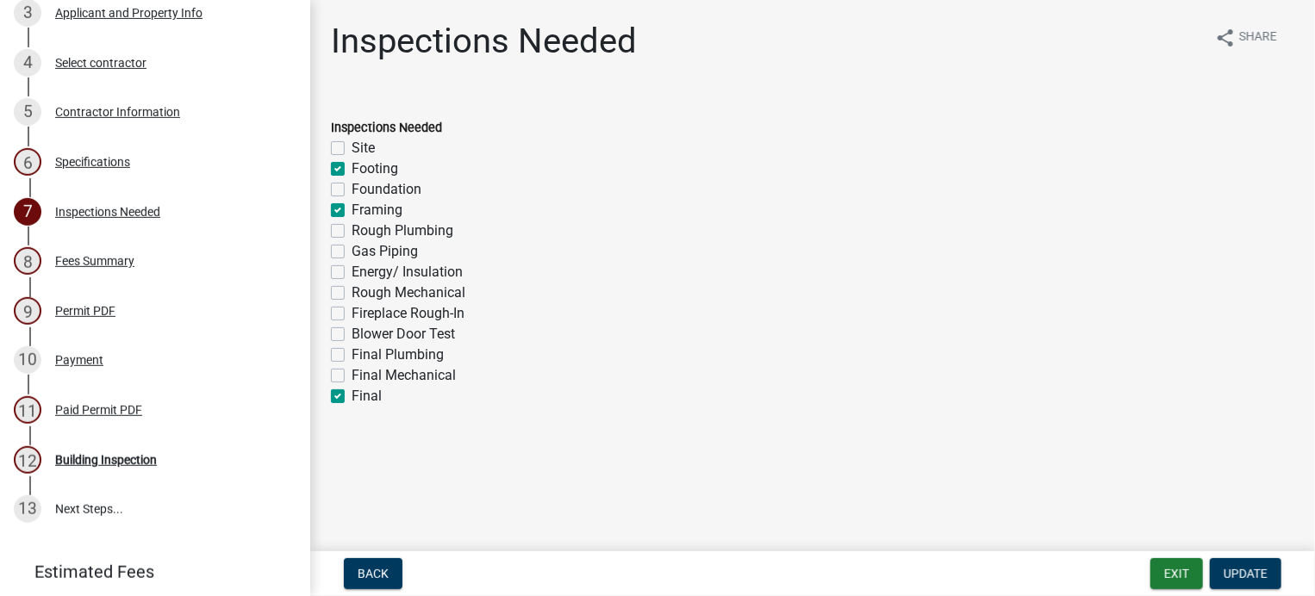
click at [352, 269] on label "Energy/ Insulation" at bounding box center [407, 272] width 111 height 21
click at [352, 269] on input "Energy/ Insulation" at bounding box center [357, 267] width 11 height 11
checkbox input "true"
checkbox input "false"
checkbox input "true"
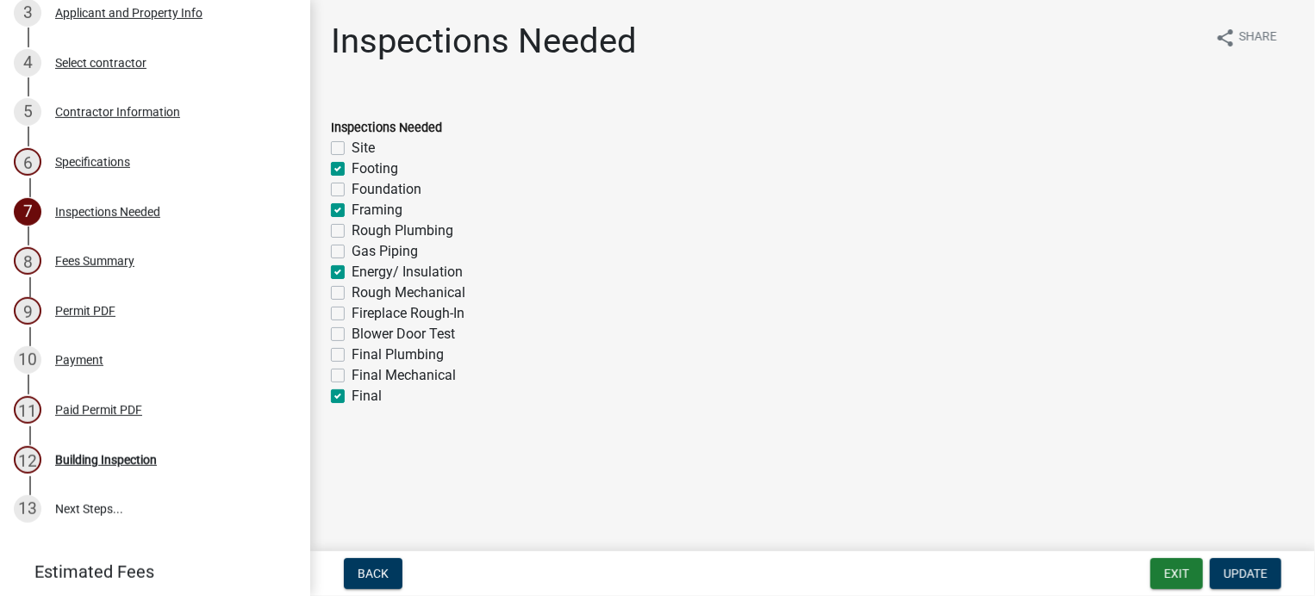
checkbox input "false"
checkbox input "true"
checkbox input "false"
checkbox input "true"
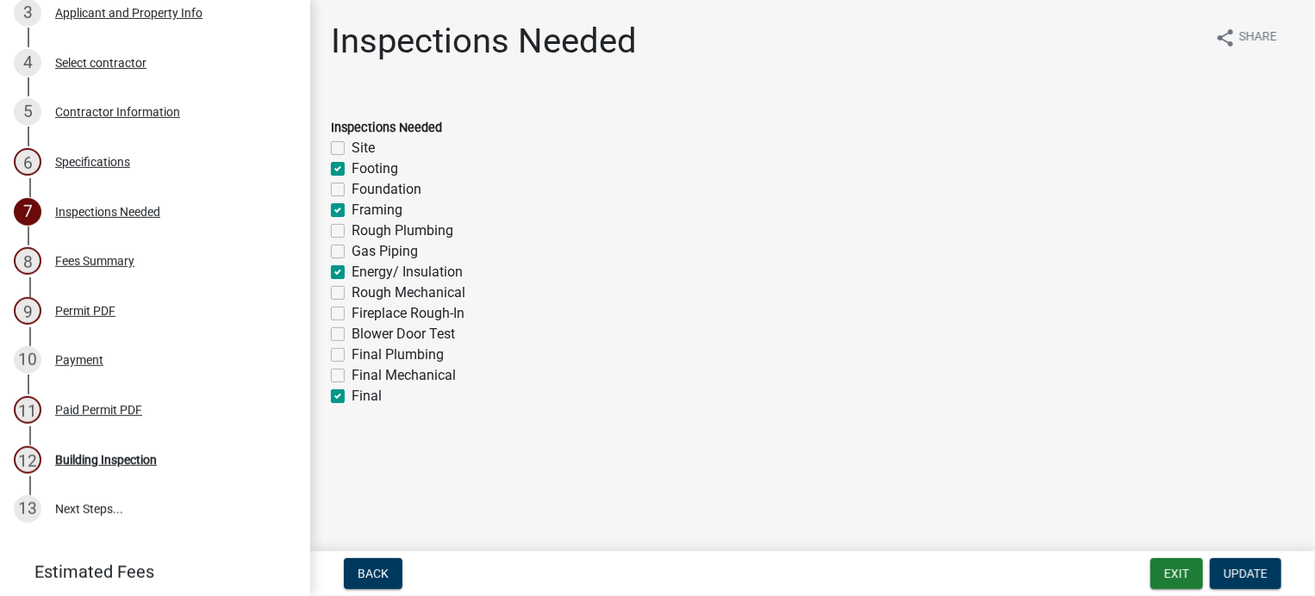
checkbox input "false"
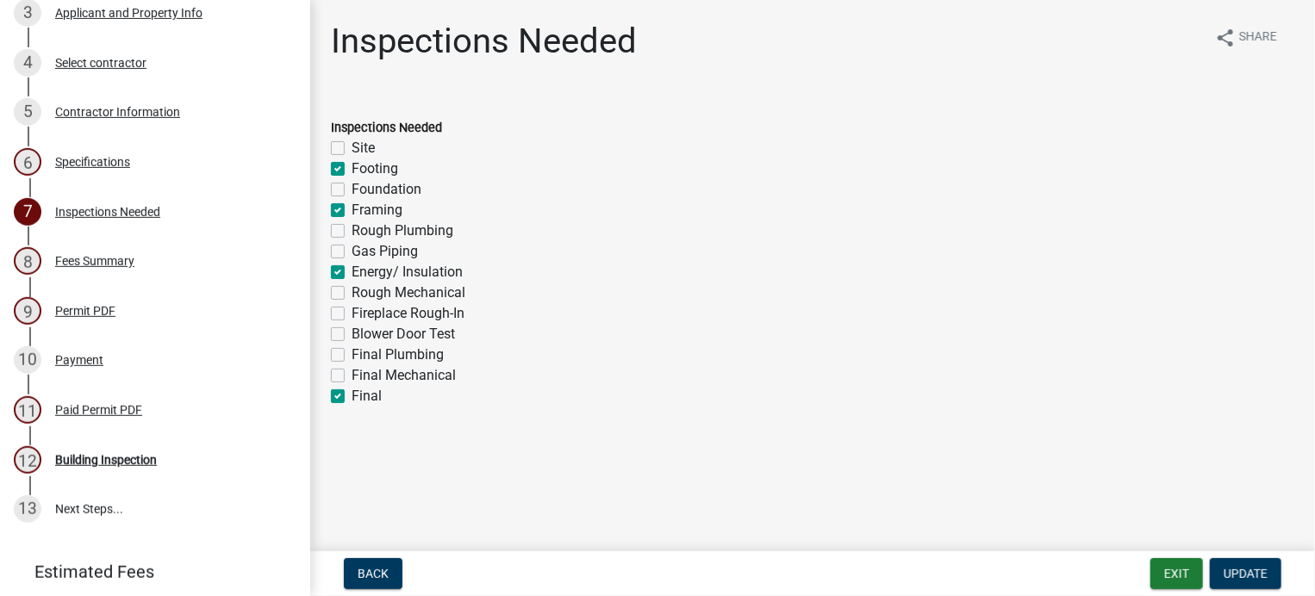
checkbox input "true"
click at [1226, 576] on span "Update" at bounding box center [1246, 574] width 44 height 14
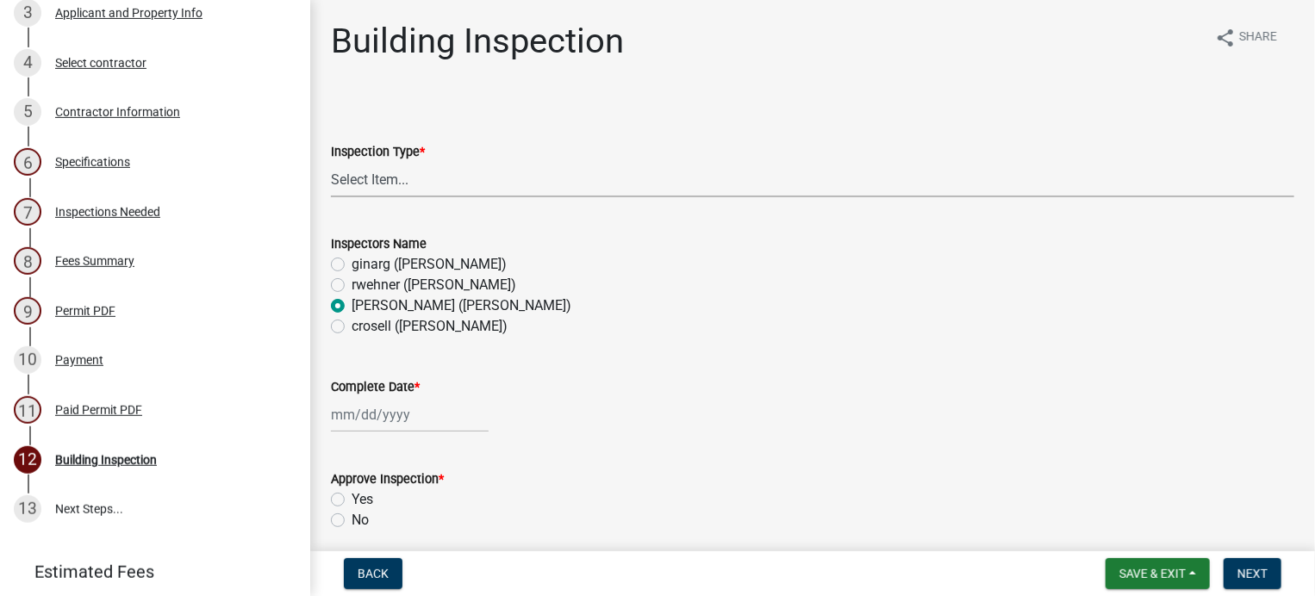
click at [417, 181] on select "Select Item... Footings Foundation Rough Plumbing Rough Mechanical Framing Gas …" at bounding box center [812, 179] width 963 height 35
click at [331, 162] on select "Select Item... Footings Foundation Rough Plumbing Rough Mechanical Framing Gas …" at bounding box center [812, 179] width 963 height 35
select select "e4c6fd36-07c0-4405-95b8-46d18970d414"
click at [379, 413] on div at bounding box center [410, 414] width 158 height 35
select select "10"
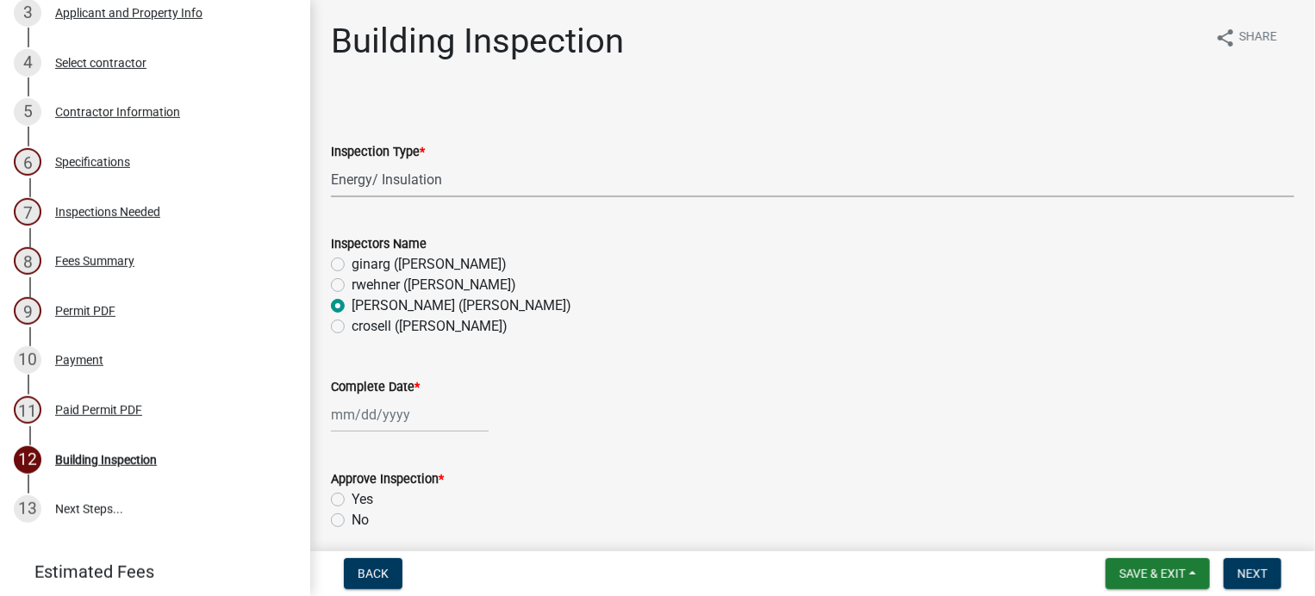
select select "2025"
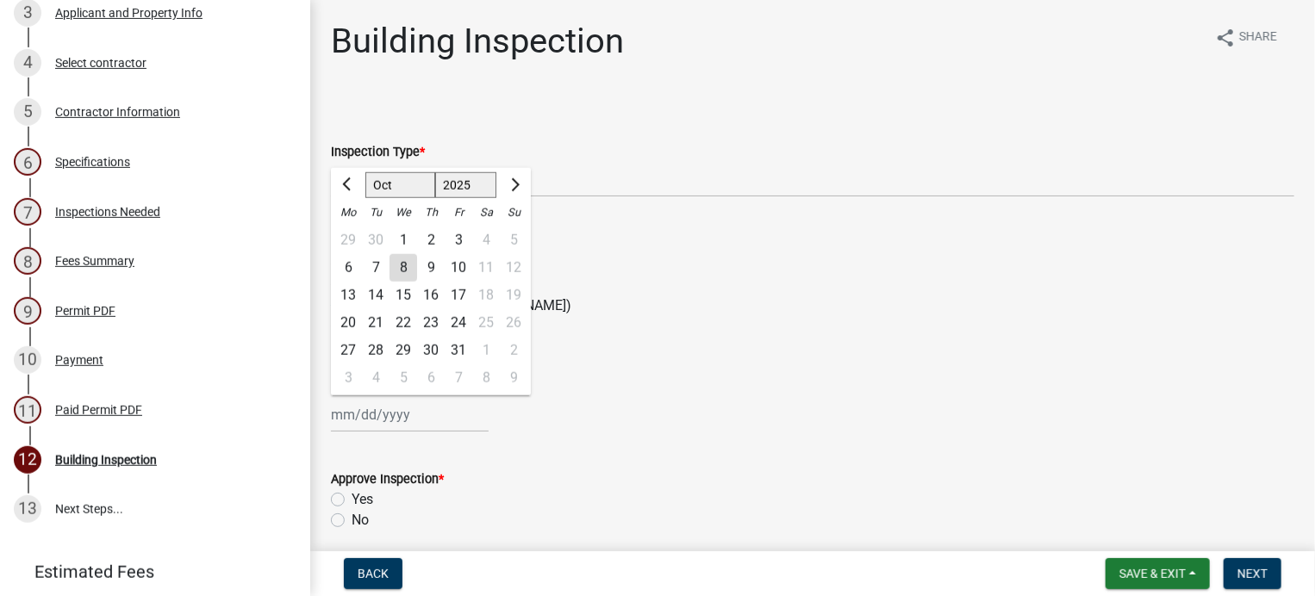
click at [352, 265] on div "6" at bounding box center [348, 268] width 28 height 28
type input "[DATE]"
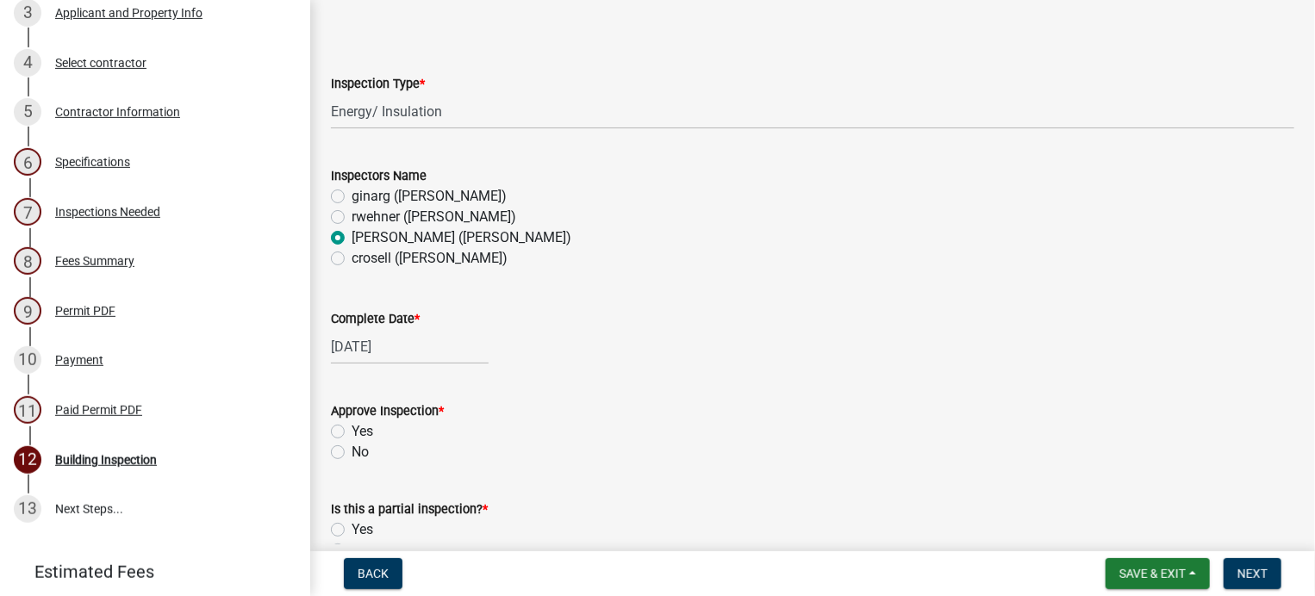
scroll to position [172, 0]
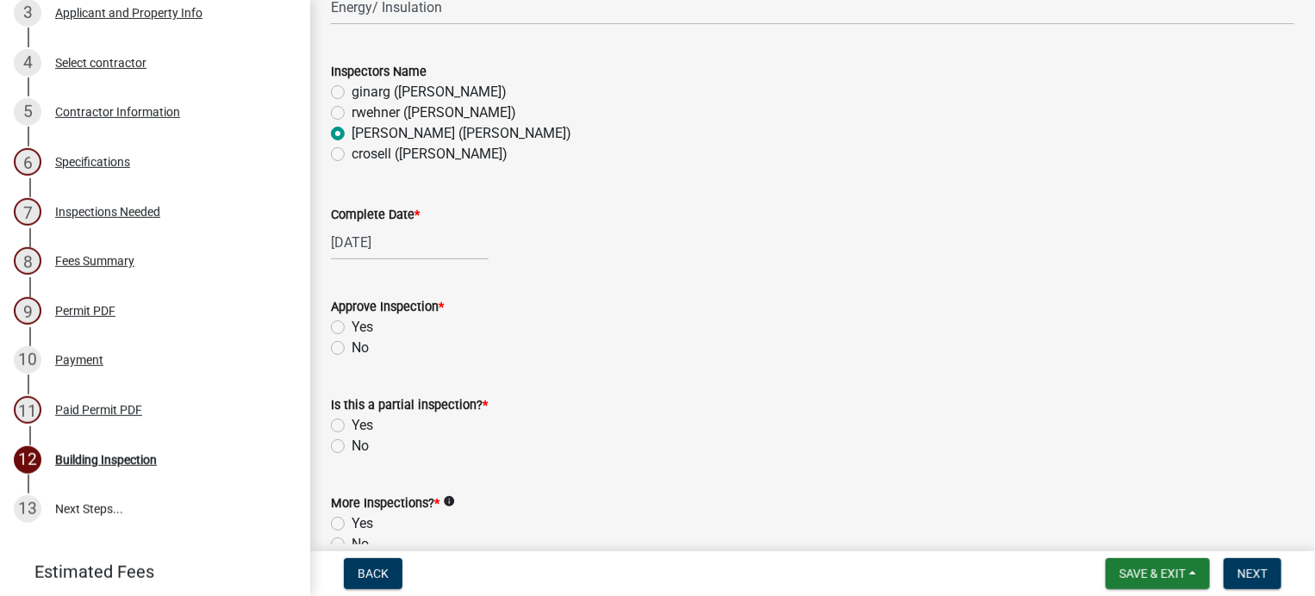
click at [352, 326] on label "Yes" at bounding box center [363, 327] width 22 height 21
click at [352, 326] on input "Yes" at bounding box center [357, 322] width 11 height 11
radio input "true"
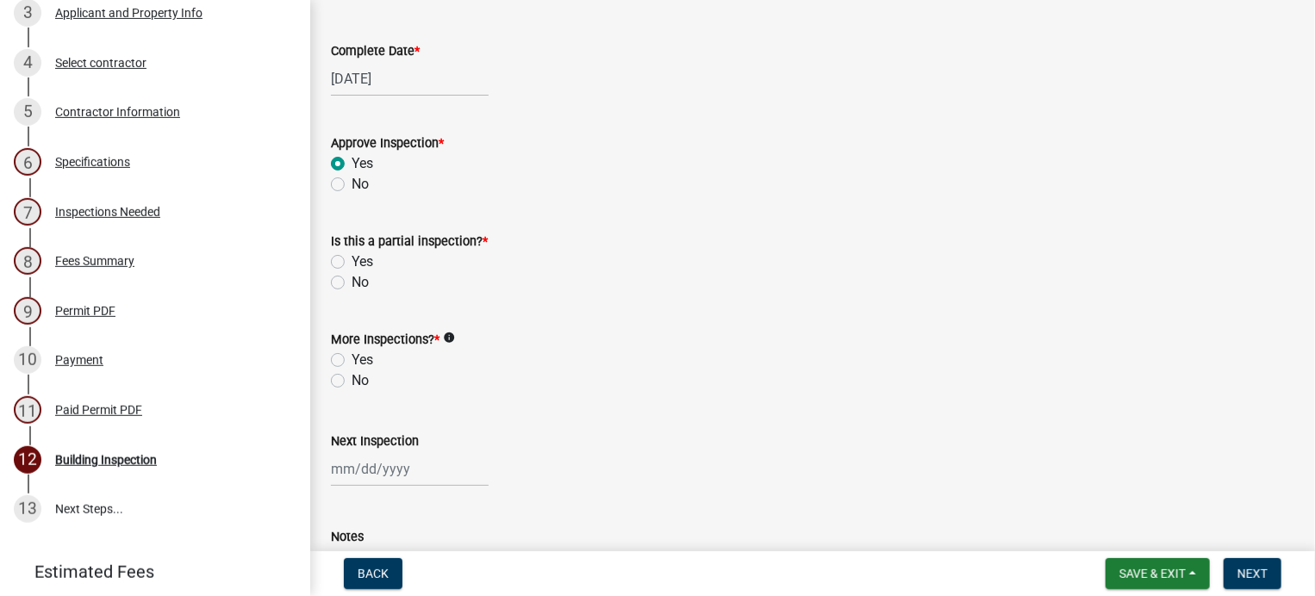
scroll to position [345, 0]
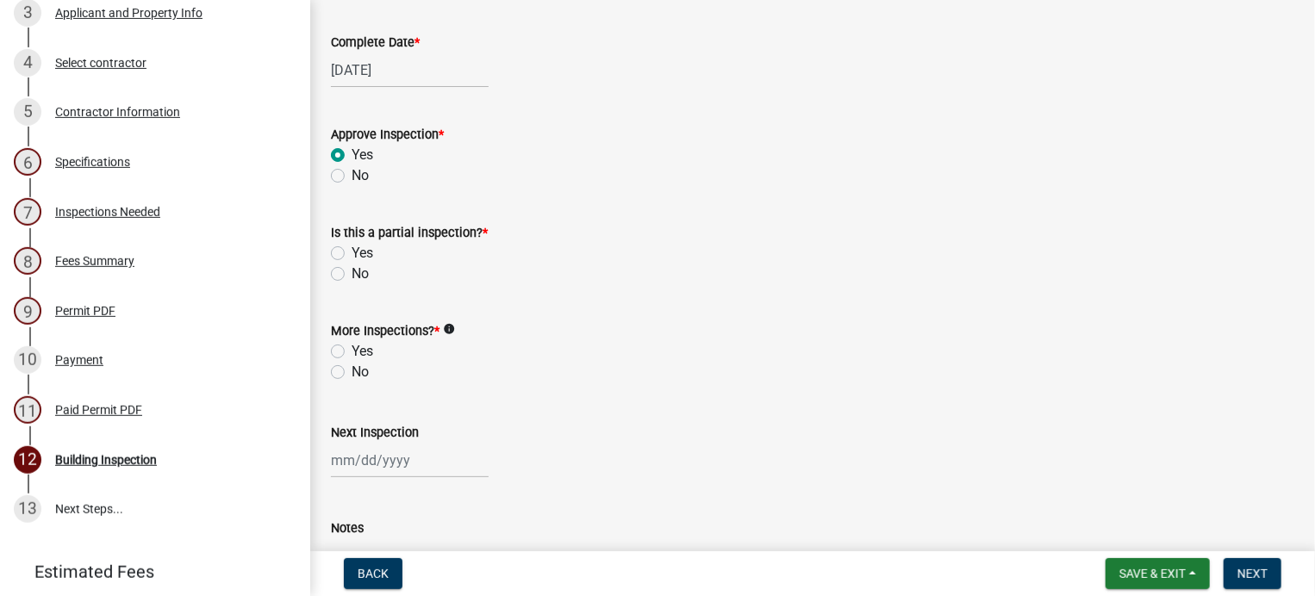
click at [352, 254] on label "Yes" at bounding box center [363, 253] width 22 height 21
click at [352, 254] on input "Yes" at bounding box center [357, 248] width 11 height 11
radio input "true"
click at [352, 347] on label "Yes" at bounding box center [363, 351] width 22 height 21
click at [352, 347] on input "Yes" at bounding box center [357, 346] width 11 height 11
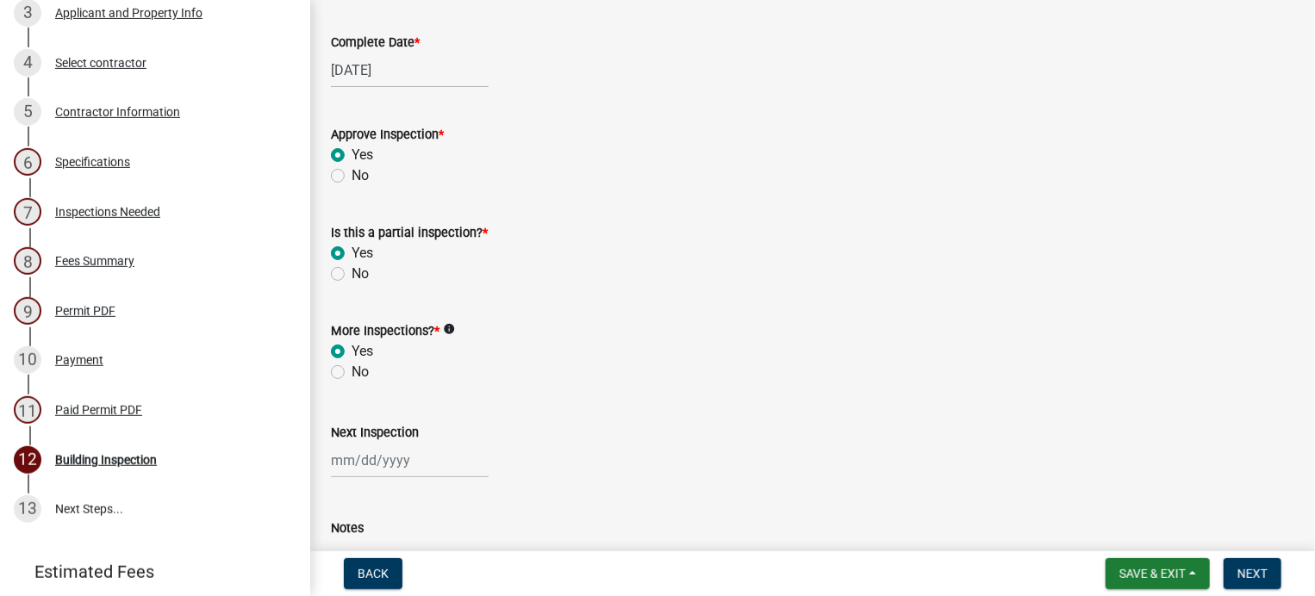
radio input "true"
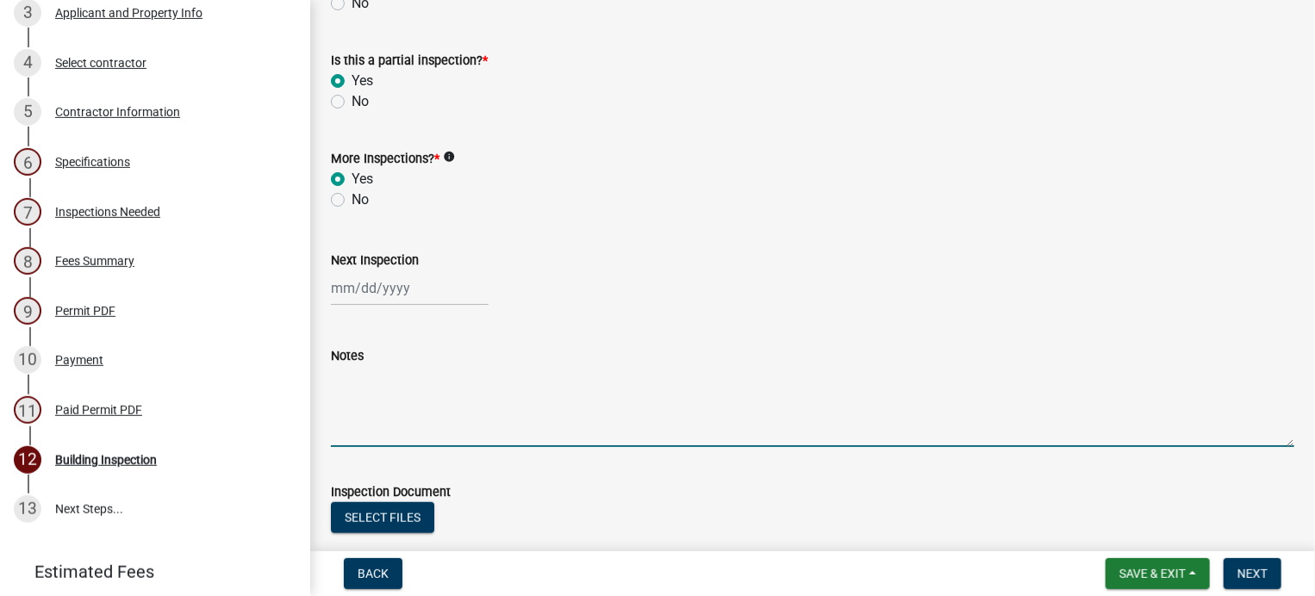
click at [360, 426] on textarea "Notes" at bounding box center [812, 406] width 963 height 81
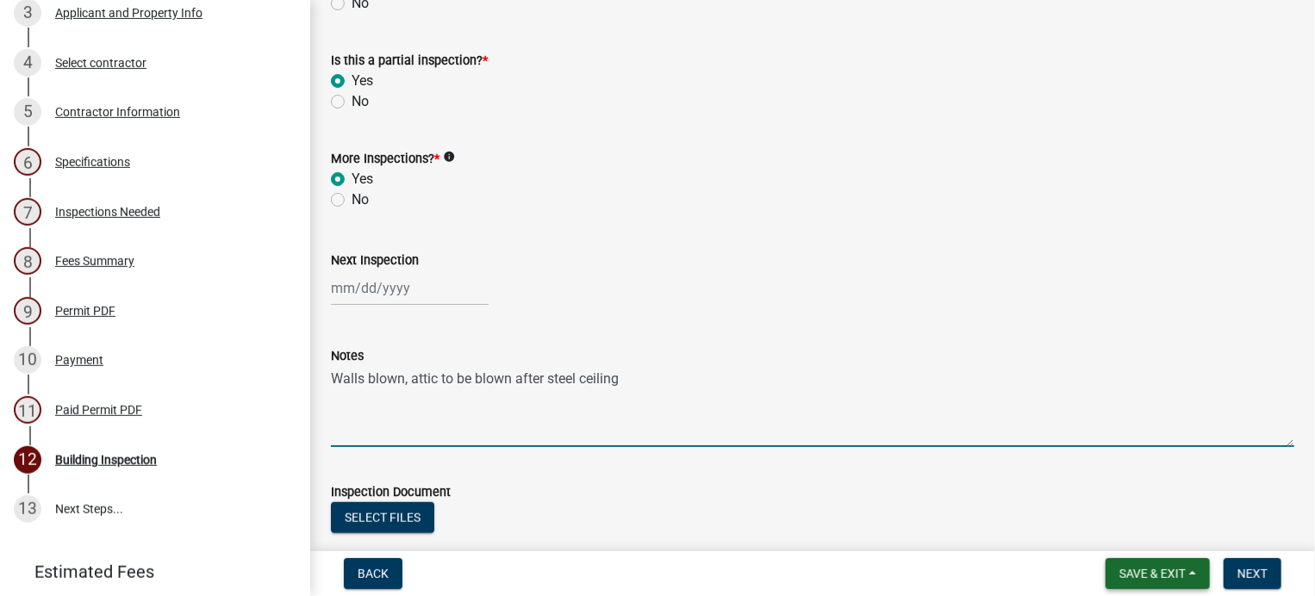
type textarea "Walls blown, attic to be blown after steel ceiling"
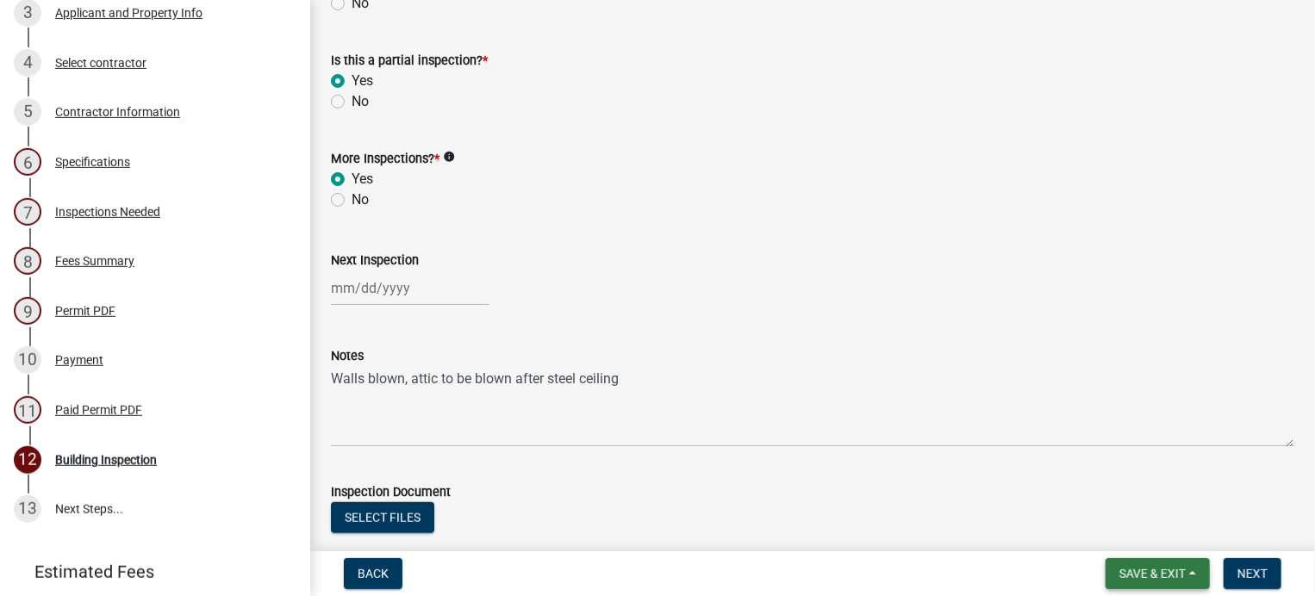
click at [1110, 572] on button "Save & Exit" at bounding box center [1158, 573] width 104 height 31
click at [1107, 538] on button "Save & Exit" at bounding box center [1141, 528] width 138 height 41
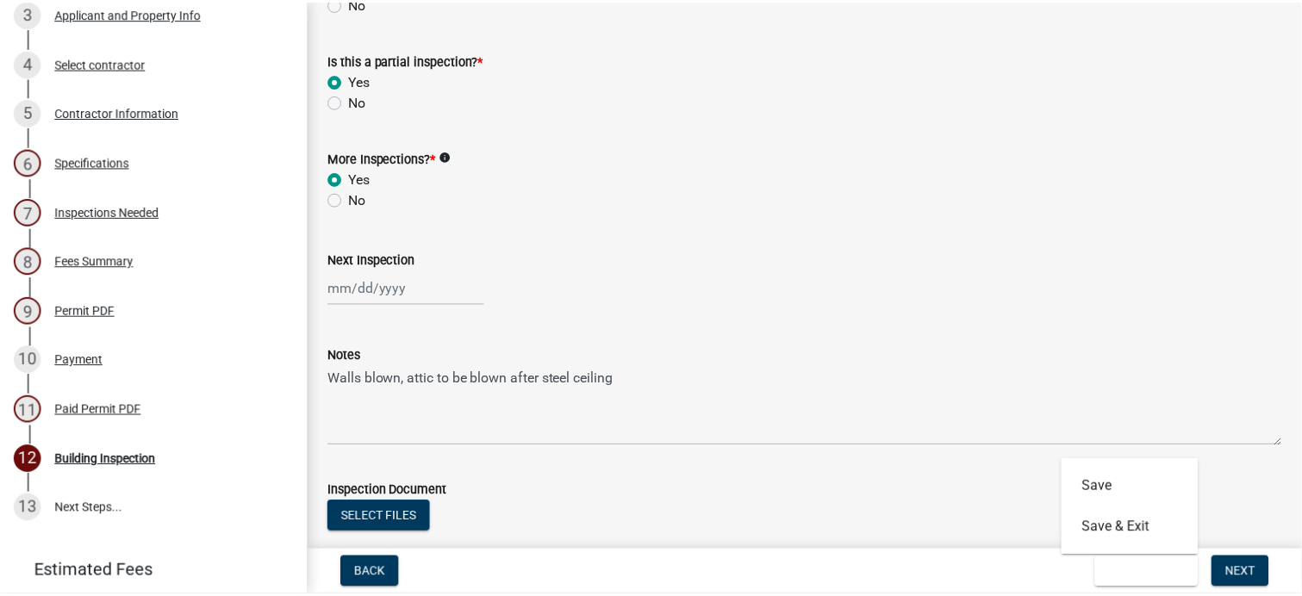
scroll to position [0, 0]
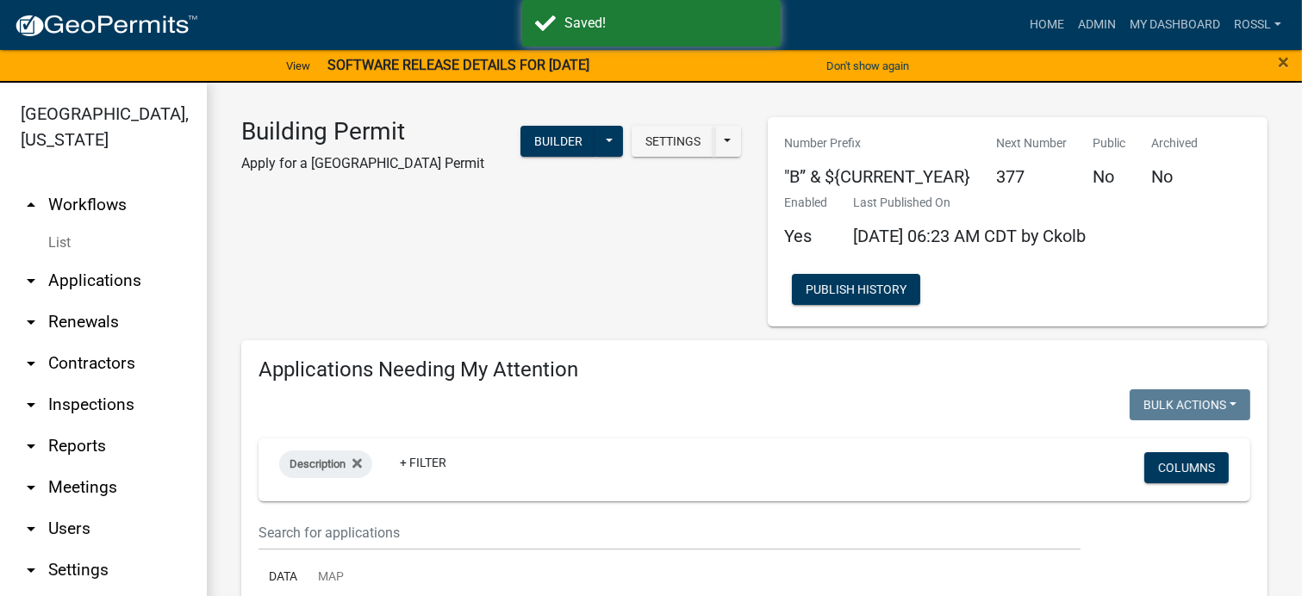
select select "2: 50"
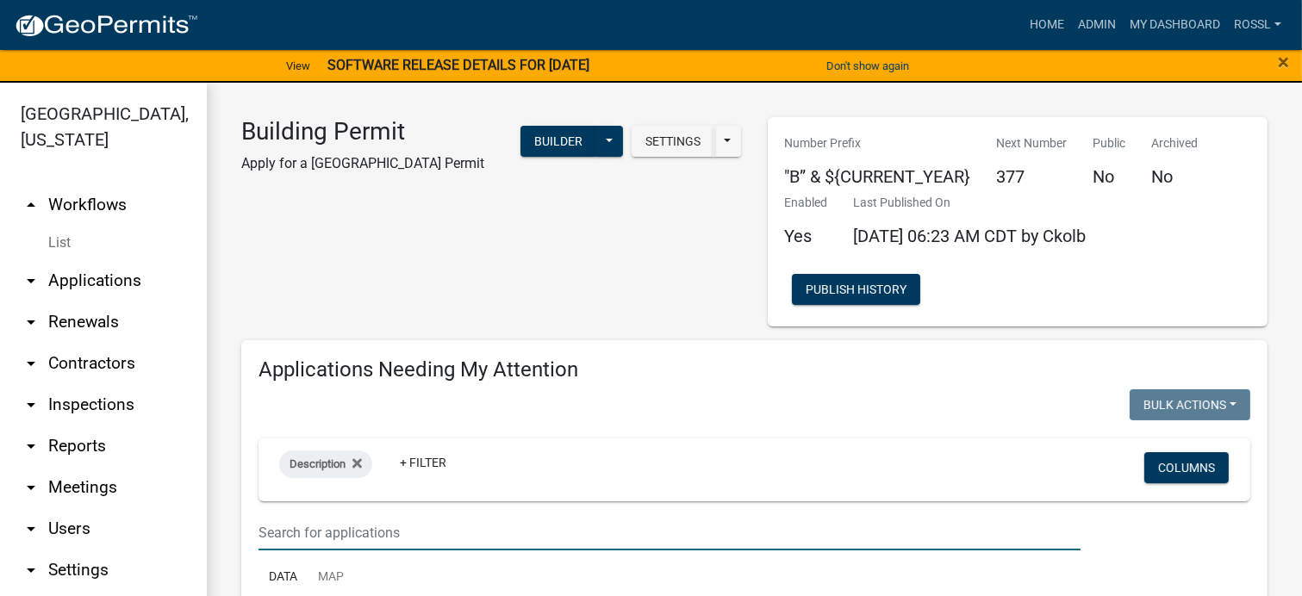
click at [305, 533] on input "text" at bounding box center [670, 532] width 822 height 35
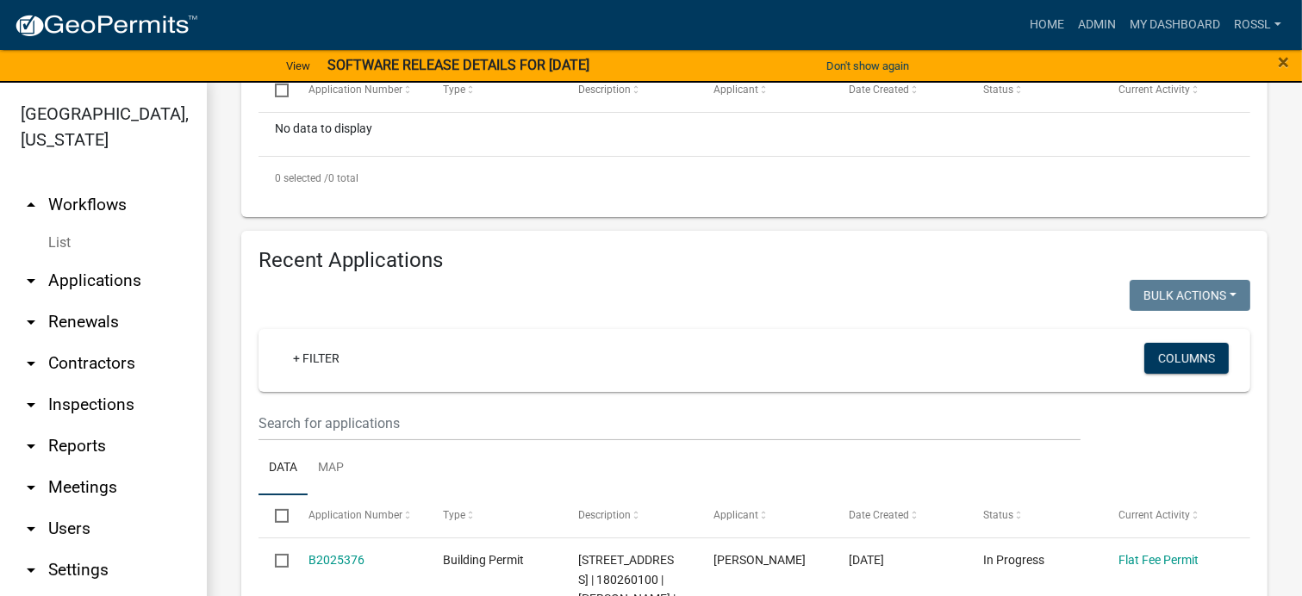
scroll to position [689, 0]
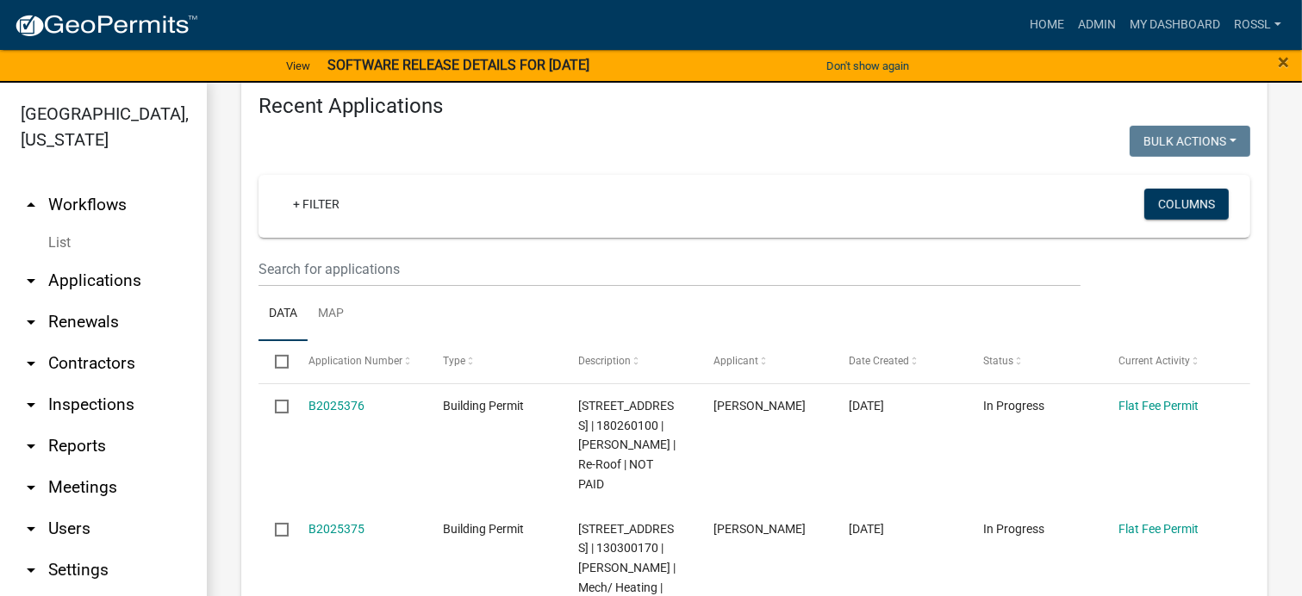
type input "90910"
